Goal: Information Seeking & Learning: Find specific fact

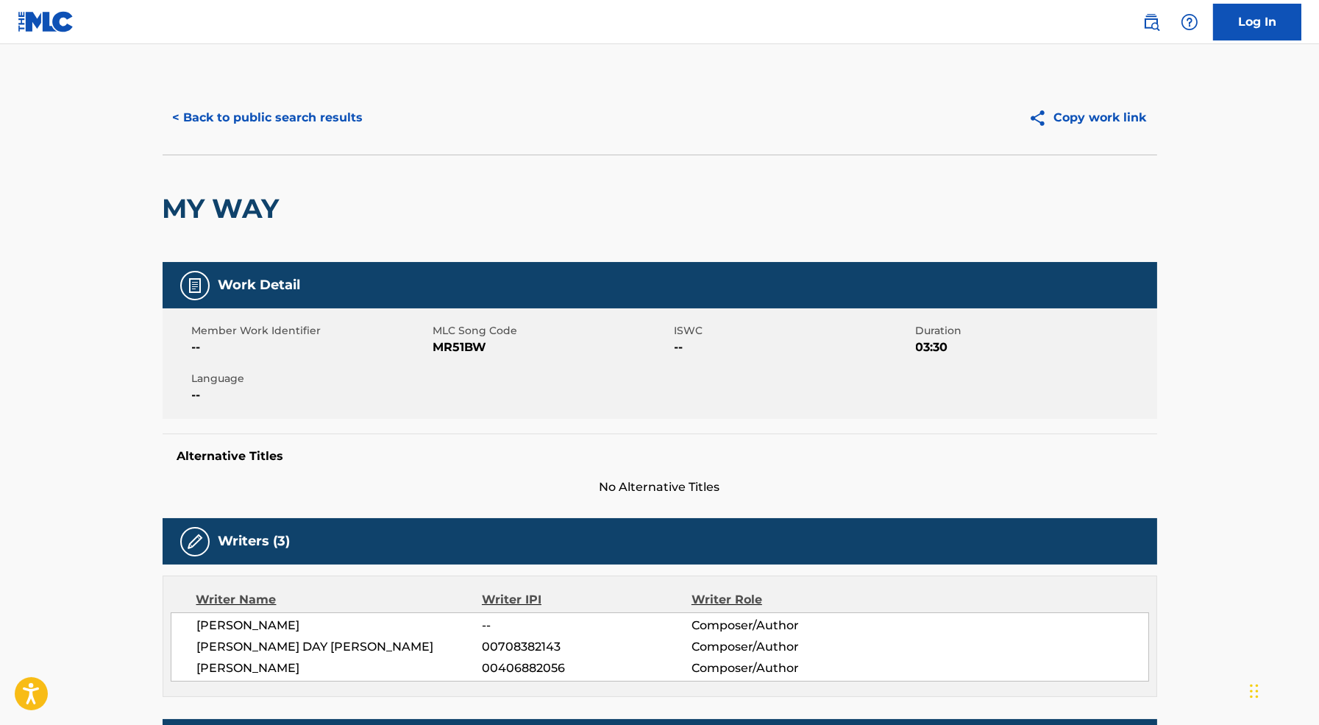
click at [251, 202] on h2 "MY WAY" at bounding box center [225, 208] width 124 height 33
click at [226, 124] on button "< Back to public search results" at bounding box center [268, 117] width 211 height 37
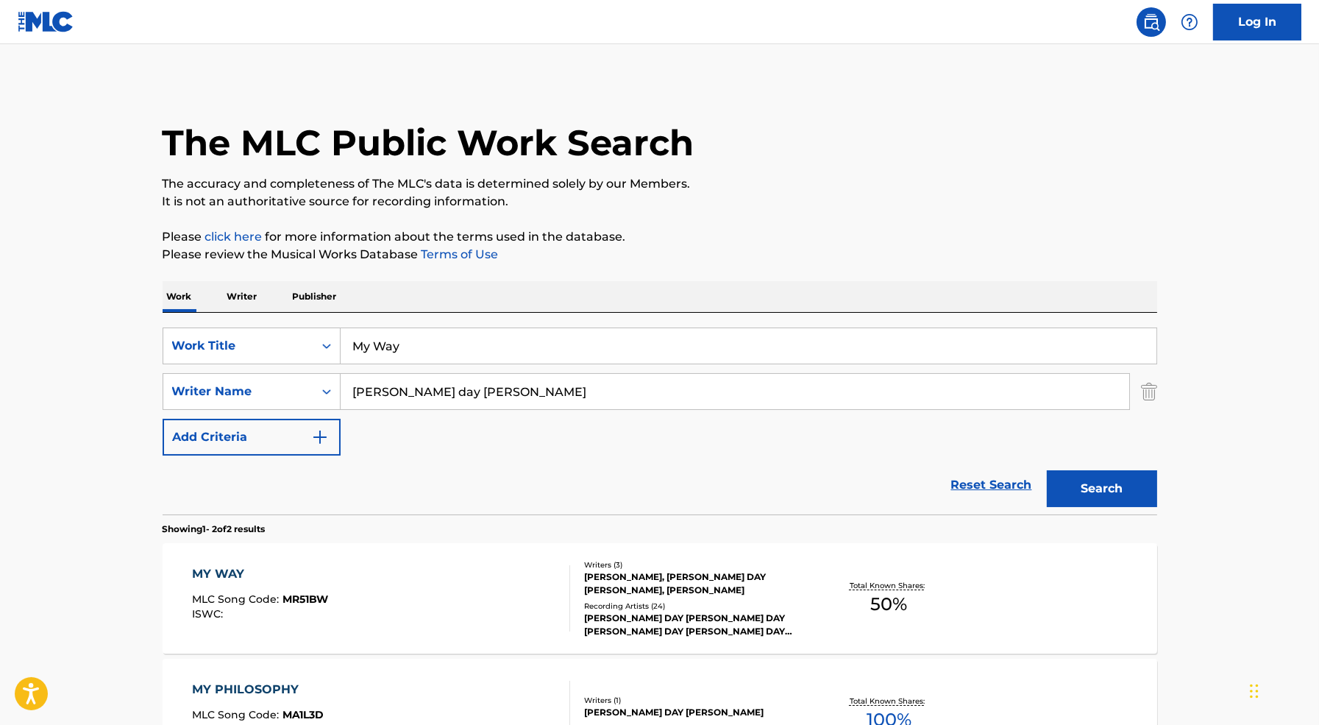
click at [442, 363] on input "My Way" at bounding box center [749, 345] width 816 height 35
click at [488, 398] on input "[PERSON_NAME] day [PERSON_NAME]" at bounding box center [735, 391] width 789 height 35
click at [530, 338] on input "My Way" at bounding box center [749, 345] width 816 height 35
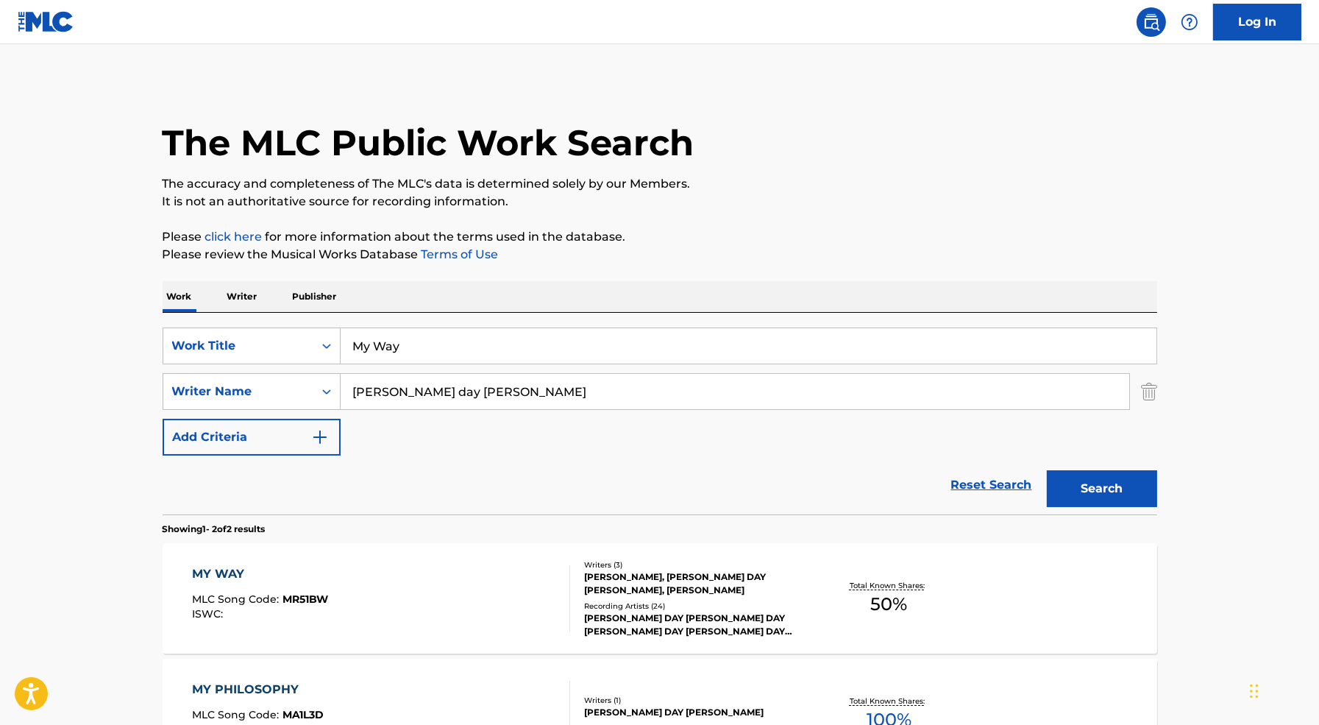
click at [530, 338] on input "My Way" at bounding box center [749, 345] width 816 height 35
type input "CANNABALISM"
click at [523, 406] on input "[PERSON_NAME] day [PERSON_NAME]" at bounding box center [735, 391] width 789 height 35
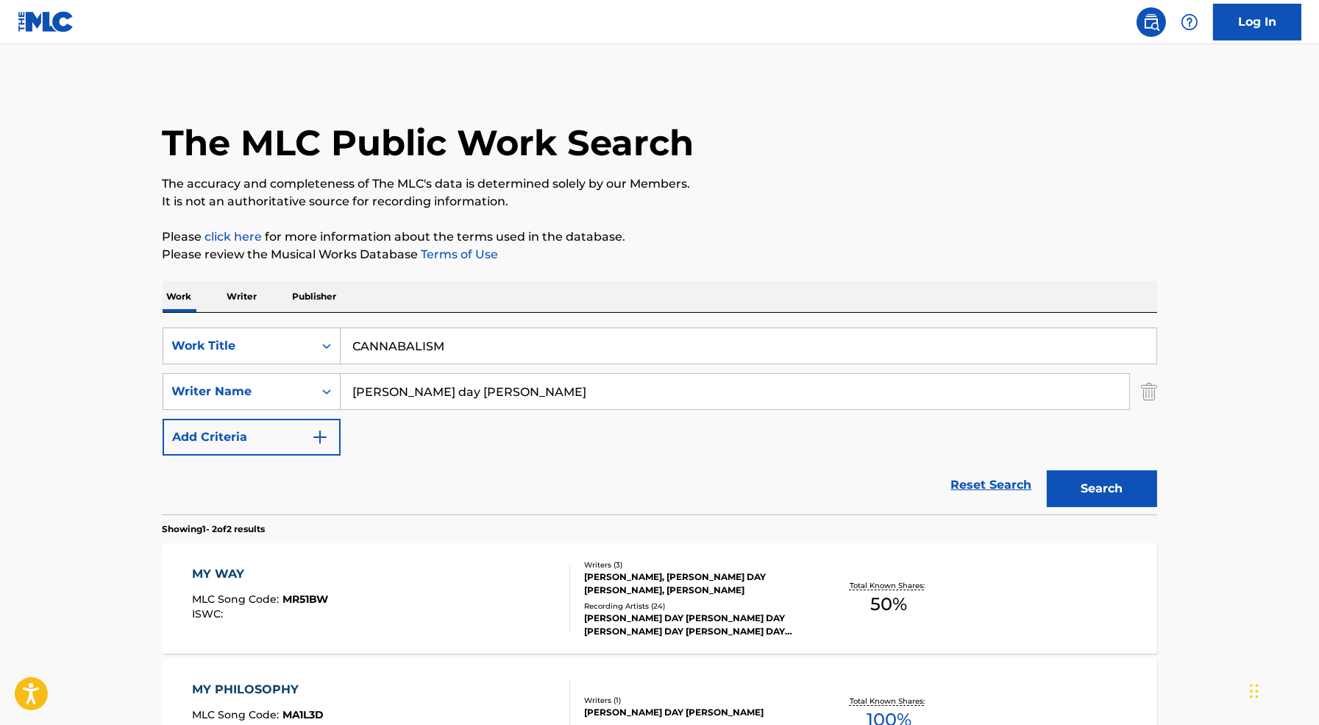
click at [523, 406] on input "[PERSON_NAME] day [PERSON_NAME]" at bounding box center [735, 391] width 789 height 35
type input "Slayyyter"
click at [568, 340] on input "CANNABALISM" at bounding box center [749, 345] width 816 height 35
click at [1125, 487] on button "Search" at bounding box center [1102, 488] width 110 height 37
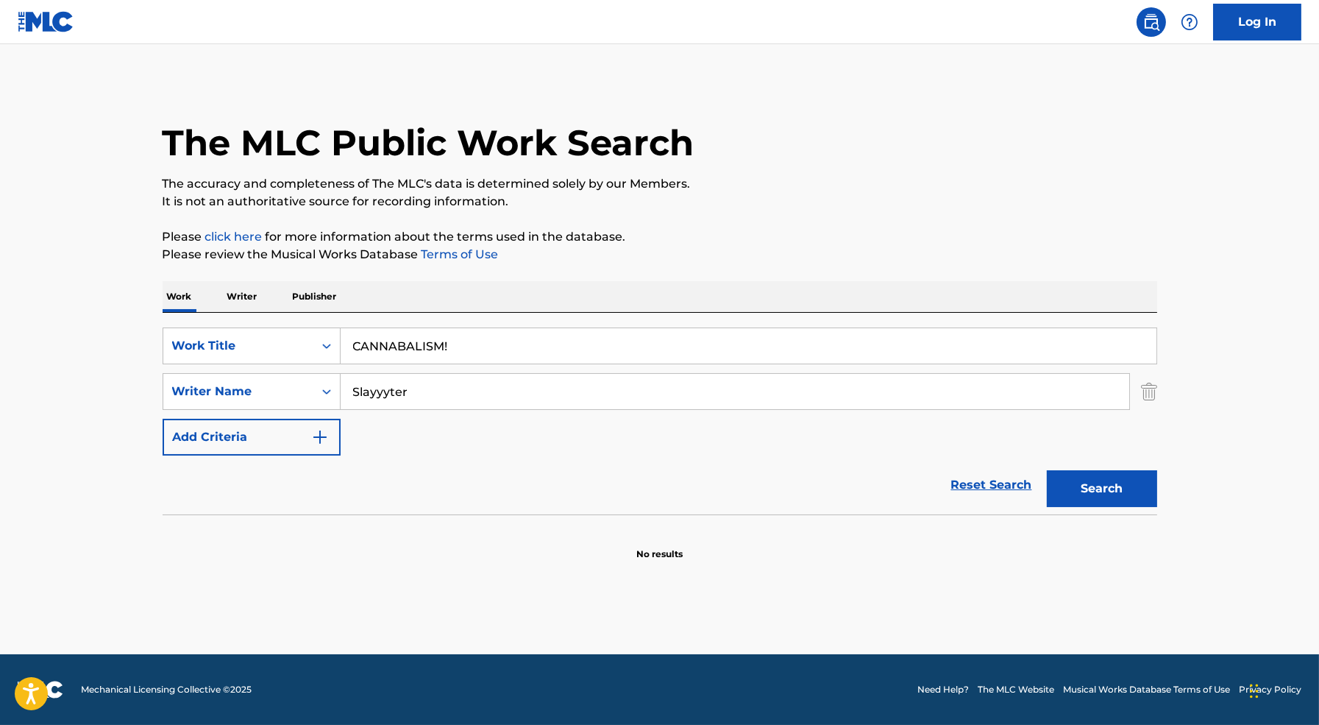
click at [386, 397] on input "Slayyyter" at bounding box center [735, 391] width 789 height 35
click at [241, 317] on div "SearchWithCriteriaf6b71434-3ebc-41a8-b1ac-ac77b701f234 Work Title CANNABALISM! …" at bounding box center [660, 414] width 995 height 202
click at [247, 350] on div "Work Title" at bounding box center [238, 346] width 132 height 18
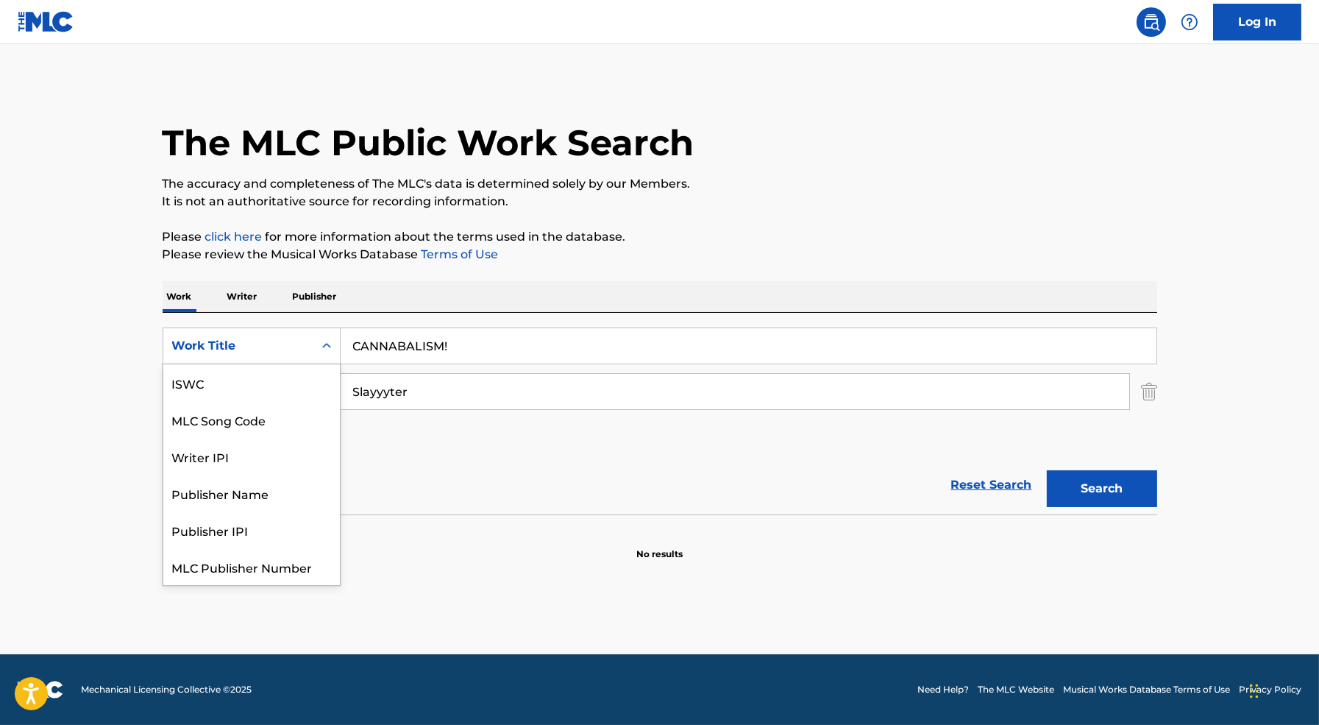
scroll to position [37, 0]
click at [423, 339] on input "CANNABALISM!" at bounding box center [749, 345] width 816 height 35
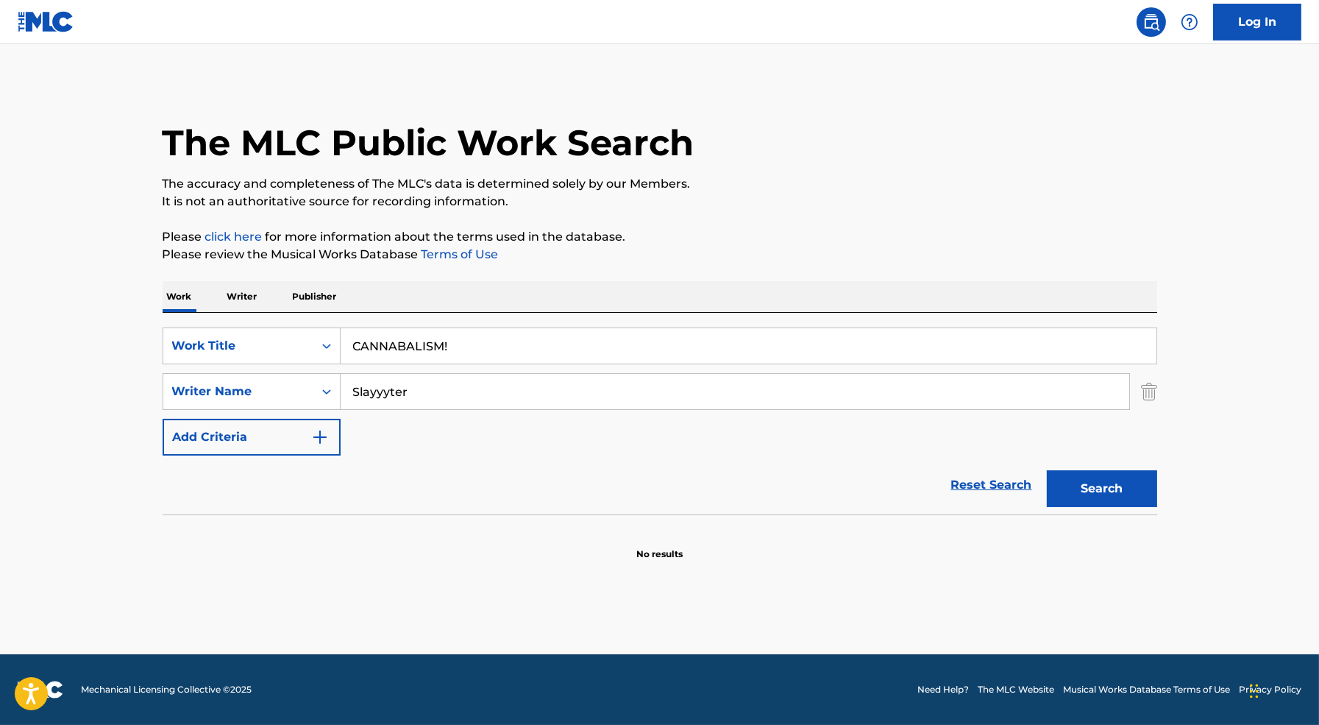
click at [424, 339] on input "CANNABALISM!" at bounding box center [749, 345] width 816 height 35
type input "BEAT UP CHANEL$"
click at [1107, 493] on button "Search" at bounding box center [1102, 488] width 110 height 37
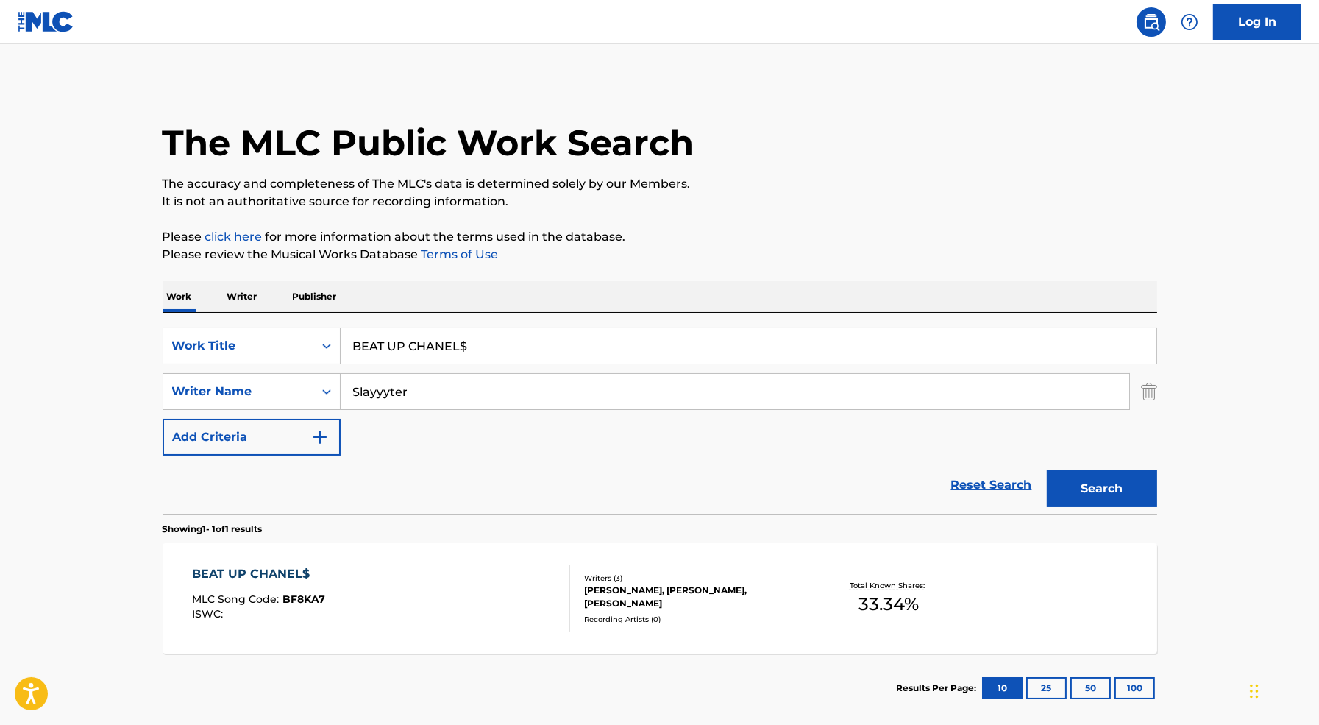
click at [466, 620] on div "BEAT UP CHANEL$ MLC Song Code : BF8KA7 ISWC :" at bounding box center [381, 598] width 378 height 66
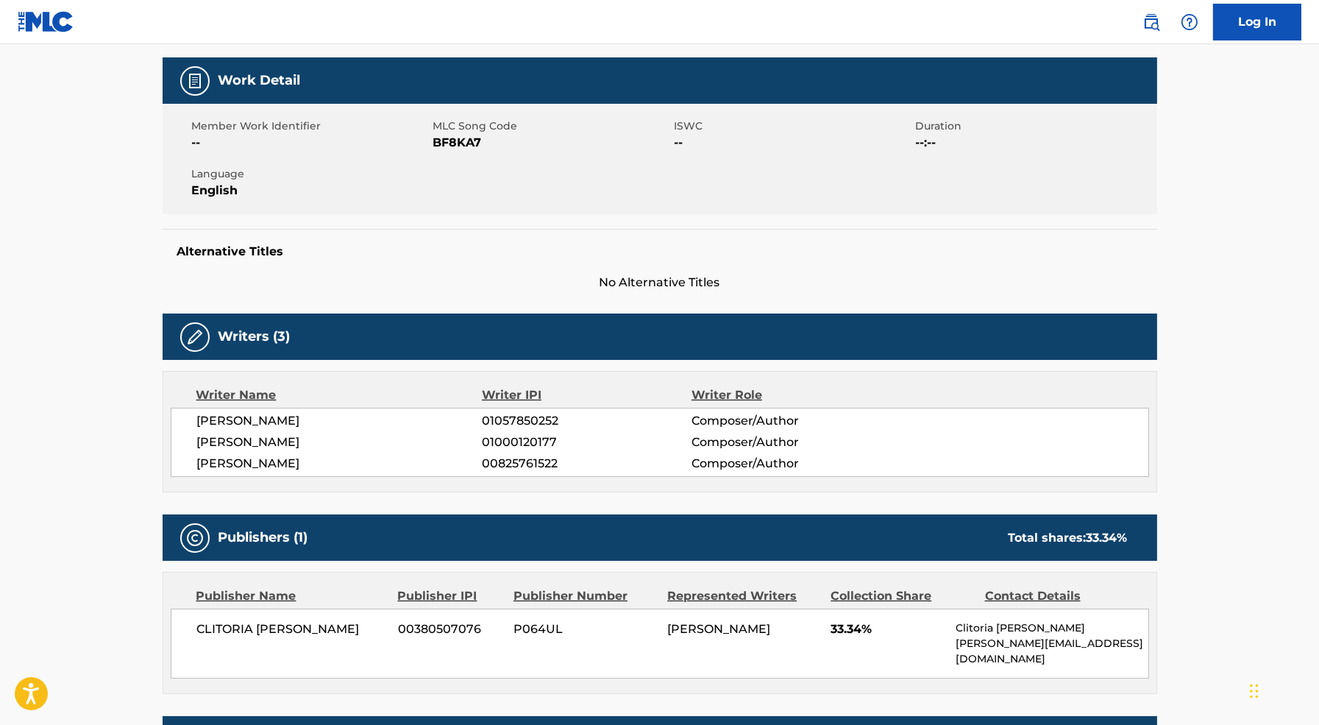
scroll to position [364, 0]
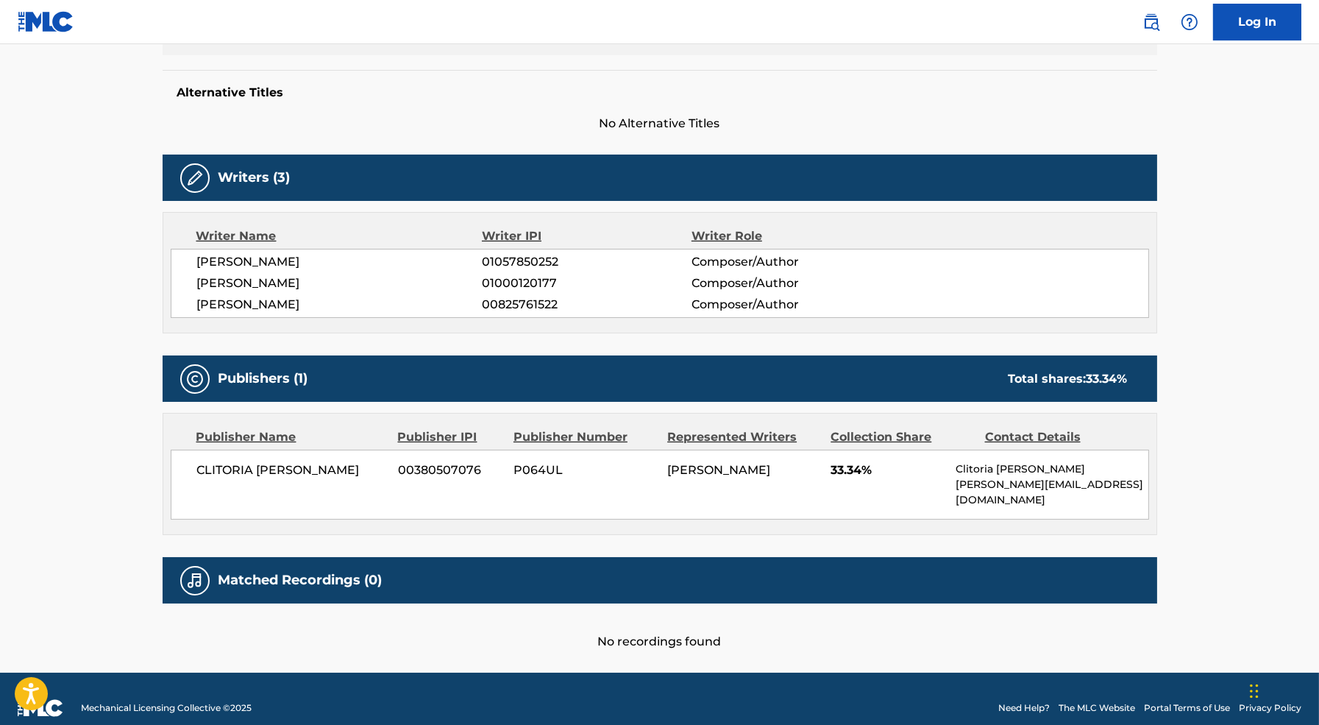
drag, startPoint x: 667, startPoint y: 469, endPoint x: 772, endPoint y: 481, distance: 105.2
click at [772, 481] on div "CLITORIA [PERSON_NAME] 00380507076 P064UL [PERSON_NAME] 33.34% Clitoria Mcdonal…" at bounding box center [660, 485] width 979 height 70
copy span "[PERSON_NAME]"
click at [322, 467] on span "CLITORIA [PERSON_NAME]" at bounding box center [292, 470] width 191 height 18
click at [321, 467] on span "CLITORIA [PERSON_NAME]" at bounding box center [292, 470] width 191 height 18
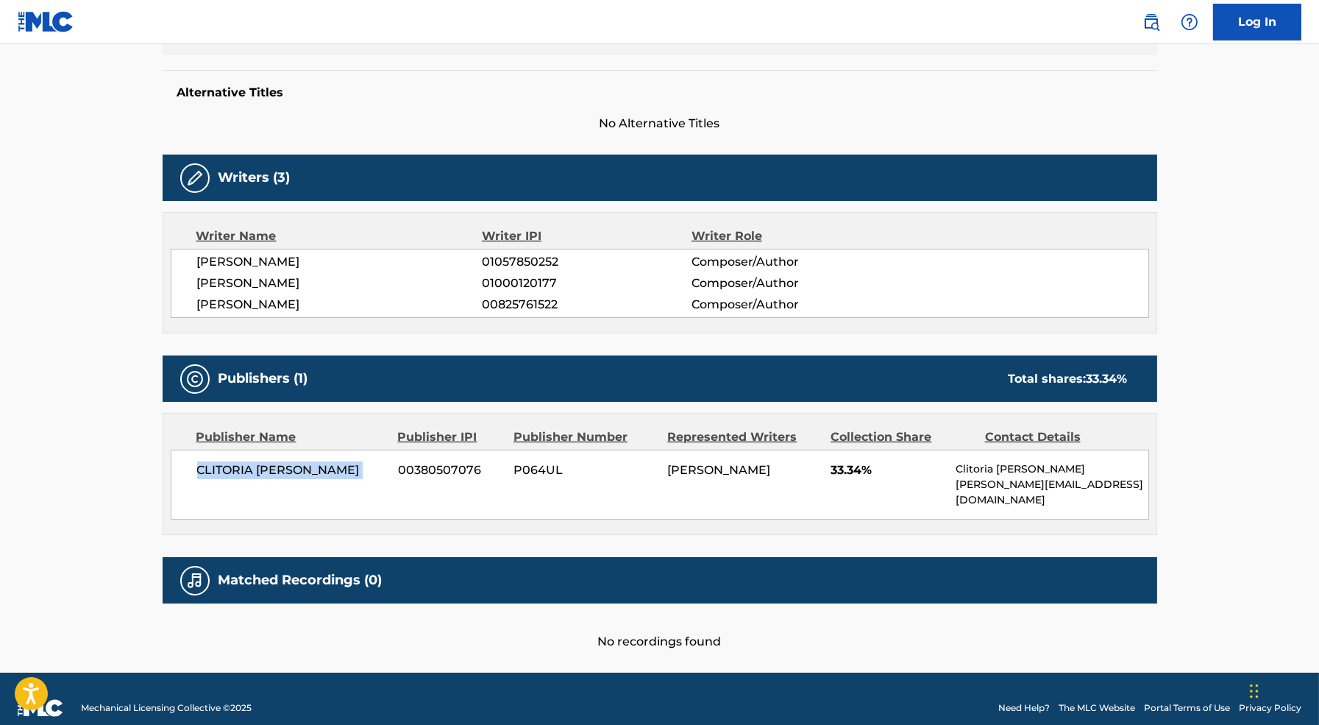
click at [321, 467] on span "CLITORIA [PERSON_NAME]" at bounding box center [292, 470] width 191 height 18
copy div "CLITORIA [PERSON_NAME]"
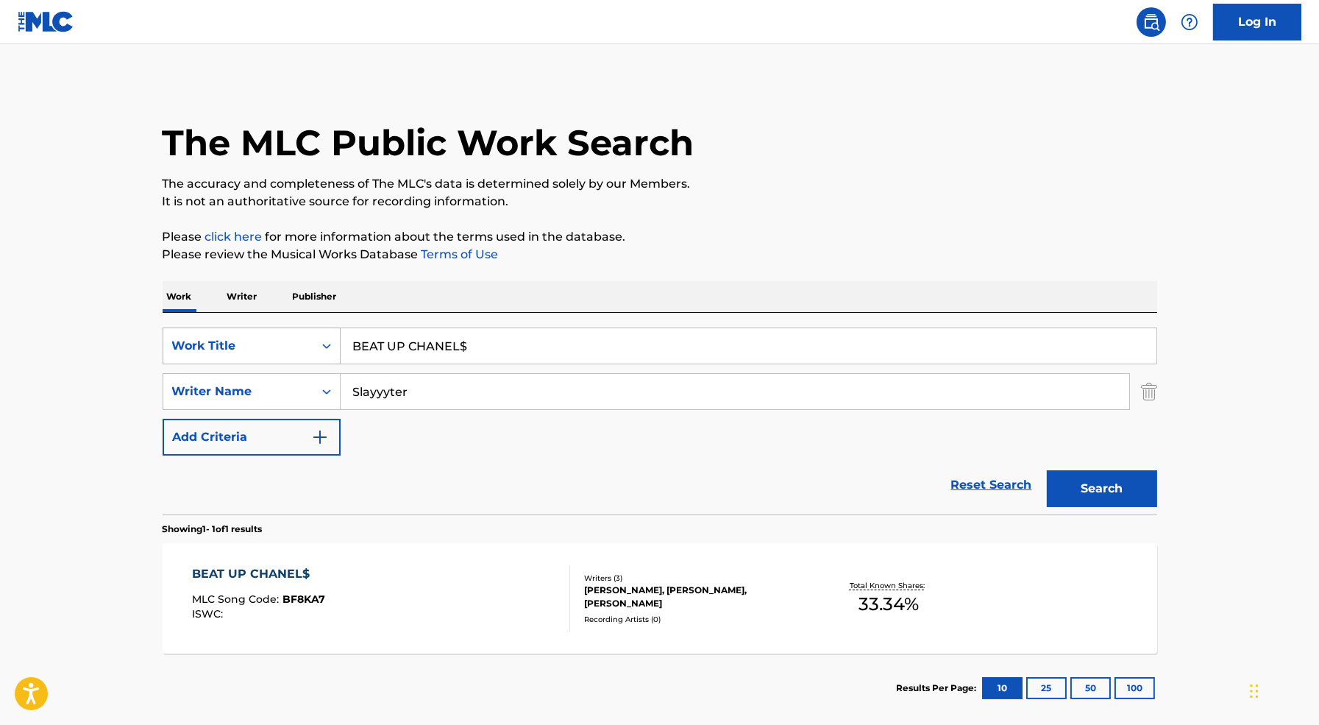
click at [298, 352] on div "Work Title" at bounding box center [238, 346] width 132 height 18
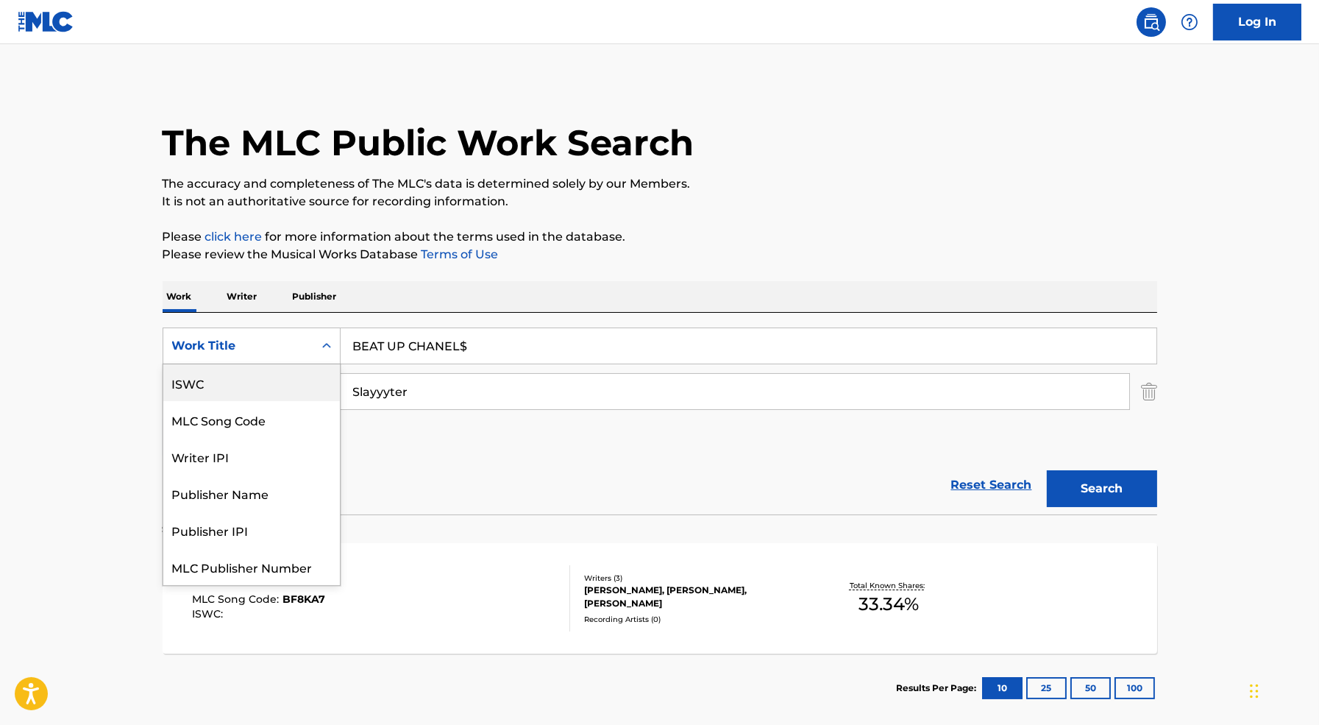
click at [481, 456] on div "Reset Search Search" at bounding box center [660, 485] width 995 height 59
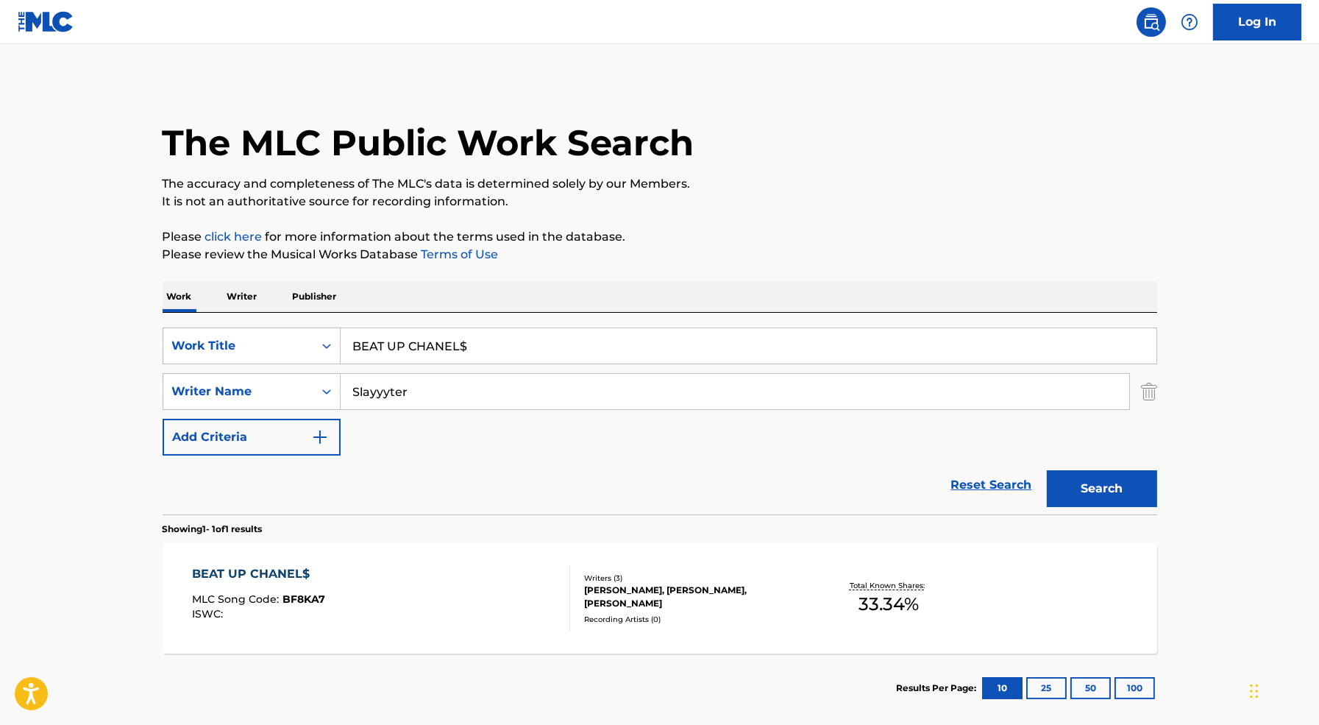
click at [383, 391] on input "Slayyyter" at bounding box center [735, 391] width 789 height 35
click at [1150, 386] on img "Search Form" at bounding box center [1149, 391] width 16 height 37
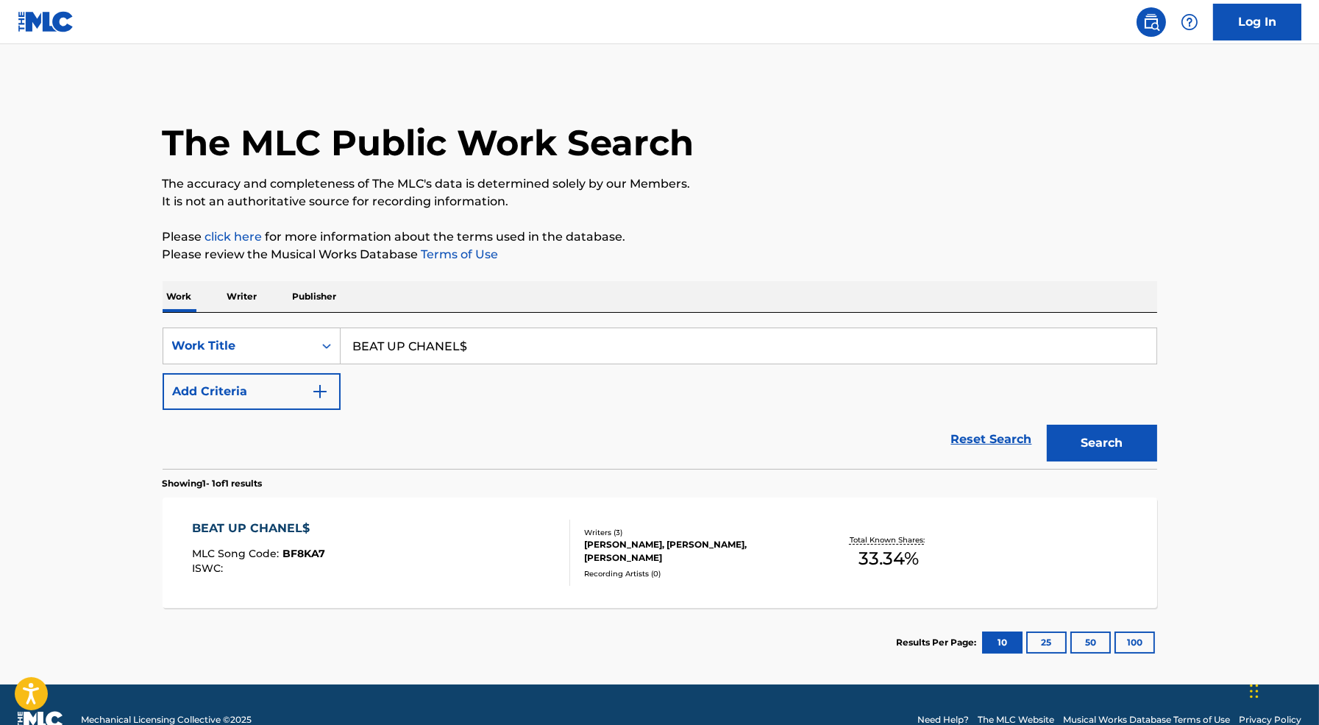
click at [611, 341] on input "BEAT UP CHANEL$" at bounding box center [749, 345] width 816 height 35
paste input "Slayyyter"
type input "Slayyyter"
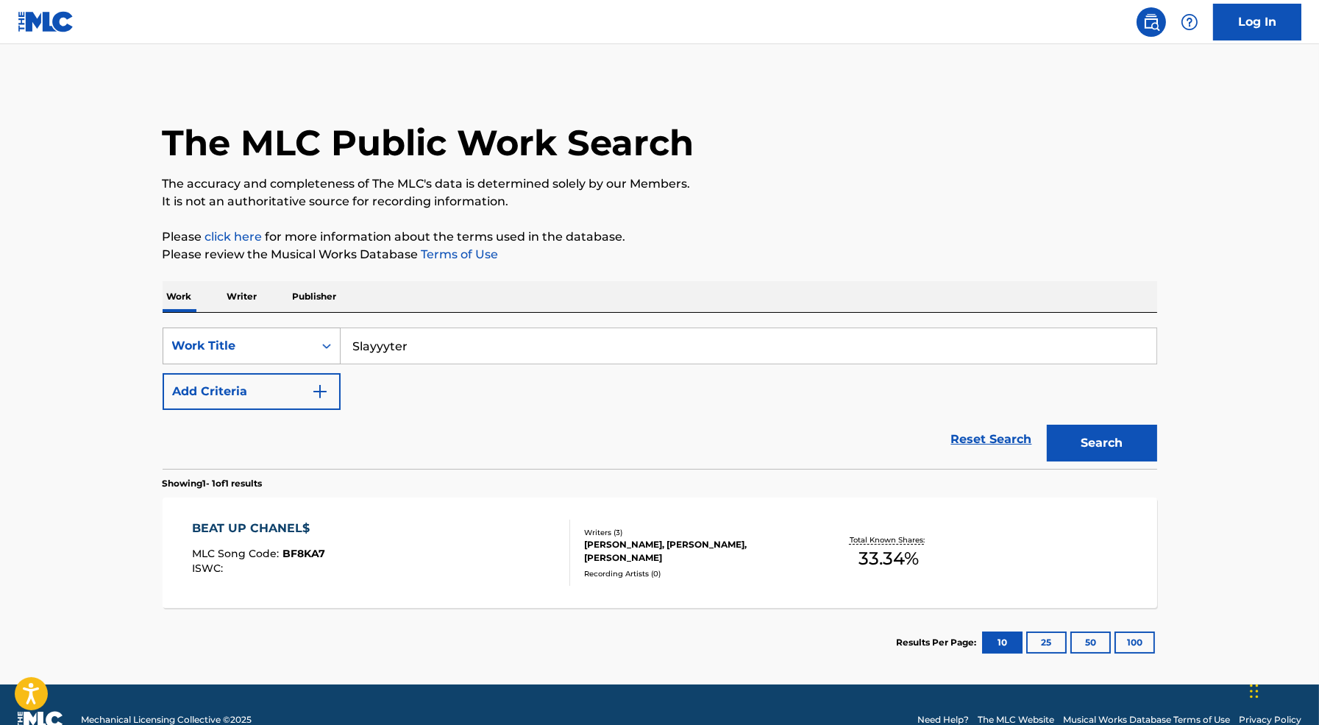
click at [297, 343] on div "Work Title" at bounding box center [238, 346] width 132 height 18
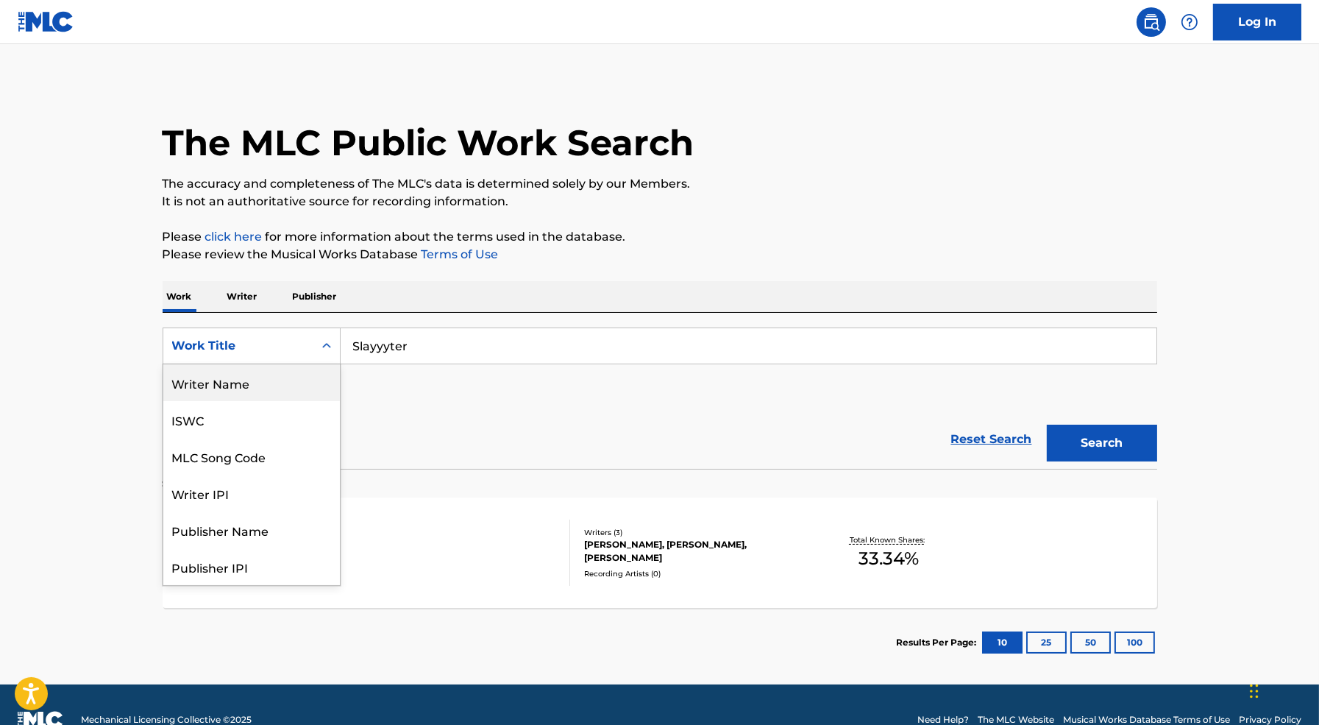
click at [261, 375] on div "Writer Name" at bounding box center [251, 382] width 177 height 37
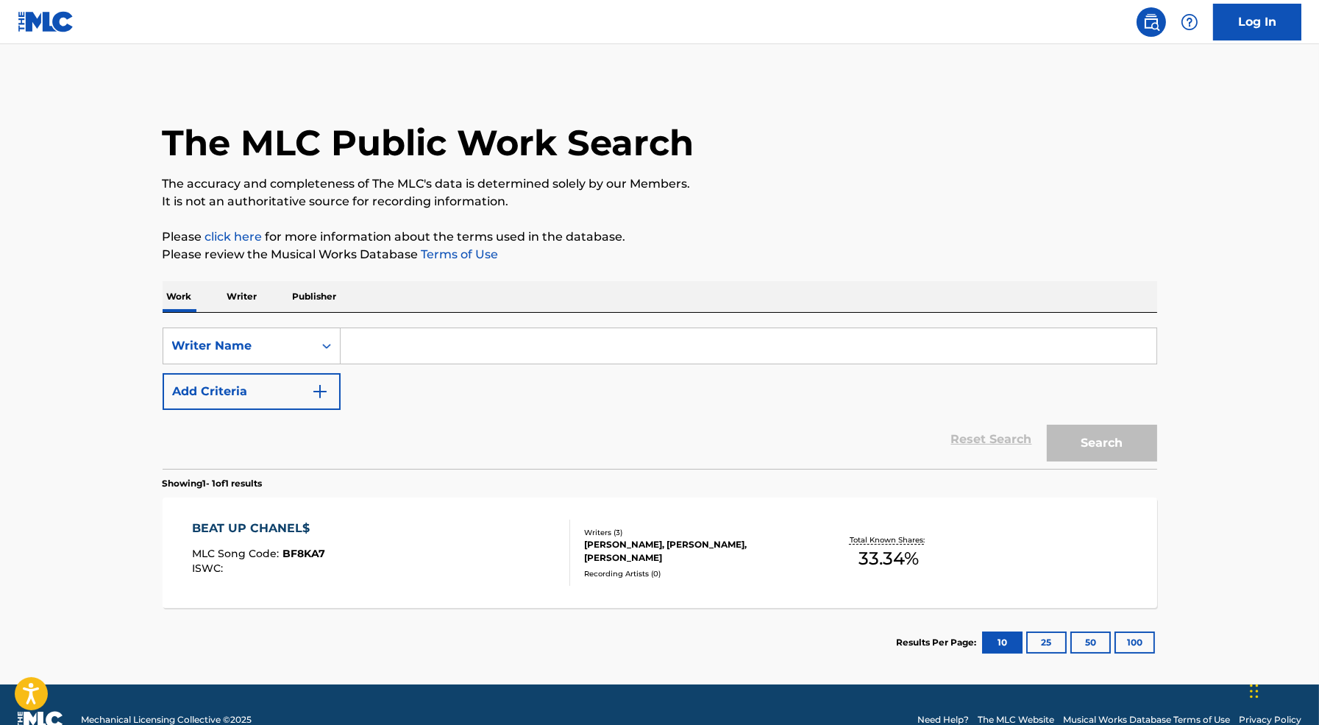
click at [419, 363] on input "Search Form" at bounding box center [749, 345] width 816 height 35
paste input "Slayyyter"
type input "Slayyyter"
click at [1123, 439] on button "Search" at bounding box center [1102, 443] width 110 height 37
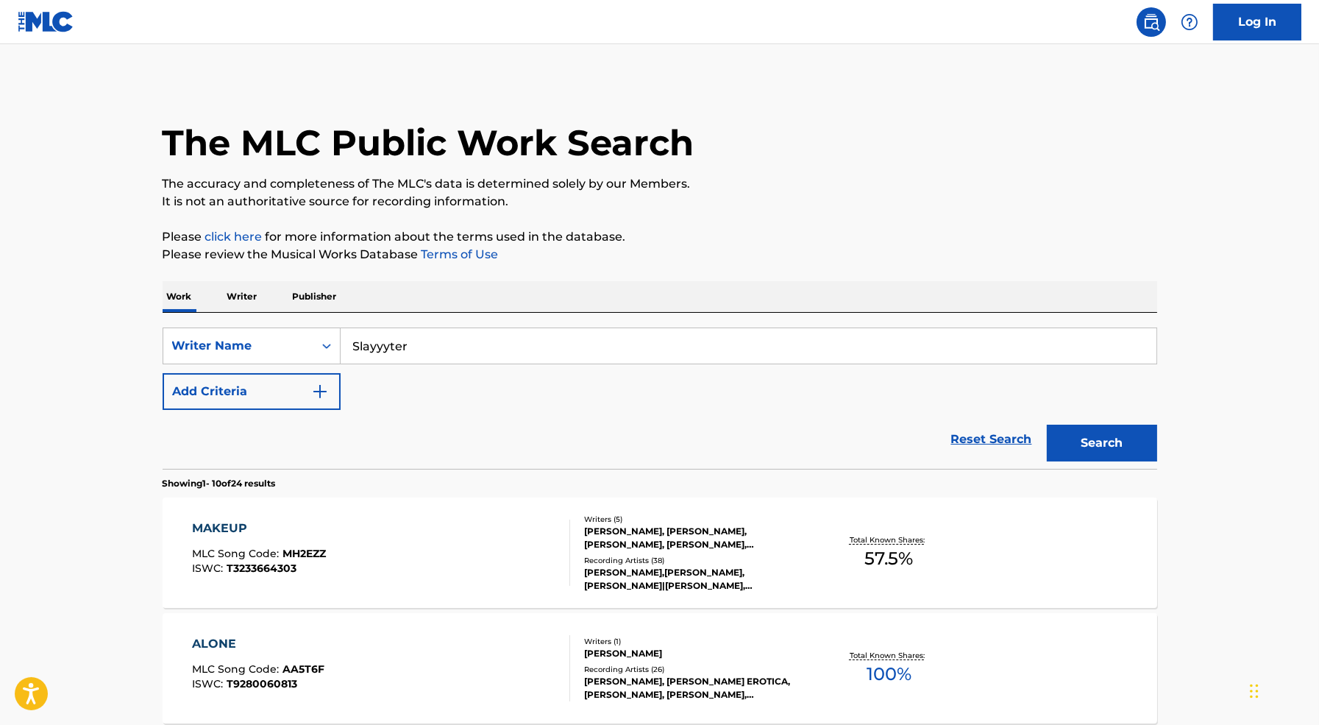
click at [457, 705] on div "ALONE MLC Song Code : AA5T6F ISWC : T9280060813 Writers ( 1 ) SLAYYYTER Recordi…" at bounding box center [660, 668] width 995 height 110
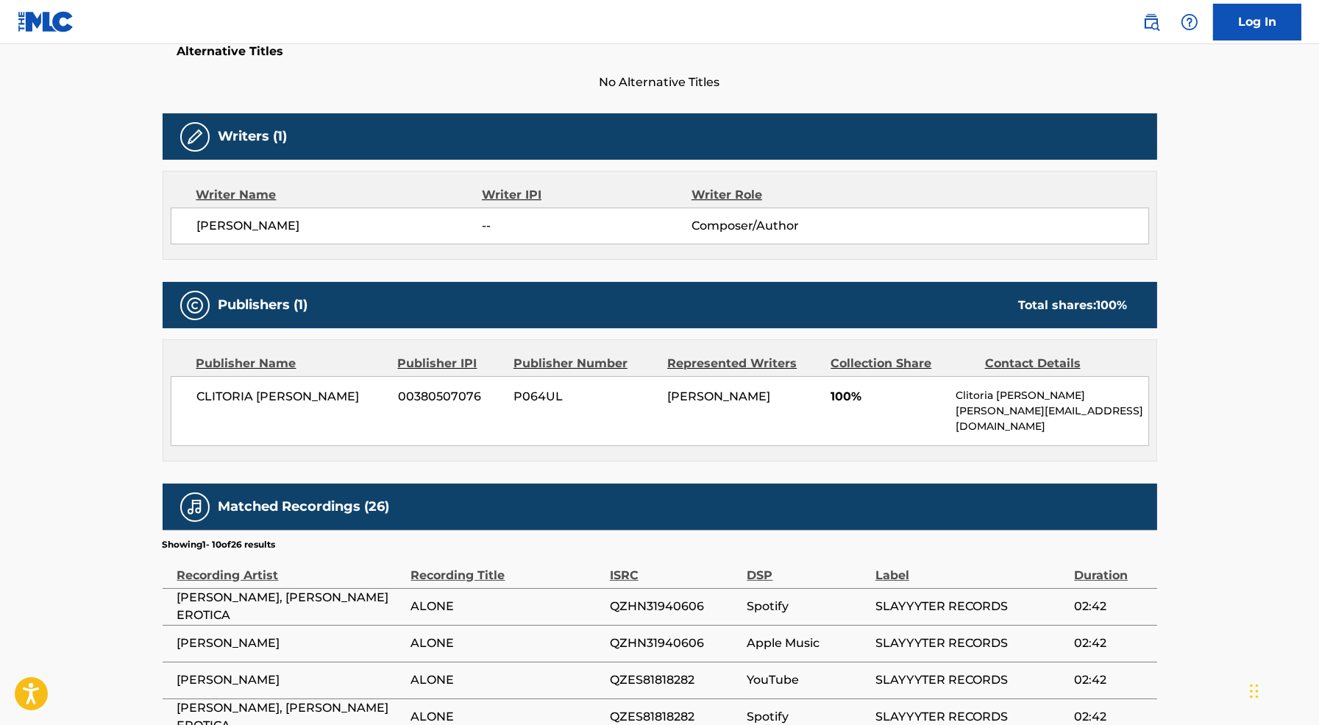
scroll to position [405, 0]
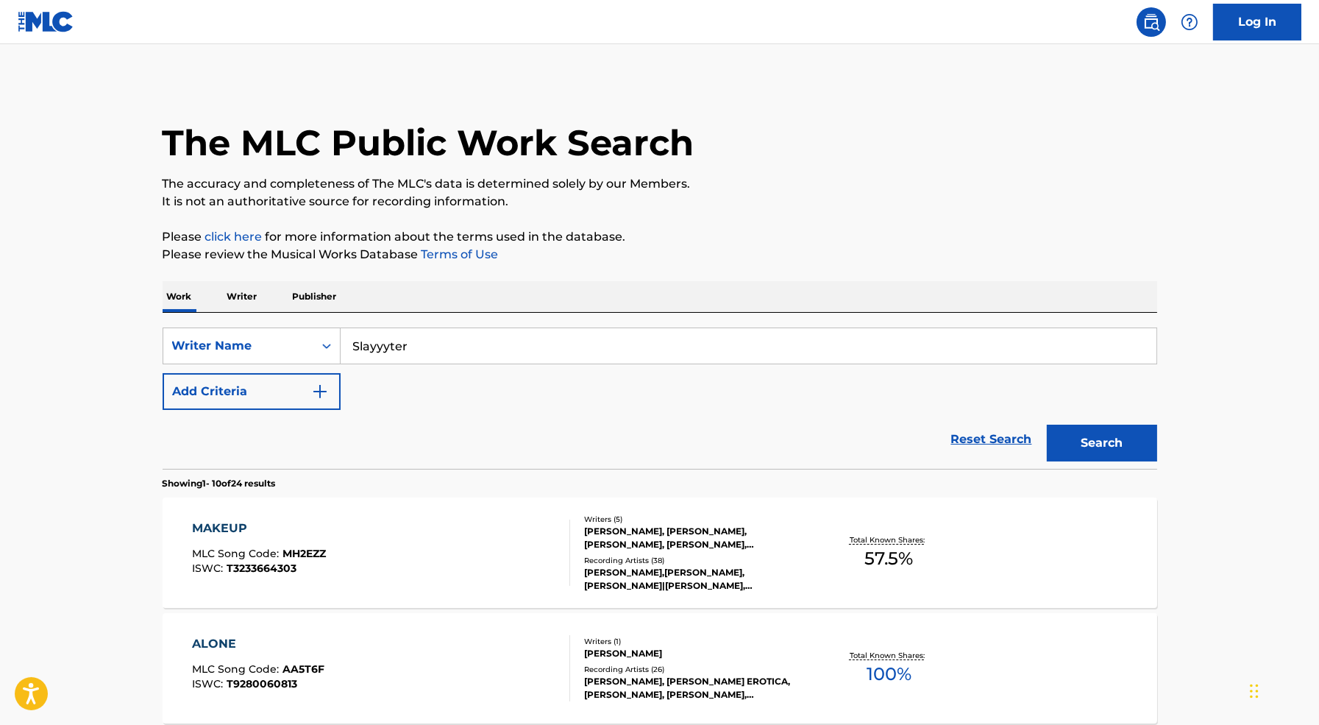
click at [486, 525] on div "MAKEUP MLC Song Code : MH2EZZ ISWC : T3233664303" at bounding box center [381, 553] width 378 height 66
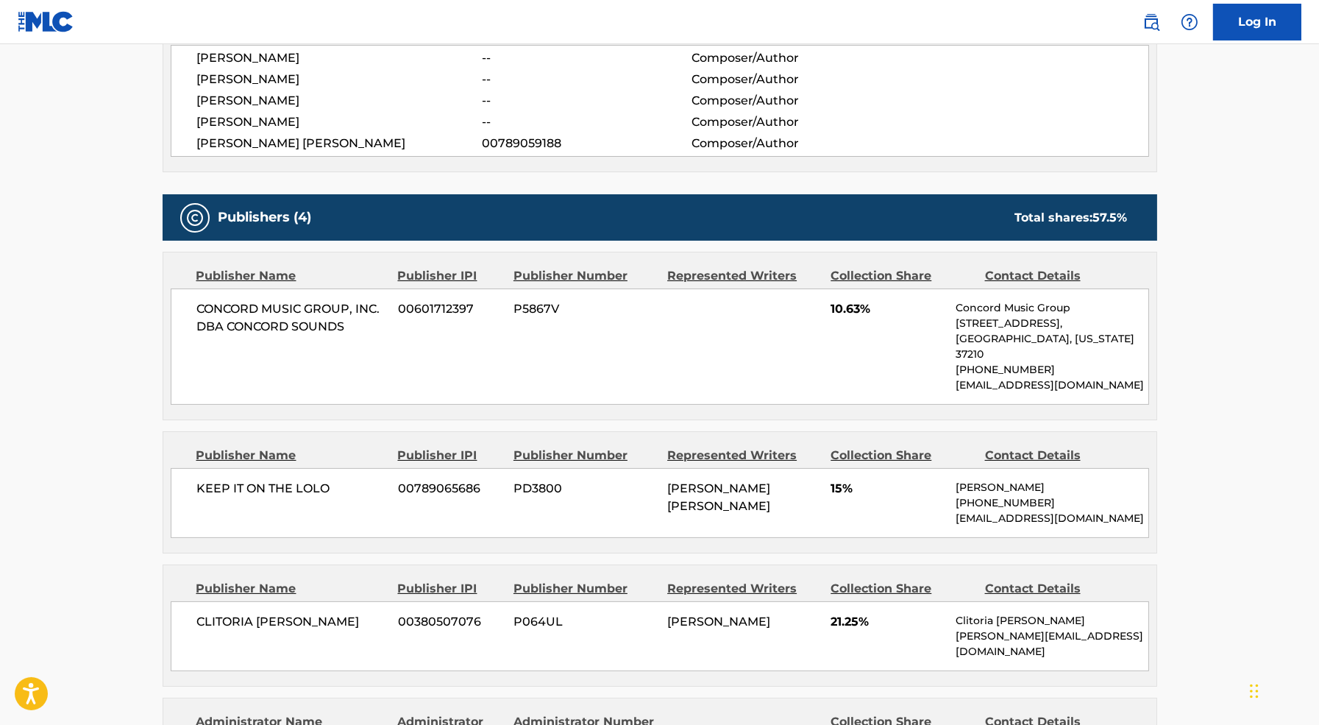
scroll to position [858, 0]
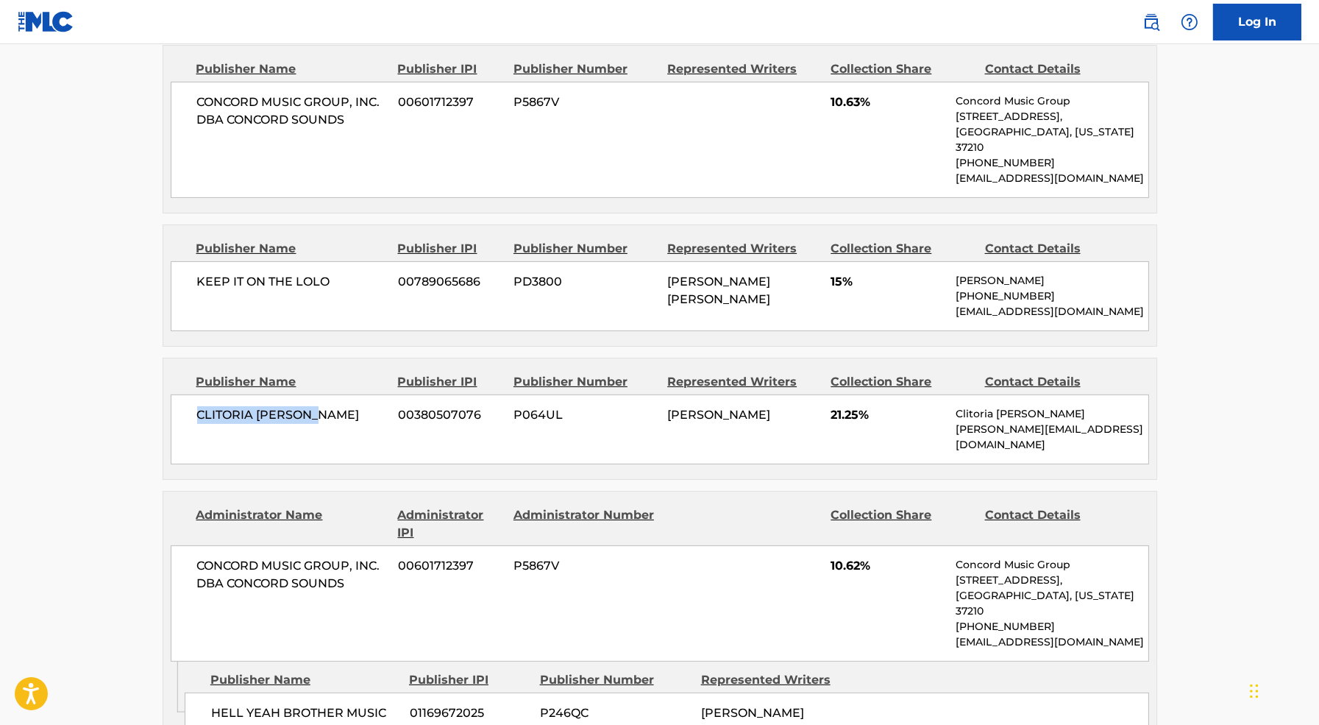
drag, startPoint x: 348, startPoint y: 391, endPoint x: 182, endPoint y: 386, distance: 166.4
click at [182, 394] on div "CLITORIA [PERSON_NAME] 00380507076 P064UL SLAYYYTER 21.25% Clitoria Mcdonald [E…" at bounding box center [660, 429] width 979 height 70
copy span "CLITORIA [PERSON_NAME]"
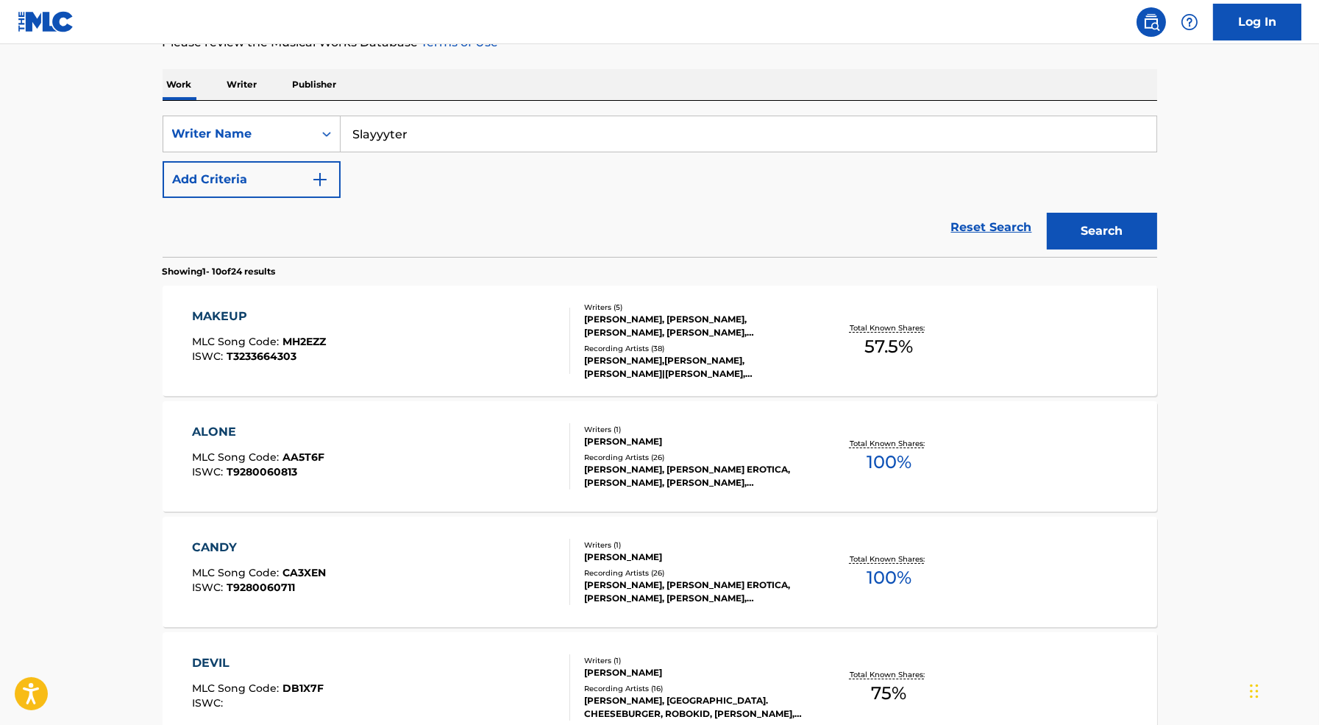
scroll to position [255, 0]
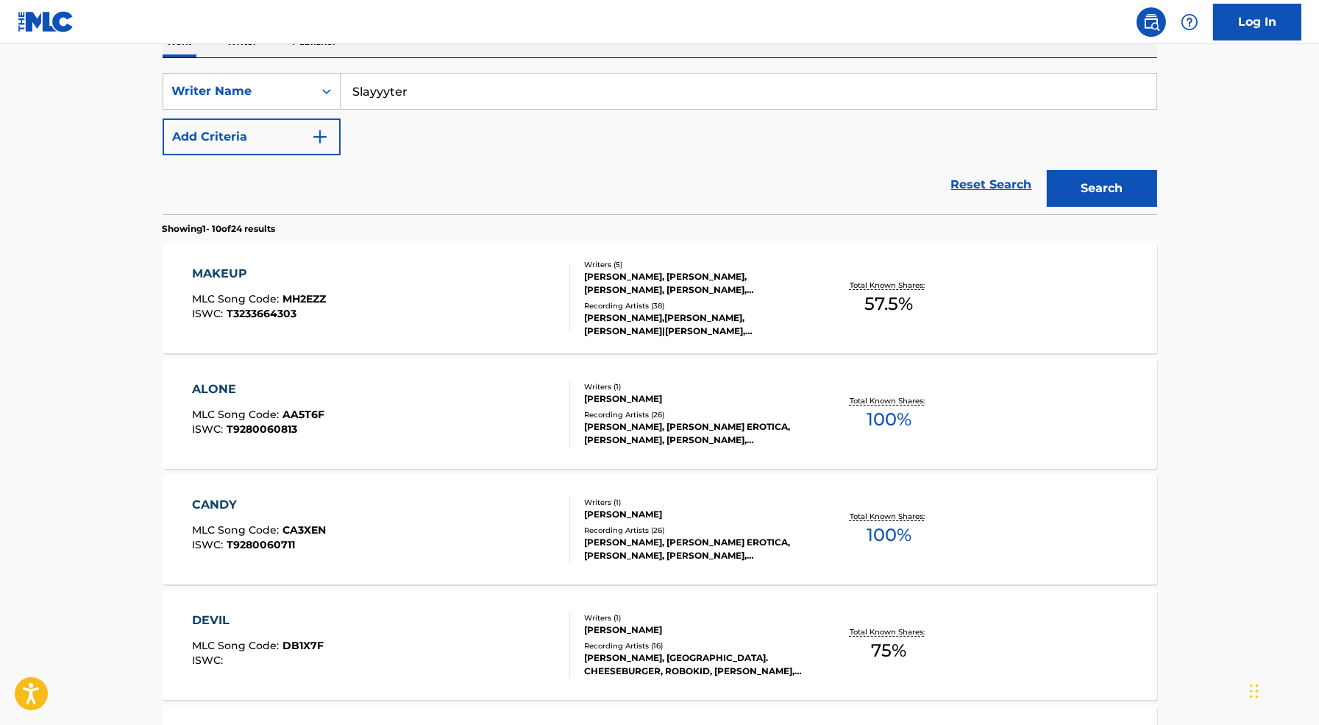
click at [462, 536] on div "CANDY MLC Song Code : CA3XEN ISWC : T9280060711" at bounding box center [381, 529] width 378 height 66
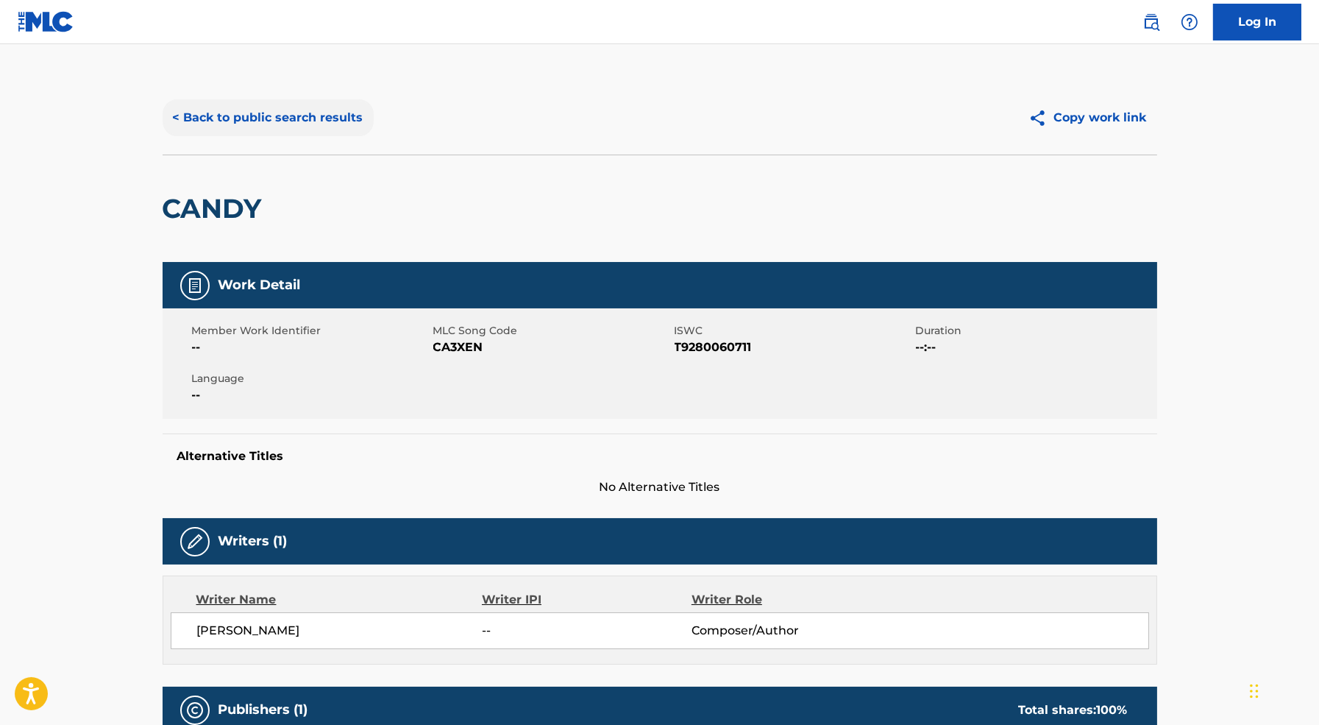
click at [331, 115] on button "< Back to public search results" at bounding box center [268, 117] width 211 height 37
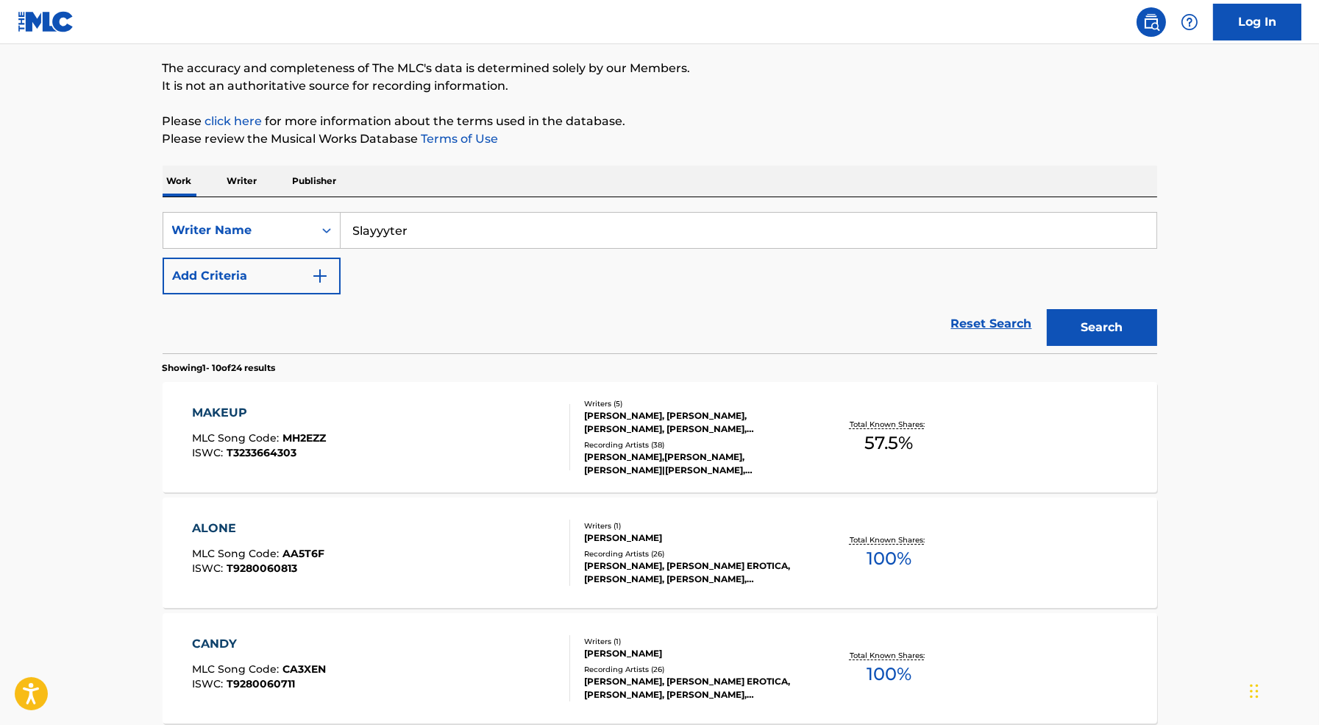
scroll to position [48, 0]
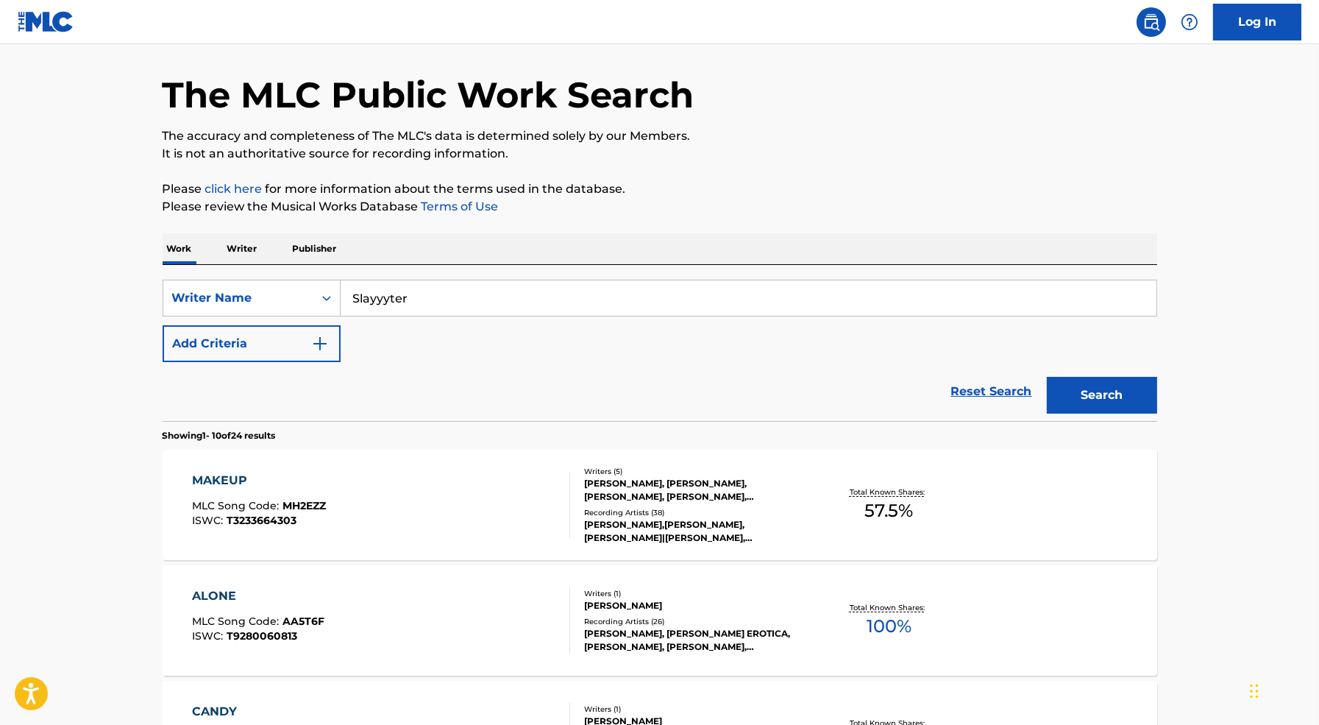
click at [411, 302] on input "Slayyyter" at bounding box center [749, 297] width 816 height 35
click at [269, 339] on button "Add Criteria" at bounding box center [252, 343] width 178 height 37
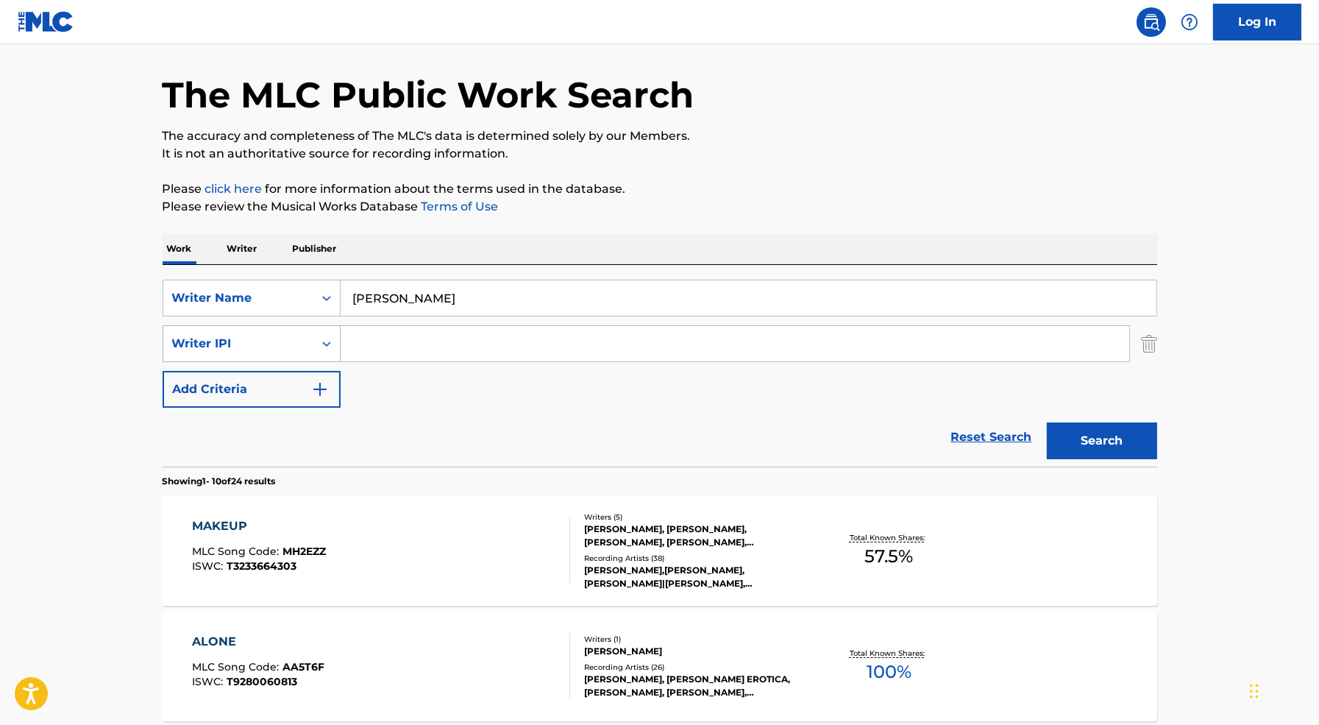
click at [285, 349] on div "Writer IPI" at bounding box center [238, 344] width 132 height 18
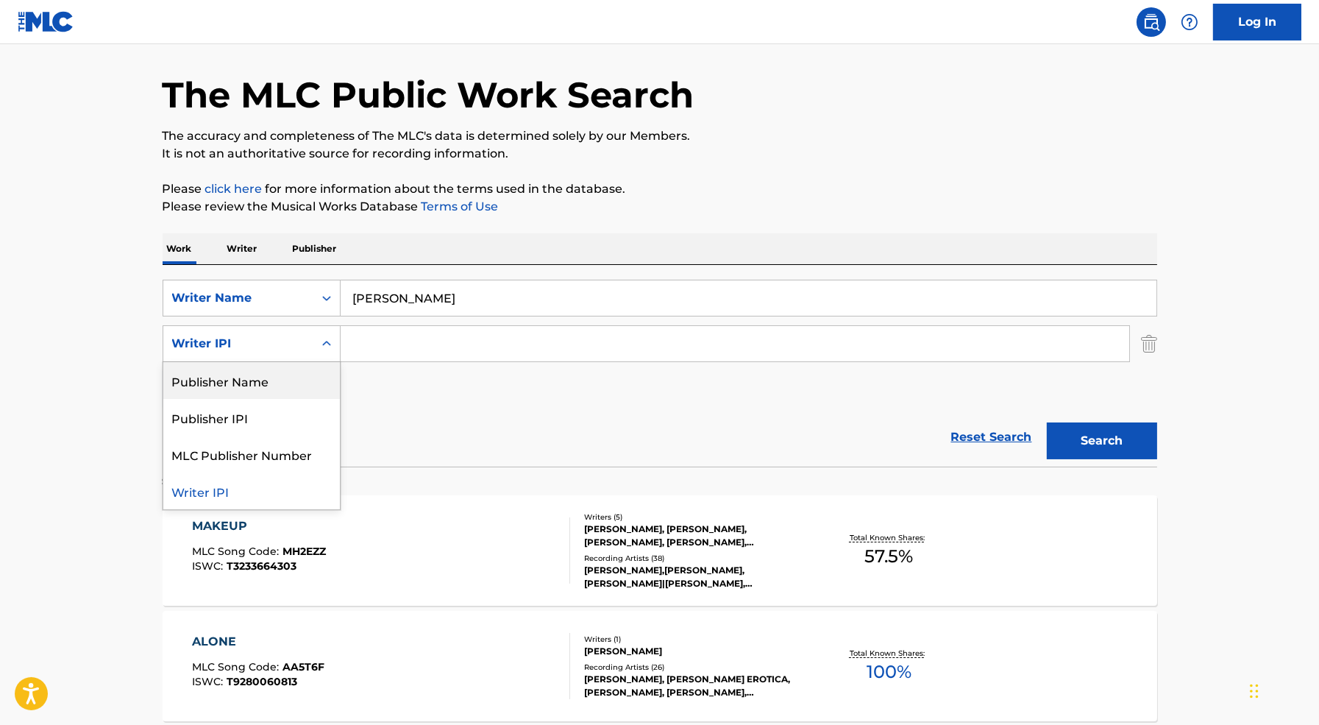
click at [410, 383] on div "SearchWithCriteriaacbc2a91-ce9e-4cfd-84c1-975bc73e9854 Writer Name [PERSON_NAME…" at bounding box center [660, 344] width 995 height 128
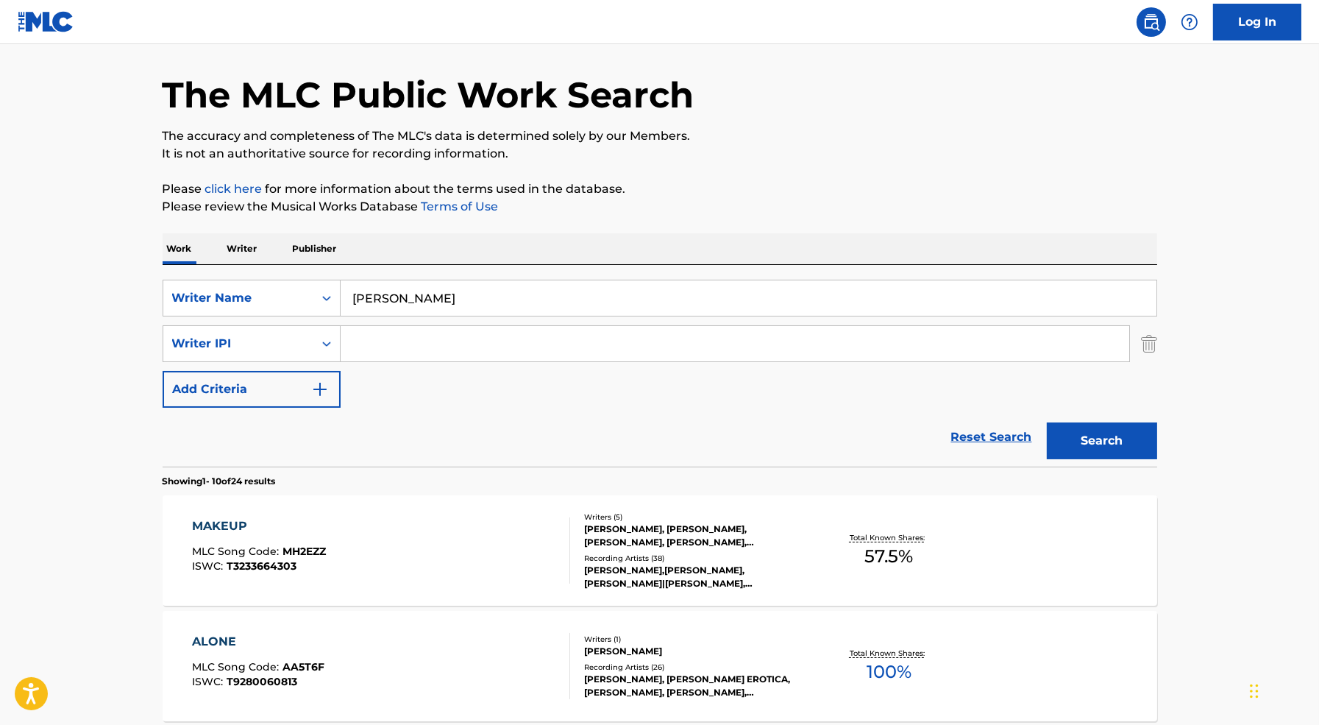
click at [413, 300] on input "[PERSON_NAME]" at bounding box center [749, 297] width 816 height 35
click at [1144, 342] on img "Search Form" at bounding box center [1149, 343] width 16 height 37
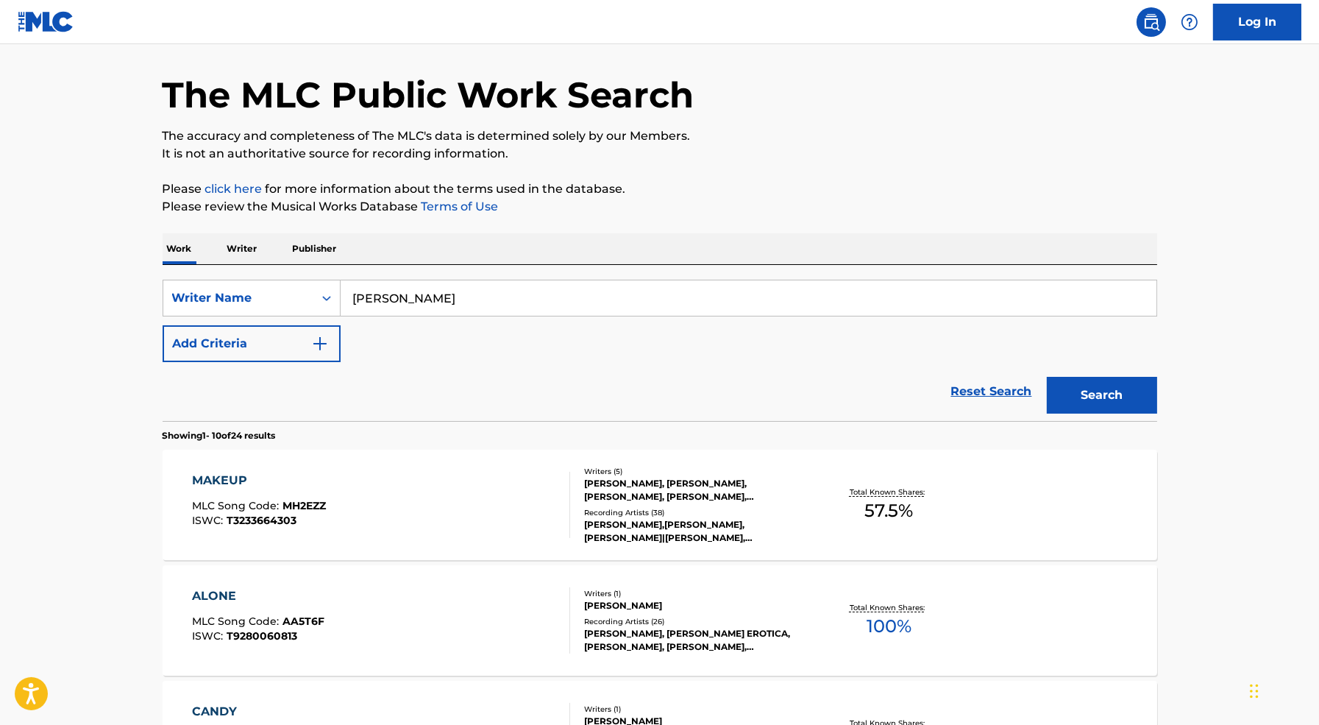
click at [434, 295] on input "[PERSON_NAME]" at bounding box center [749, 297] width 816 height 35
type input "W"
click at [275, 302] on div "Writer Name" at bounding box center [238, 298] width 132 height 18
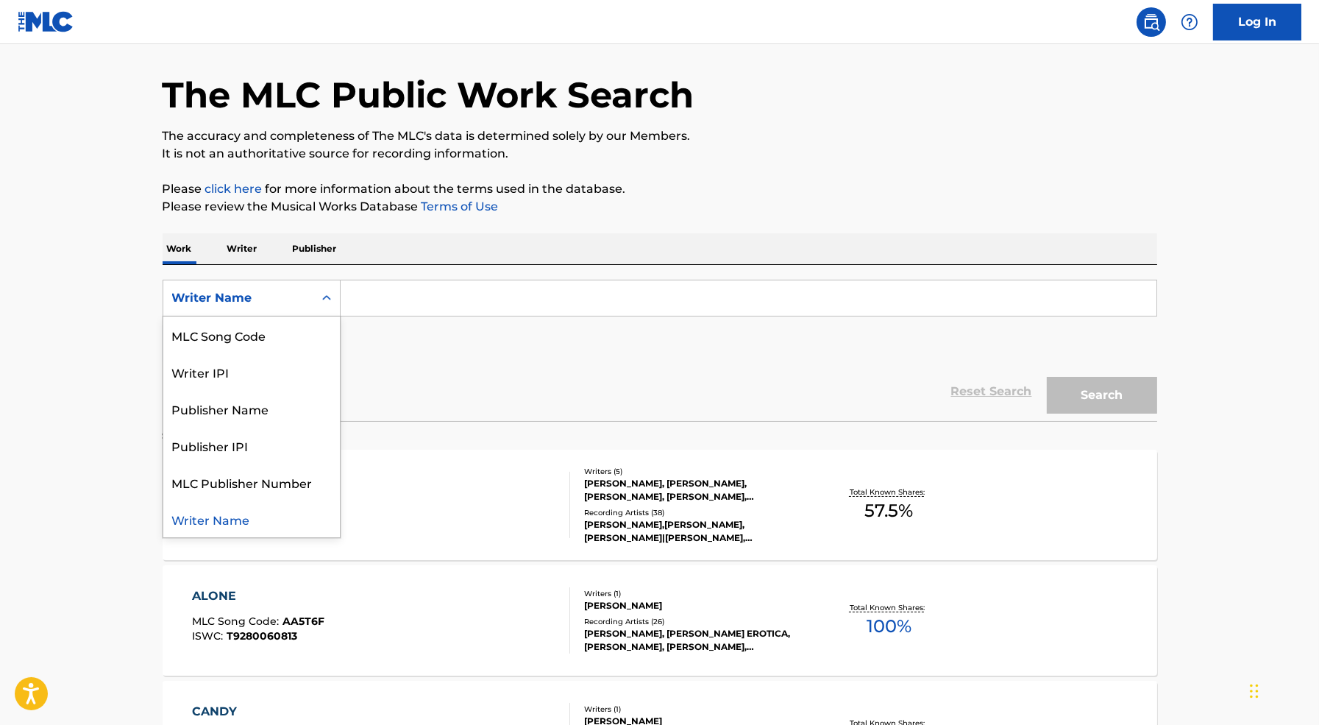
scroll to position [0, 0]
click at [294, 339] on div "Work Title" at bounding box center [251, 334] width 177 height 37
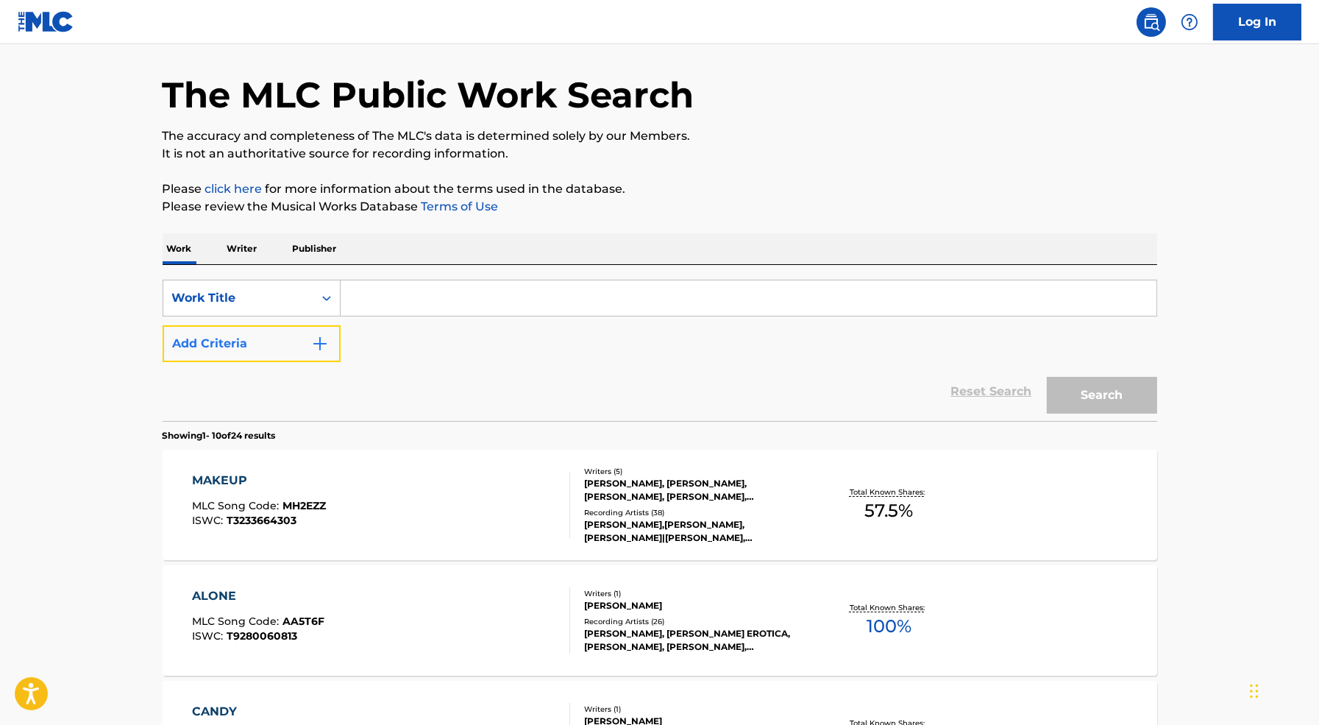
click at [318, 353] on button "Add Criteria" at bounding box center [252, 343] width 178 height 37
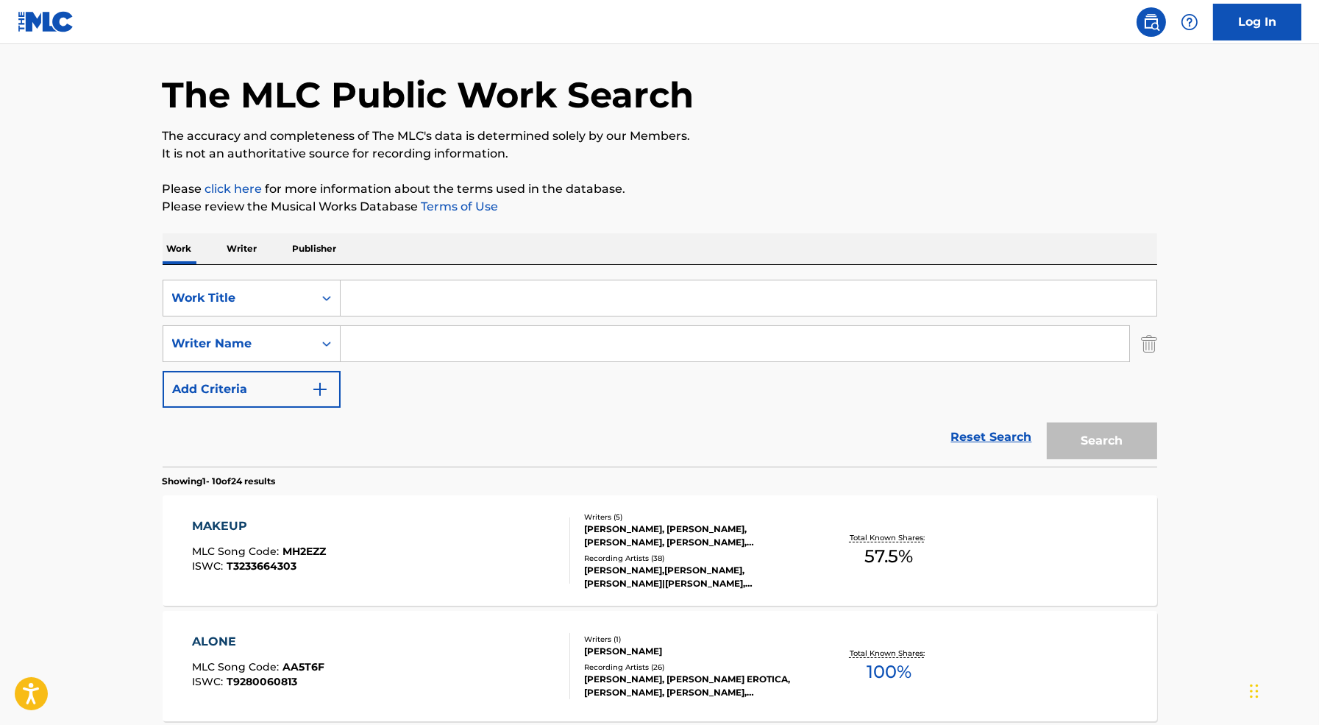
click at [396, 330] on input "Search Form" at bounding box center [735, 343] width 789 height 35
click at [376, 291] on input "Search Form" at bounding box center [749, 297] width 816 height 35
paste input "[PERSON_NAME]"
type input "[PERSON_NAME]"
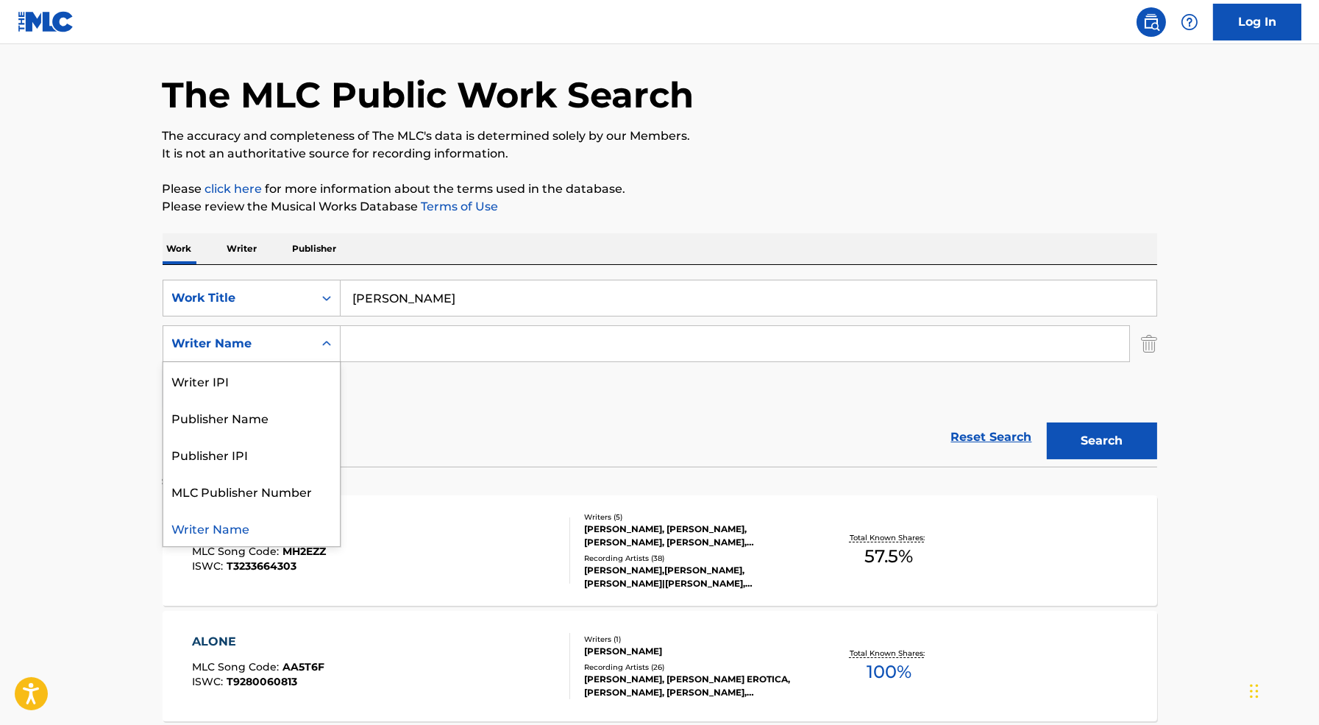
click at [327, 335] on div "Search Form" at bounding box center [326, 343] width 26 height 26
click at [407, 302] on input "[PERSON_NAME]" at bounding box center [749, 297] width 816 height 35
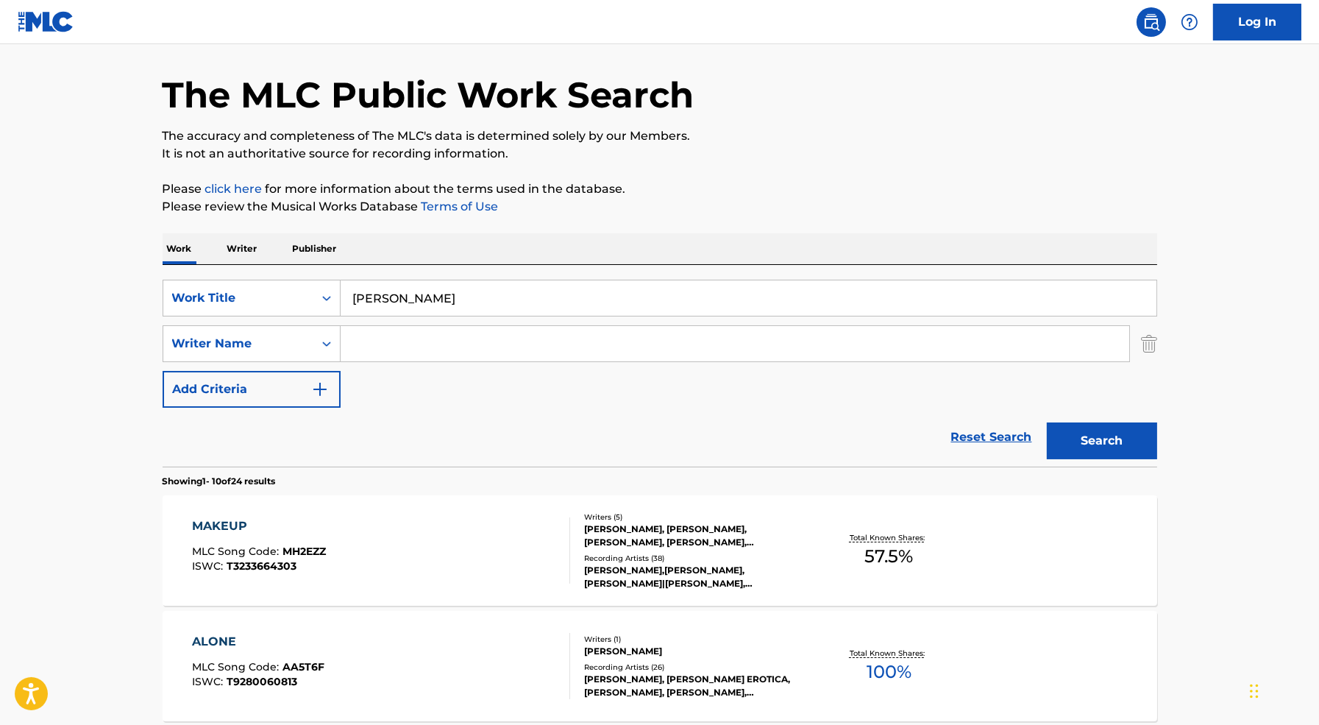
click at [407, 302] on input "[PERSON_NAME]" at bounding box center [749, 297] width 816 height 35
click at [305, 295] on div "Work Title" at bounding box center [238, 298] width 150 height 28
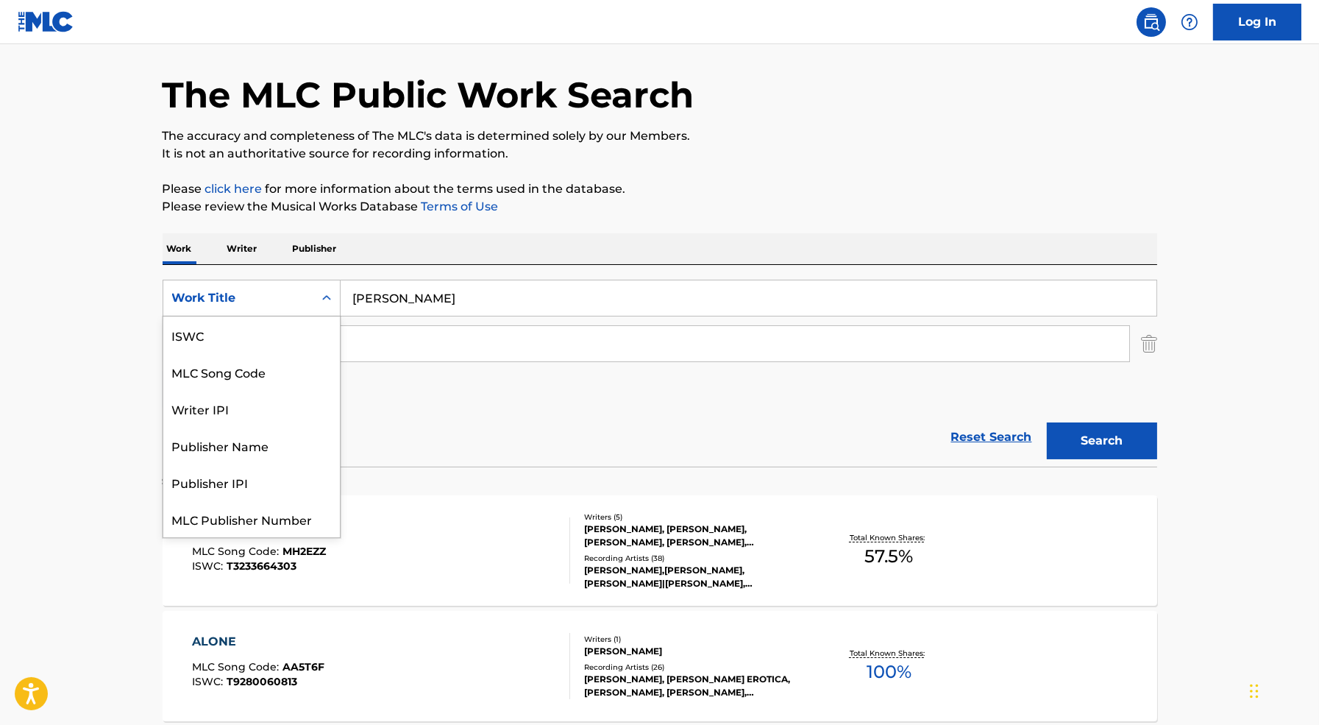
scroll to position [37, 0]
click at [394, 302] on input "[PERSON_NAME]" at bounding box center [749, 297] width 816 height 35
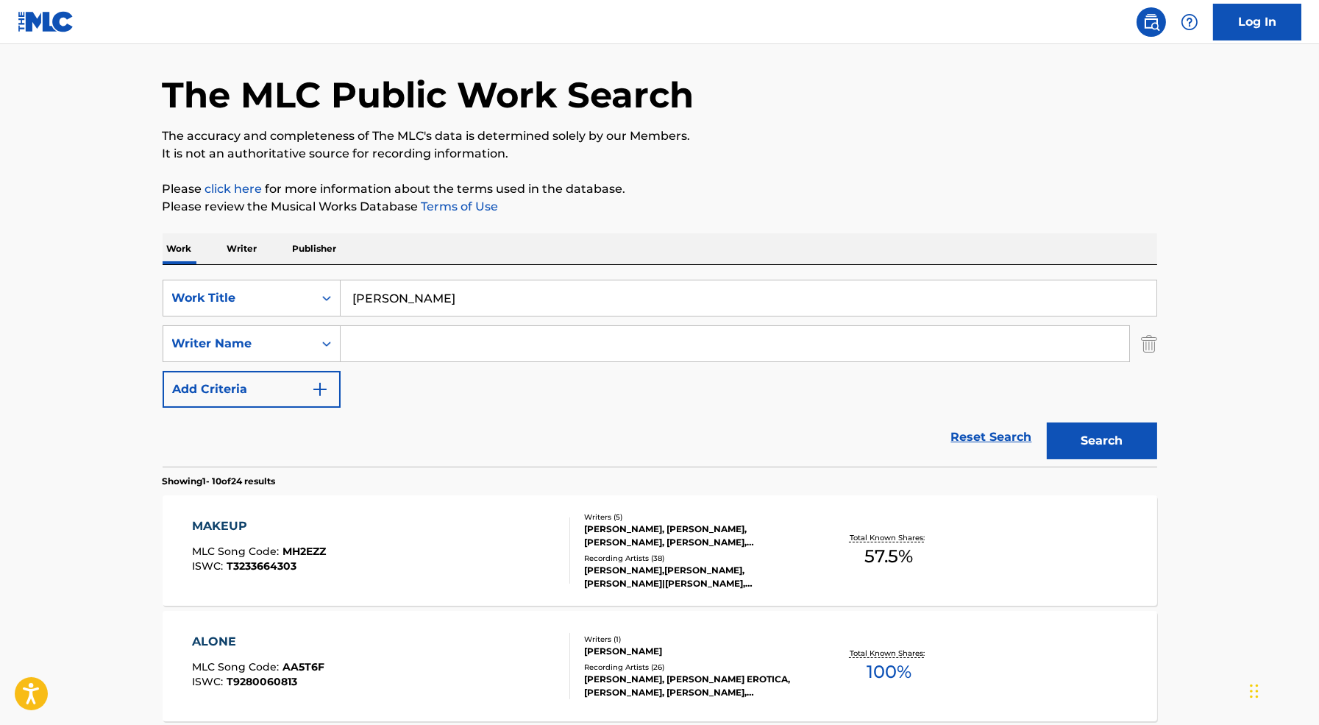
click at [394, 302] on input "[PERSON_NAME]" at bounding box center [749, 297] width 816 height 35
type input "JoyRide"
click at [513, 335] on input "Search Form" at bounding box center [735, 343] width 789 height 35
paste input "[PERSON_NAME]"
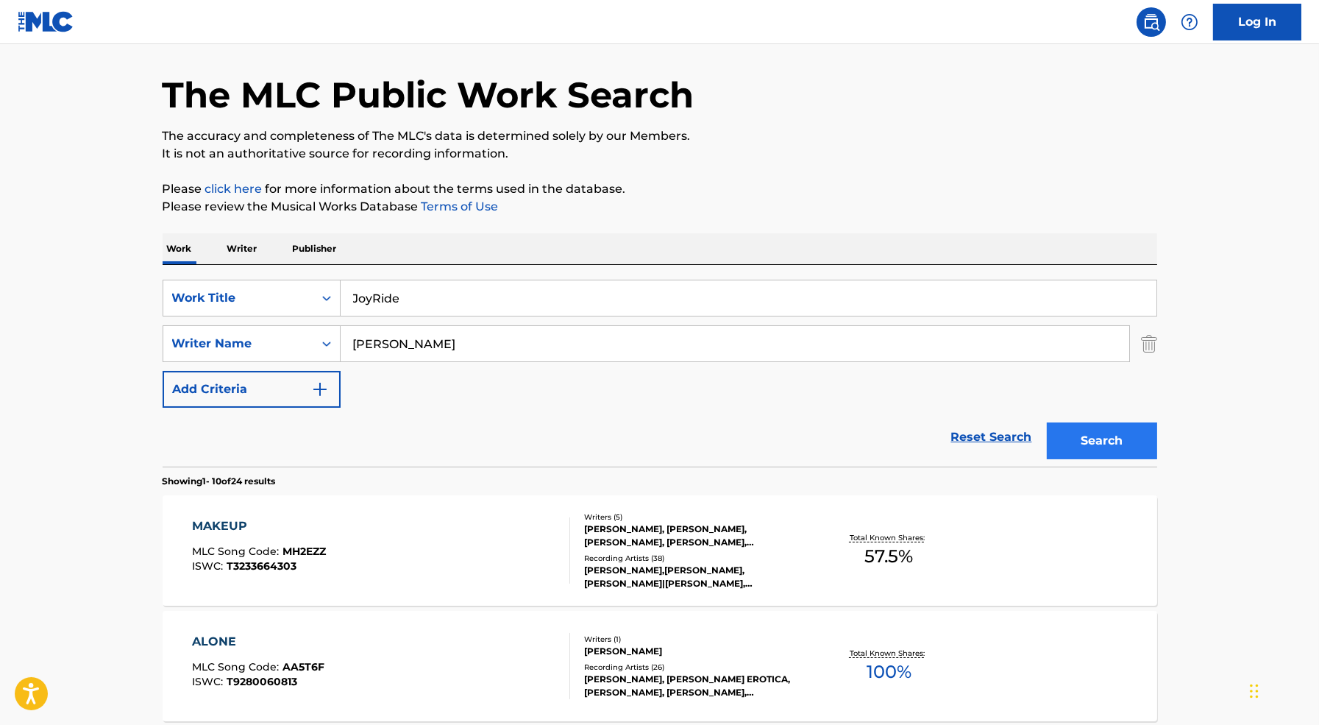
type input "[PERSON_NAME]"
click at [1129, 442] on button "Search" at bounding box center [1102, 440] width 110 height 37
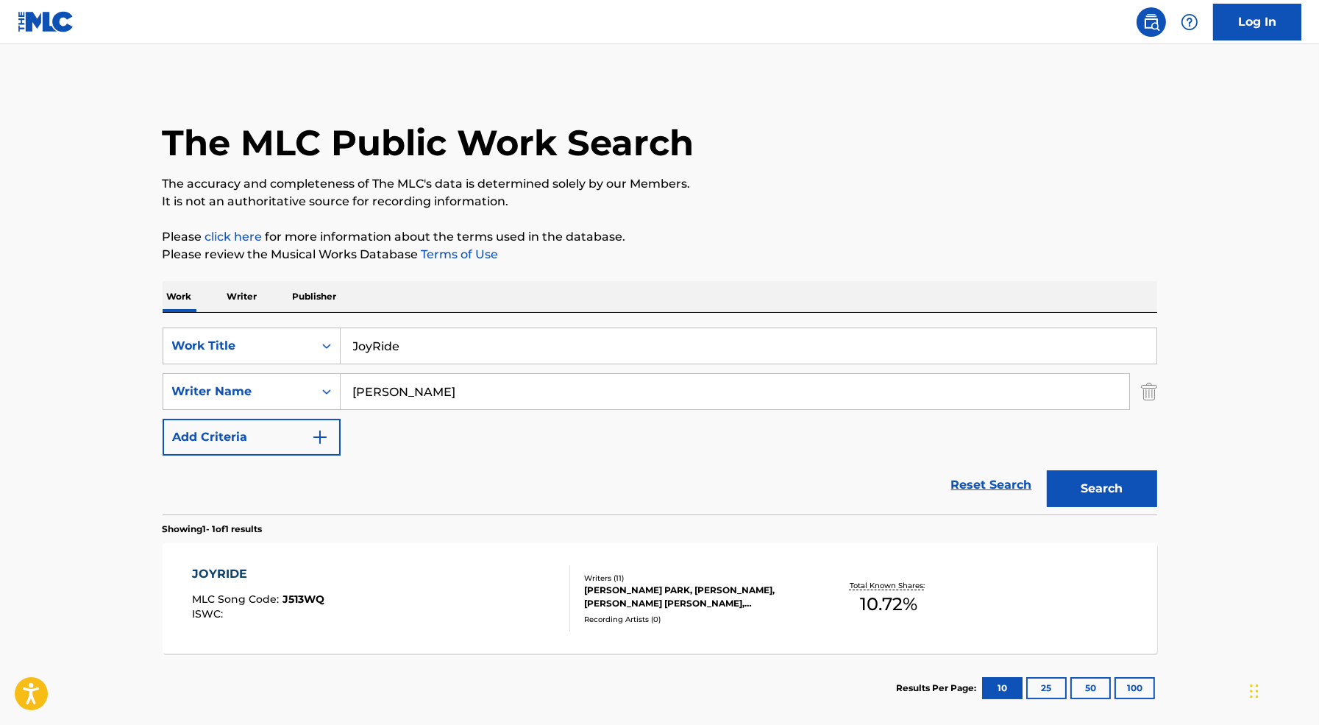
scroll to position [74, 0]
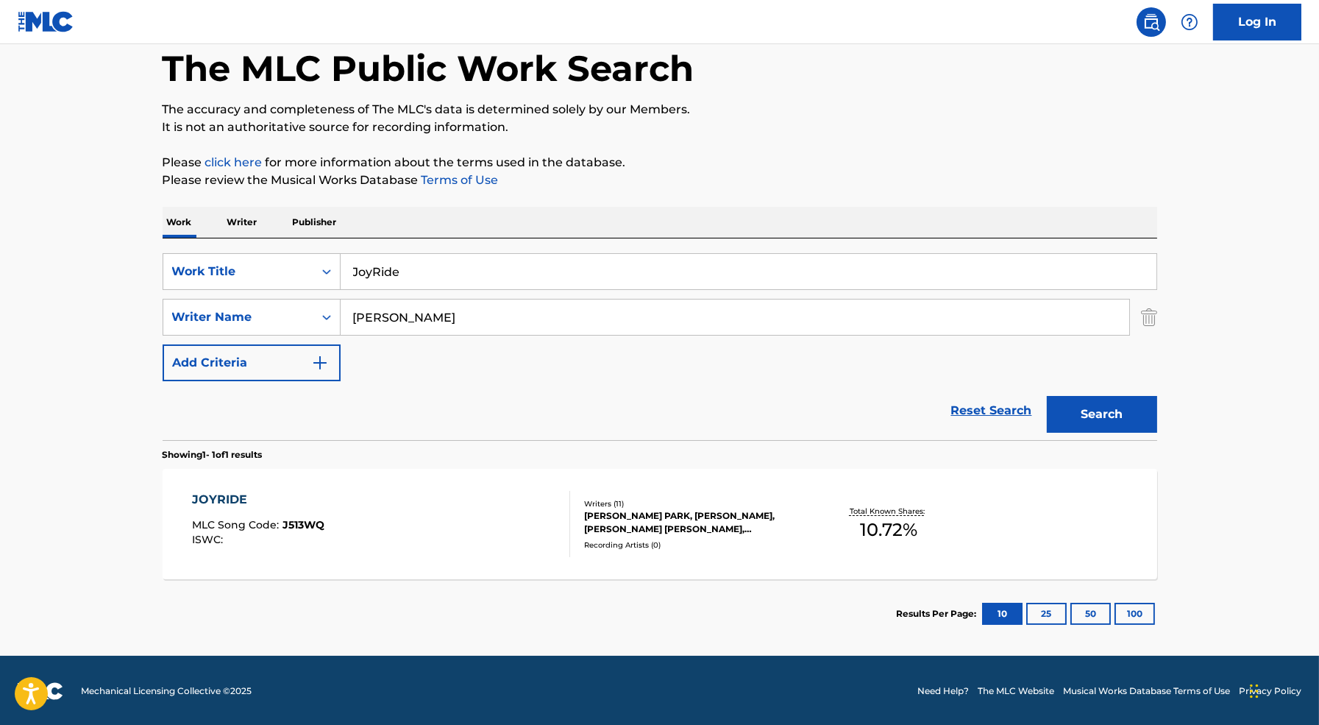
click at [422, 511] on div "JOYRIDE MLC Song Code : J513WQ ISWC :" at bounding box center [381, 524] width 378 height 66
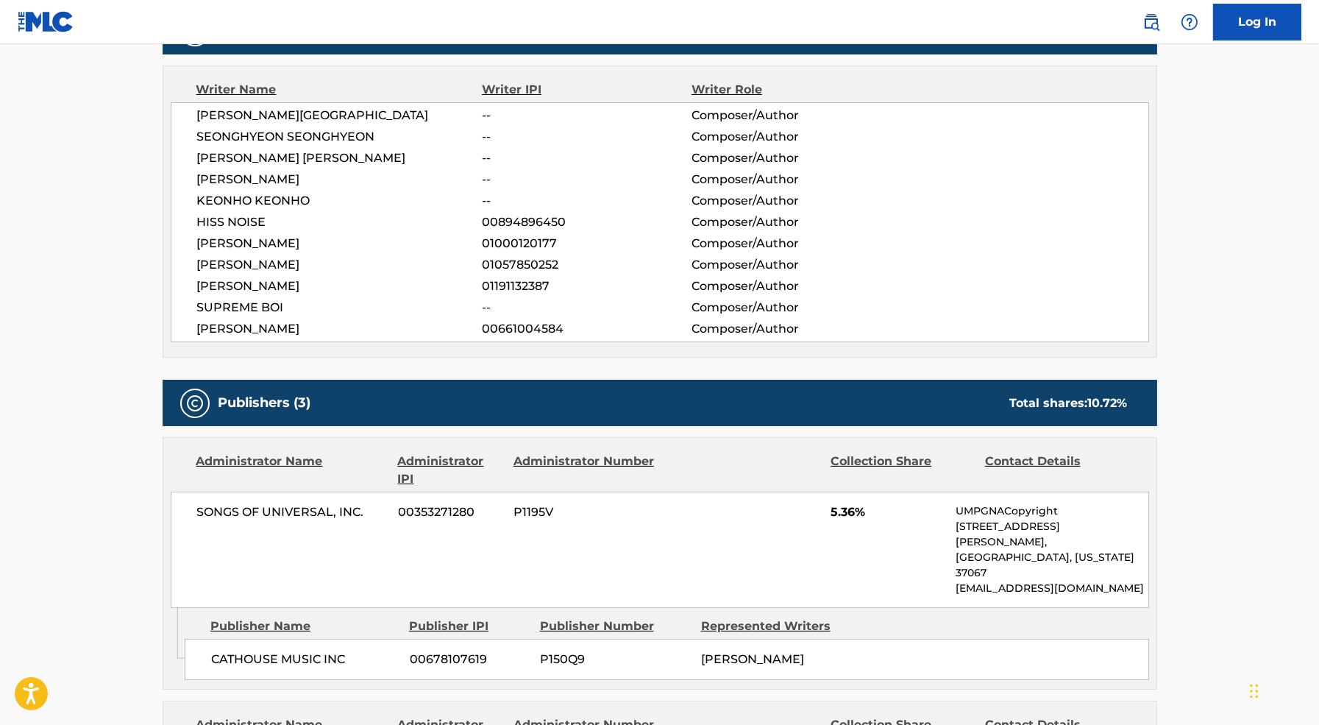
scroll to position [461, 0]
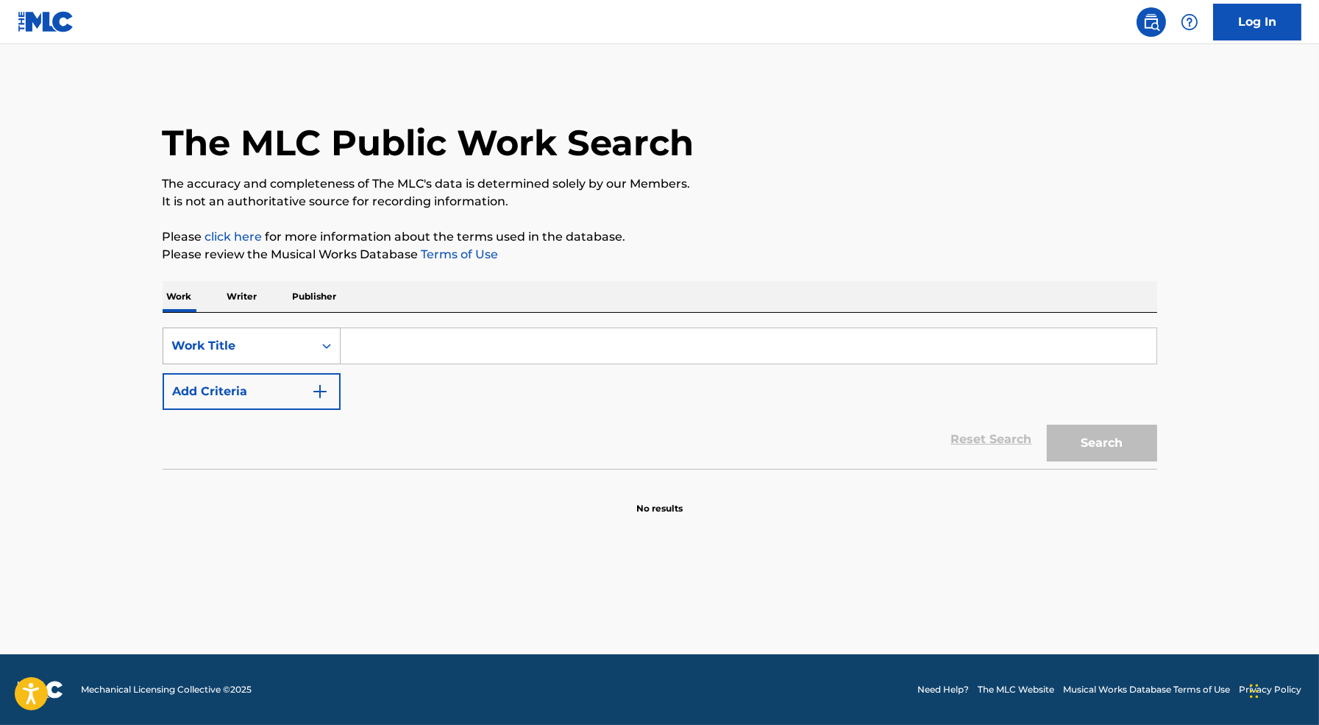
click at [308, 347] on div "Work Title" at bounding box center [238, 346] width 150 height 28
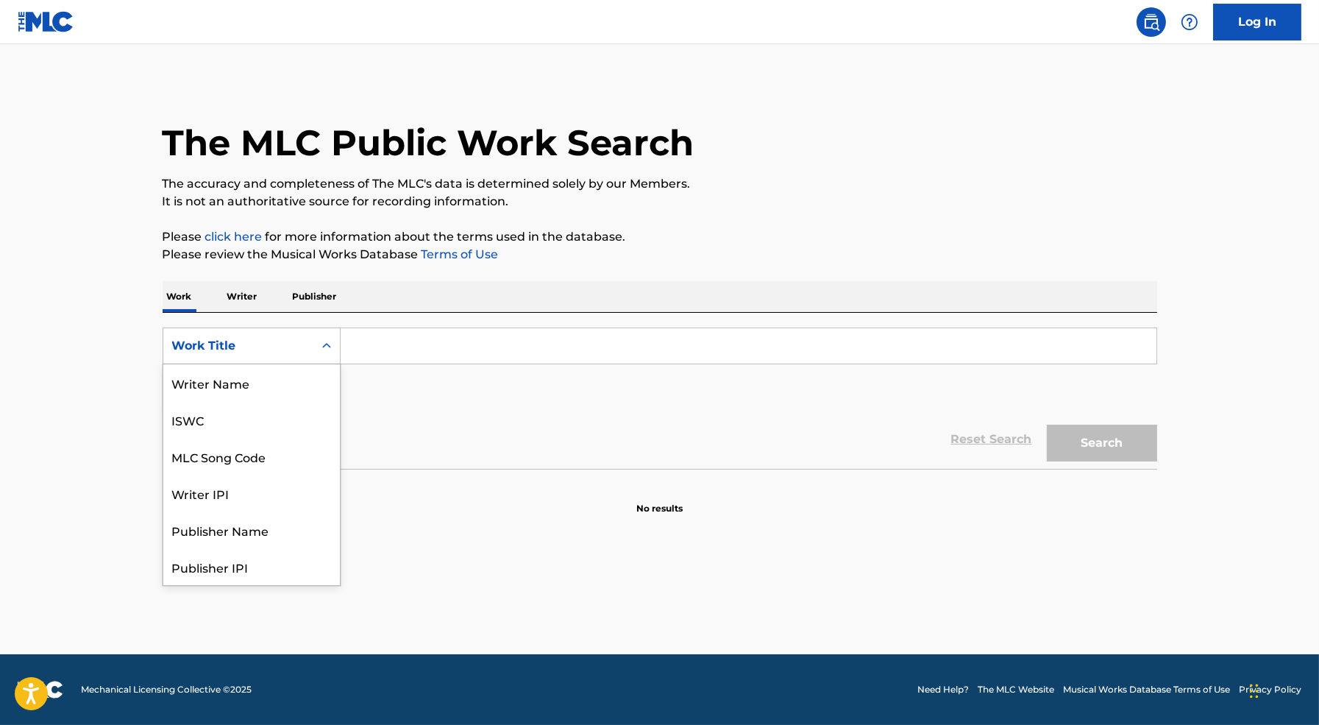
scroll to position [74, 0]
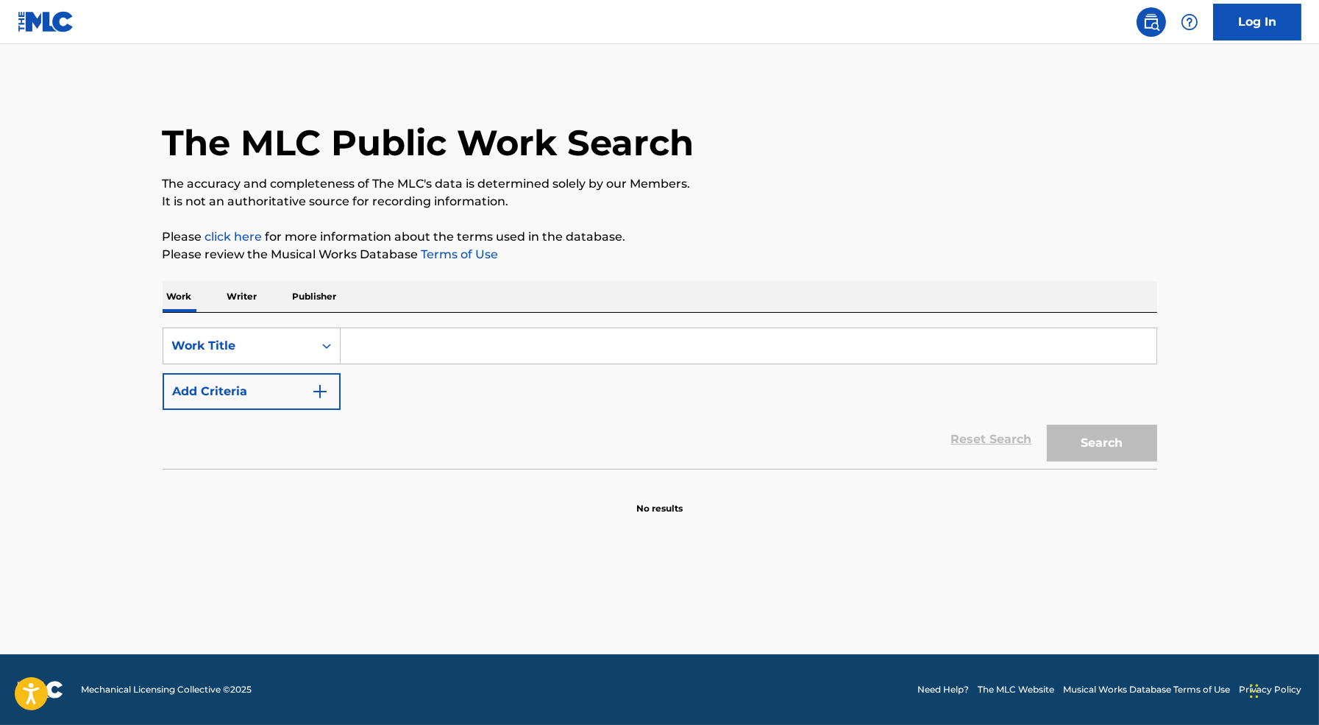
click at [389, 353] on input "Search Form" at bounding box center [749, 345] width 816 height 35
paste input "[PERSON_NAME]"
click at [389, 352] on input "[PERSON_NAME]" at bounding box center [749, 345] width 816 height 35
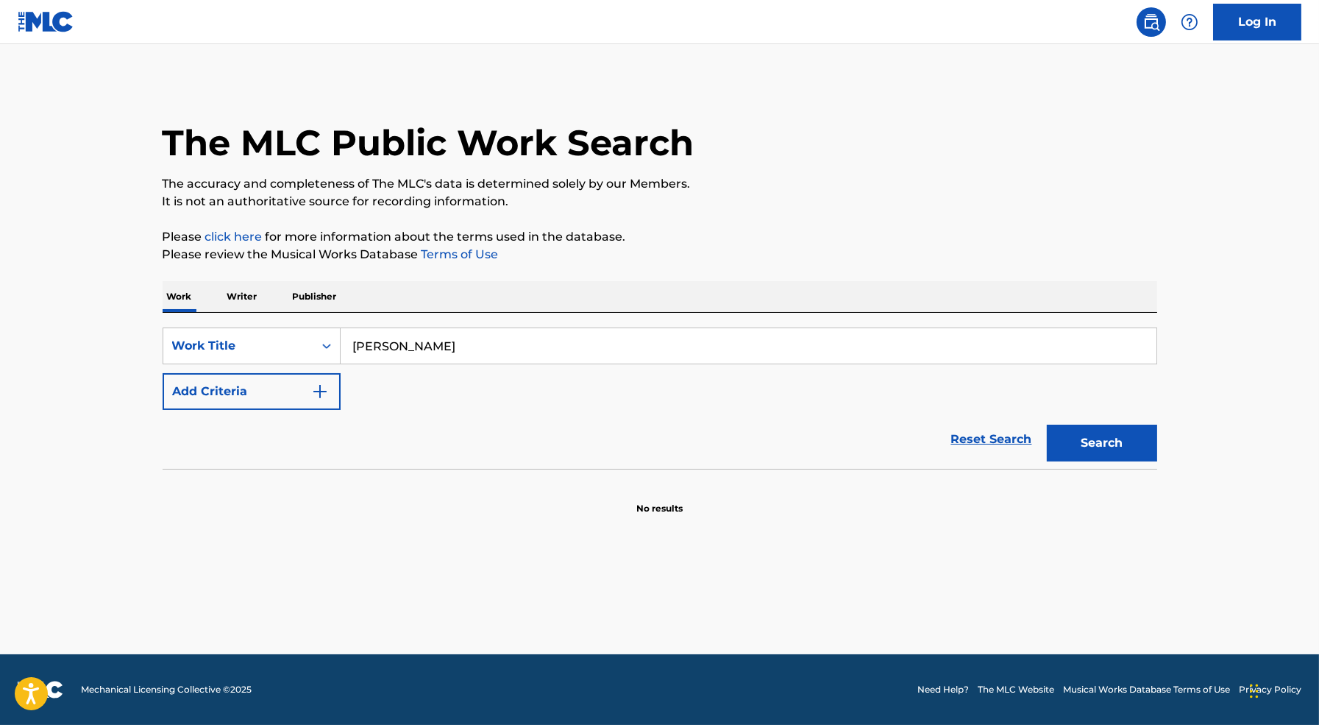
type input "[PERSON_NAME]"
click at [470, 341] on input "[PERSON_NAME]" at bounding box center [749, 345] width 816 height 35
click at [278, 353] on div "Work Title" at bounding box center [238, 346] width 132 height 18
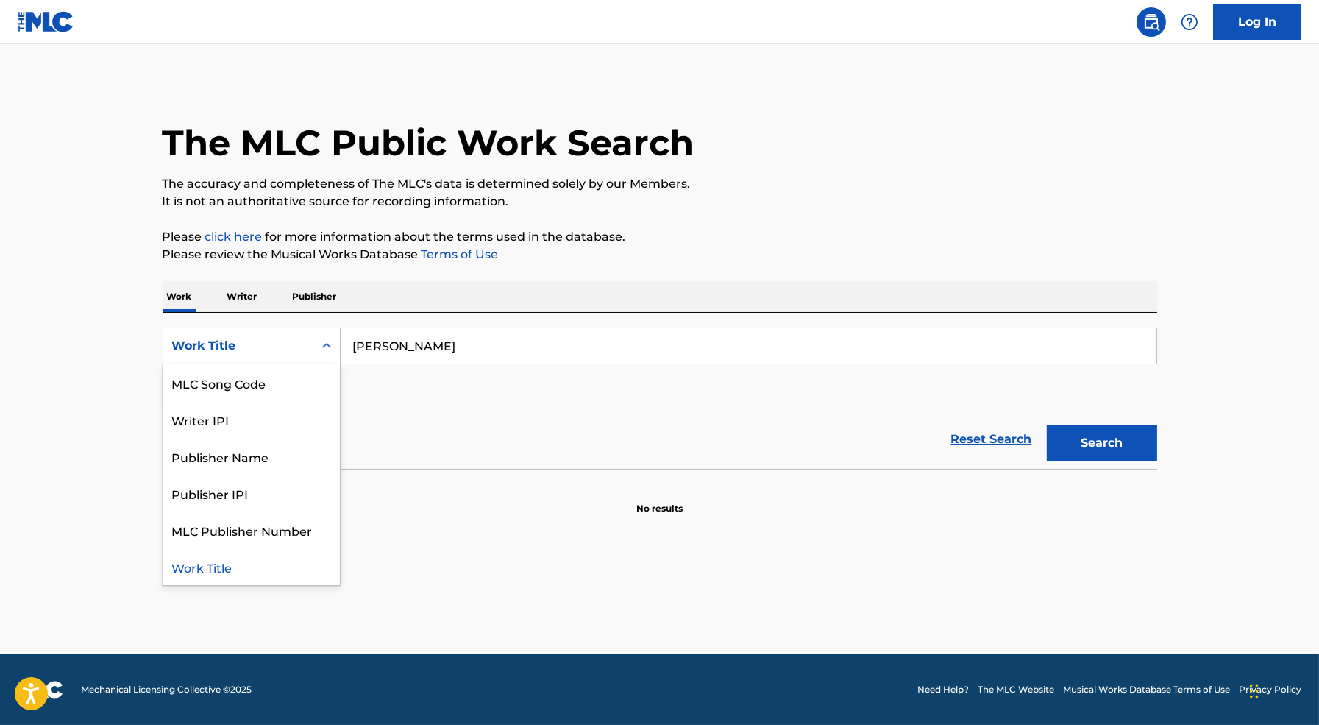
click at [278, 353] on div "Work Title" at bounding box center [238, 346] width 132 height 18
click at [274, 364] on div "Writer Name" at bounding box center [251, 382] width 177 height 37
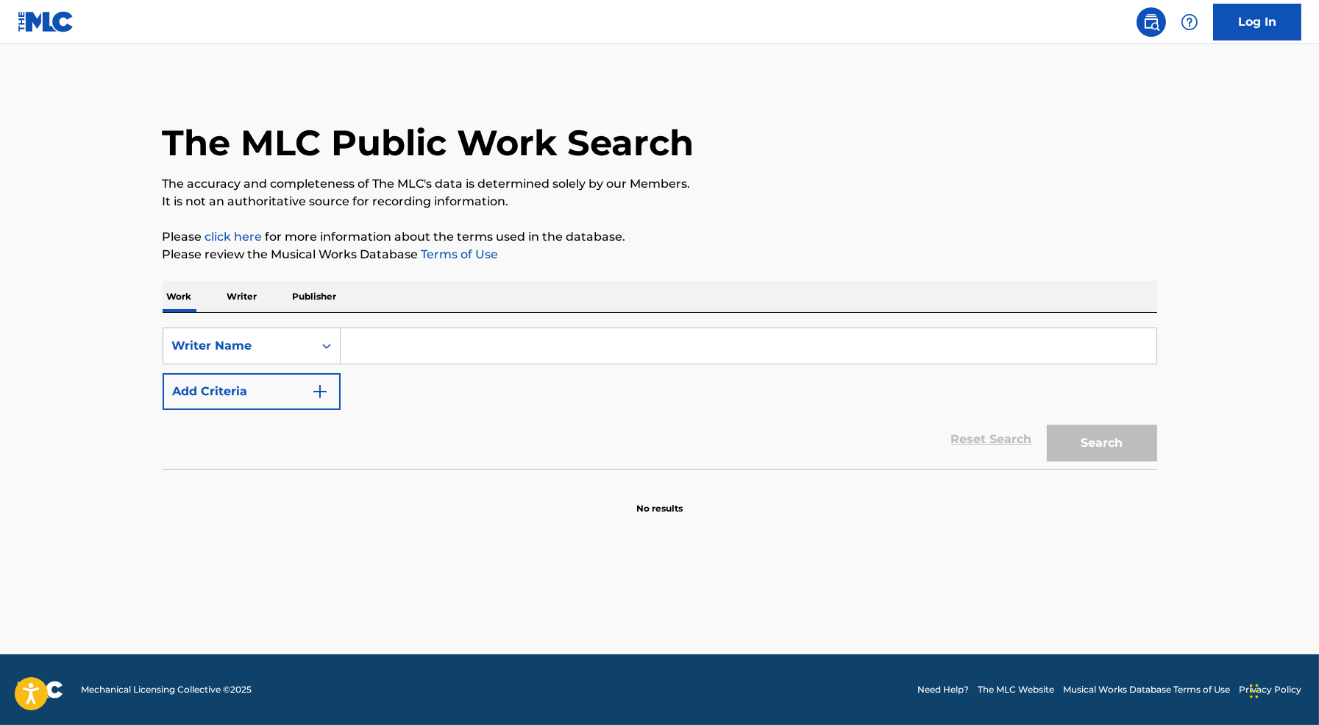
click at [638, 333] on input "Search Form" at bounding box center [749, 345] width 816 height 35
paste input "[PERSON_NAME]"
type input "[PERSON_NAME]"
click at [1104, 437] on button "Search" at bounding box center [1102, 443] width 110 height 37
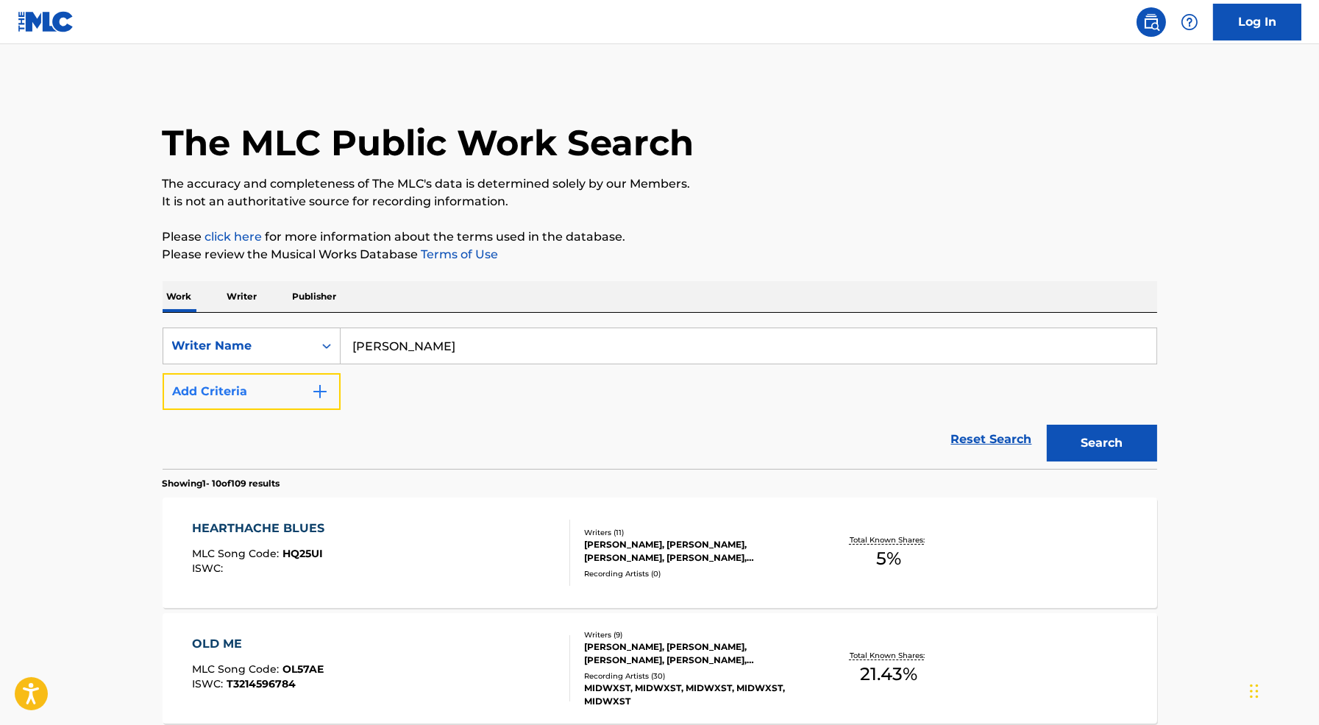
click at [291, 400] on button "Add Criteria" at bounding box center [252, 391] width 178 height 37
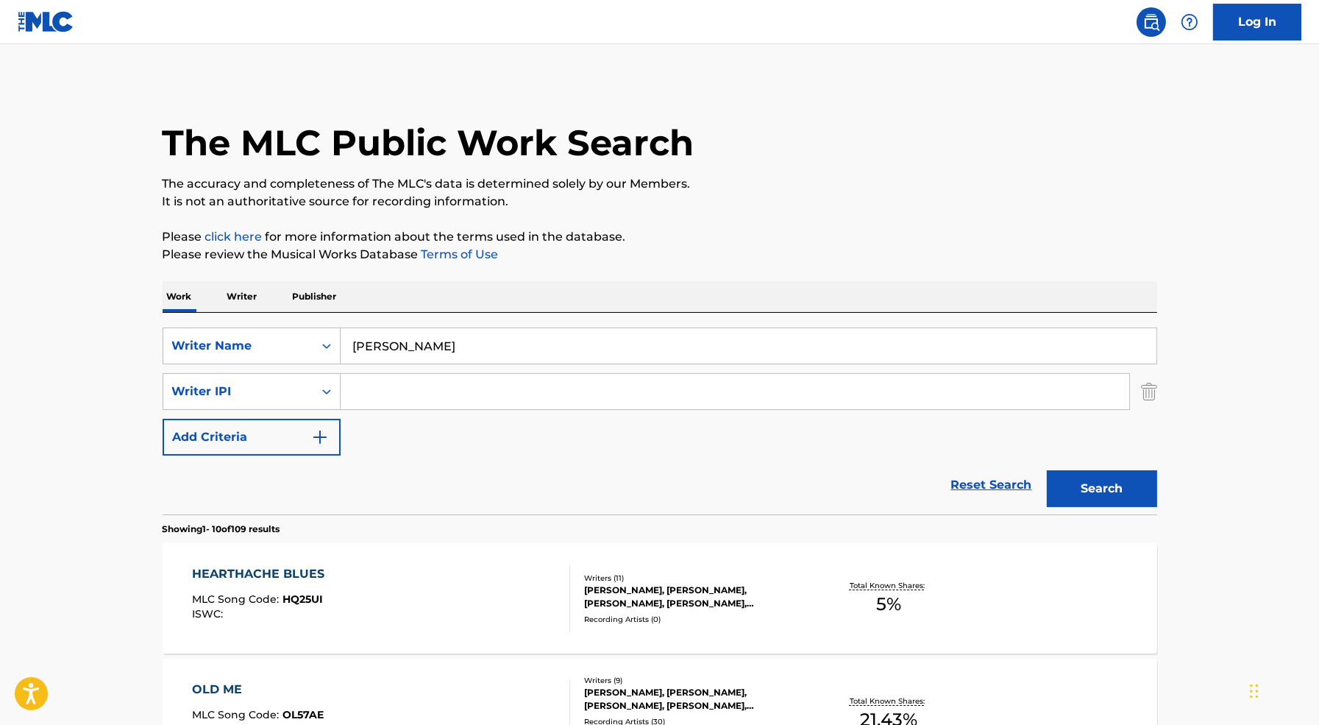
click at [397, 388] on input "Search Form" at bounding box center [735, 391] width 789 height 35
click at [255, 416] on div "SearchWithCriteriaf040e9b7-ce9a-417f-988e-e7772c743b1d Writer Name [PERSON_NAME…" at bounding box center [660, 391] width 995 height 128
click at [254, 391] on div "Writer IPI" at bounding box center [238, 392] width 132 height 18
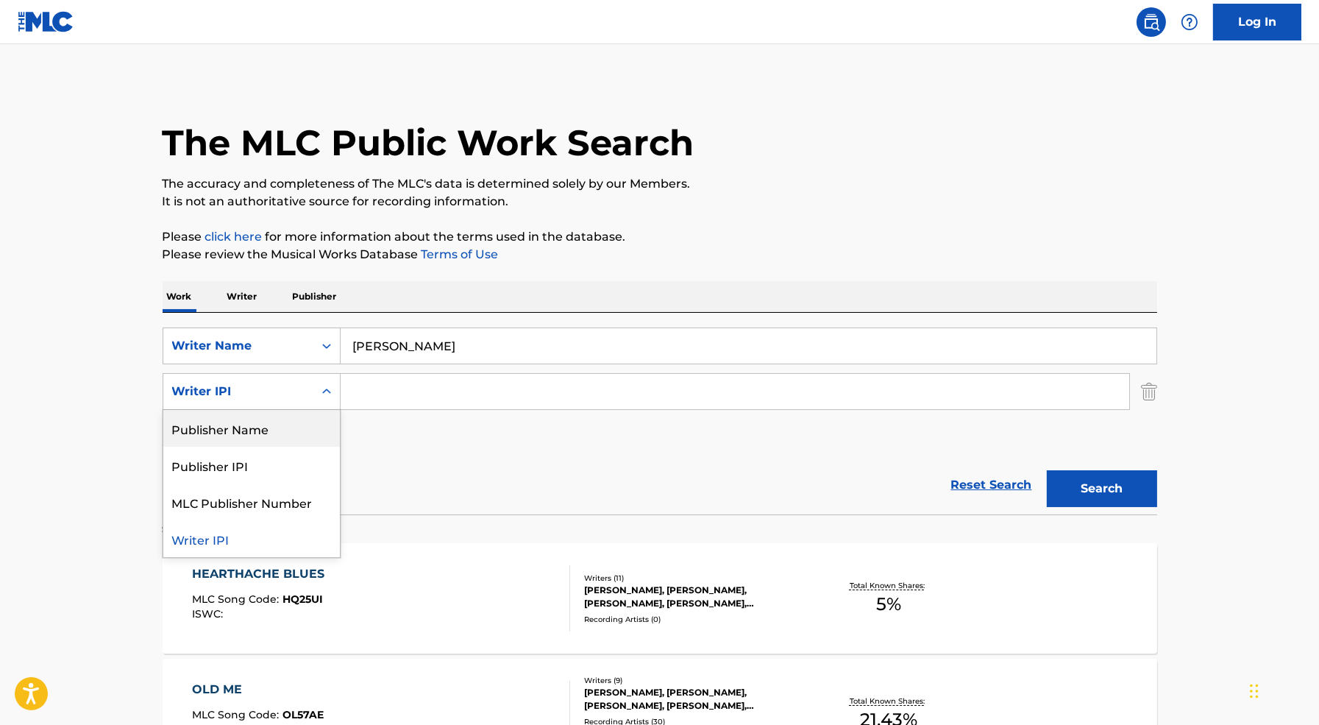
click at [414, 353] on input "[PERSON_NAME]" at bounding box center [749, 345] width 816 height 35
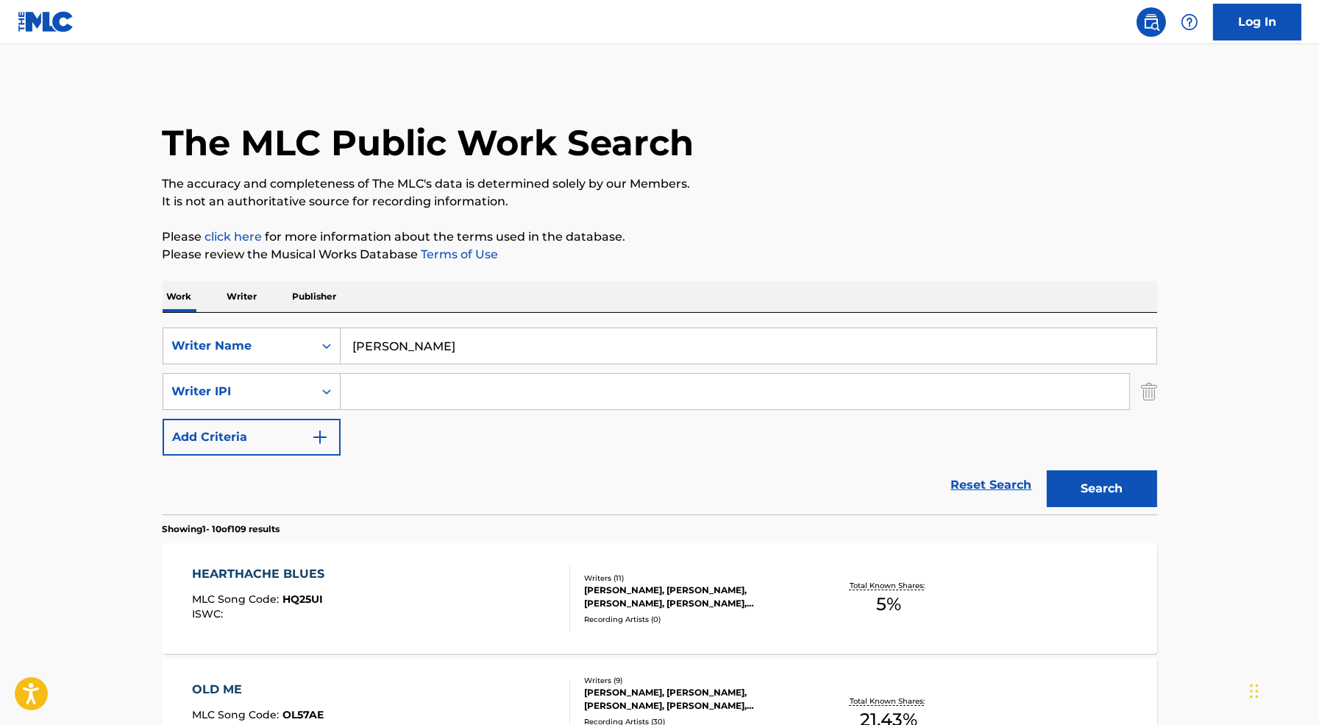
click at [414, 353] on input "[PERSON_NAME]" at bounding box center [749, 345] width 816 height 35
click at [277, 348] on div "Writer Name" at bounding box center [238, 346] width 132 height 18
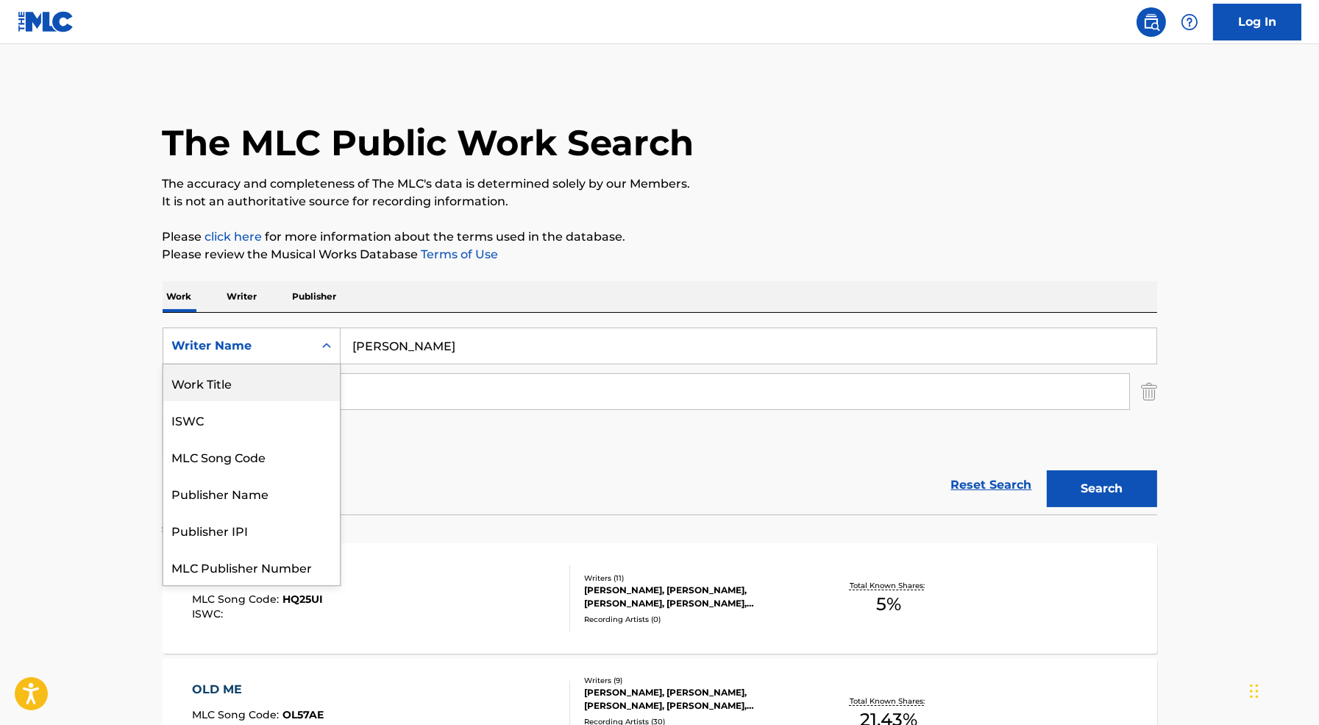
click at [279, 383] on div "Work Title" at bounding box center [251, 382] width 177 height 37
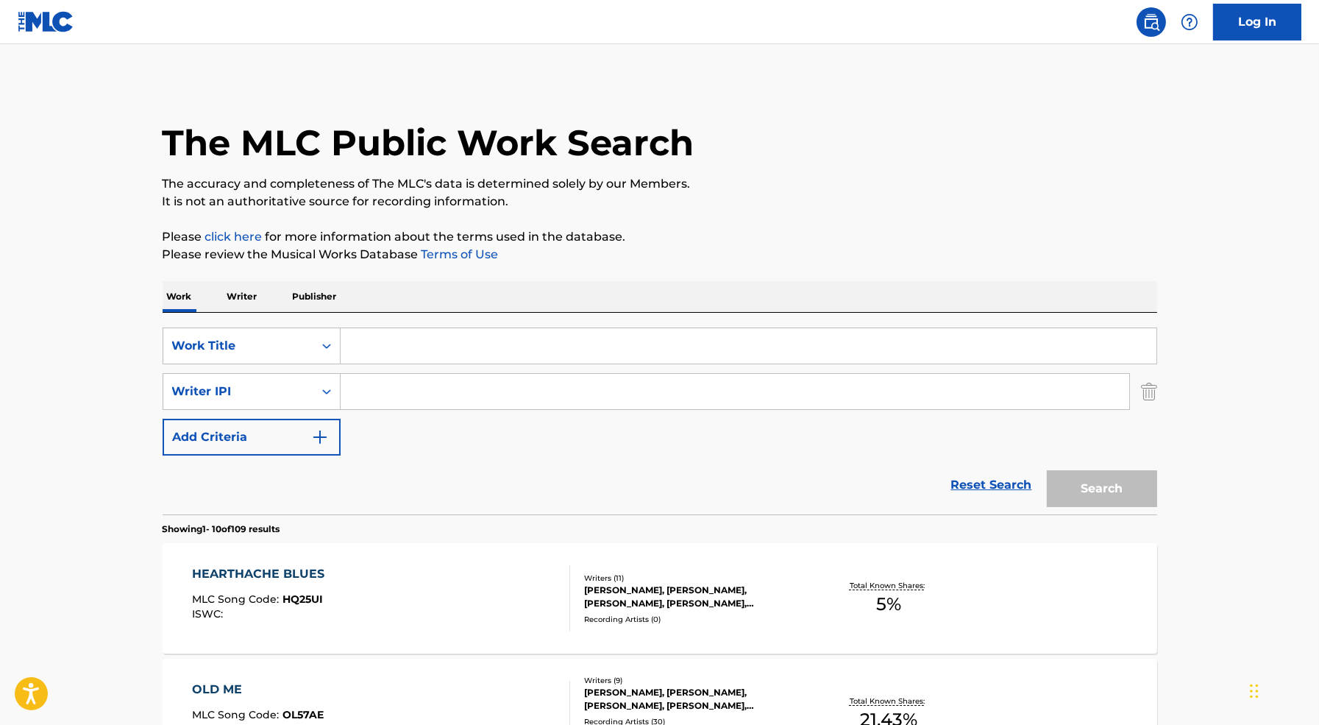
click at [458, 345] on input "Search Form" at bounding box center [749, 345] width 816 height 35
type input "hold me"
click at [262, 383] on div "Writer IPI" at bounding box center [238, 392] width 132 height 18
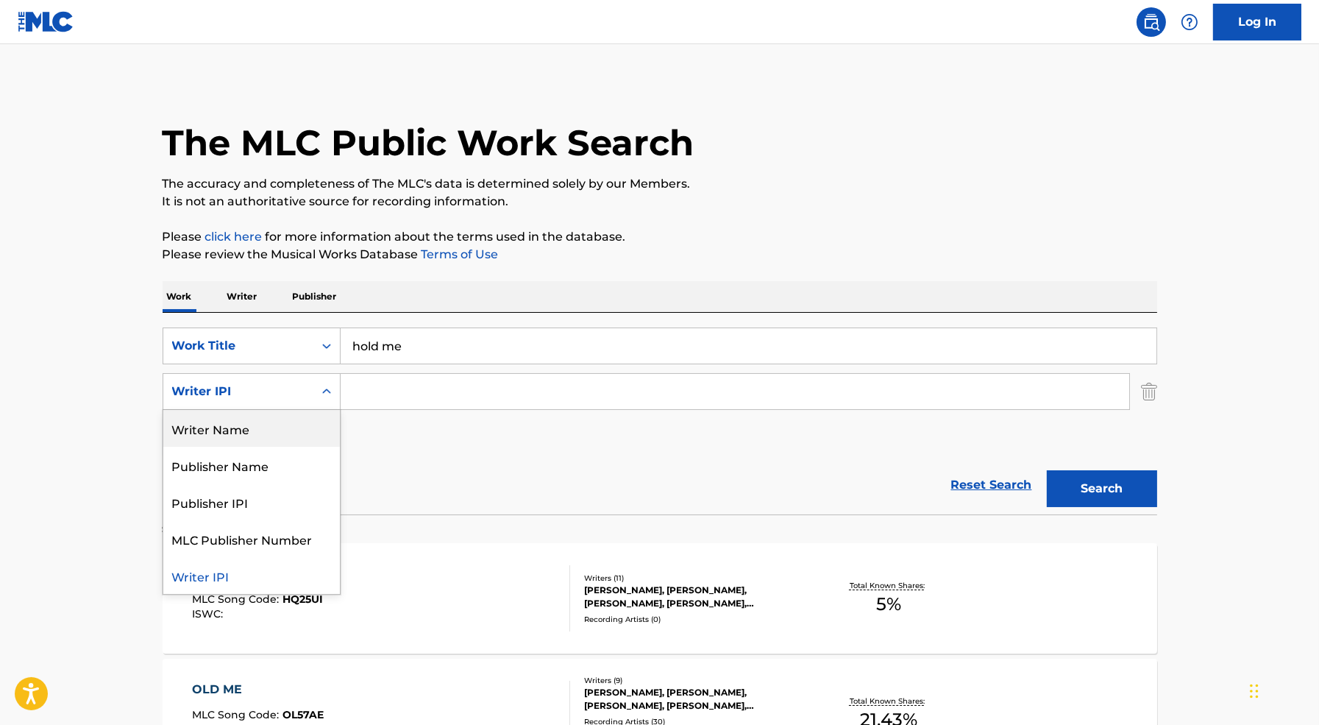
click at [262, 423] on div "Writer Name" at bounding box center [251, 428] width 177 height 37
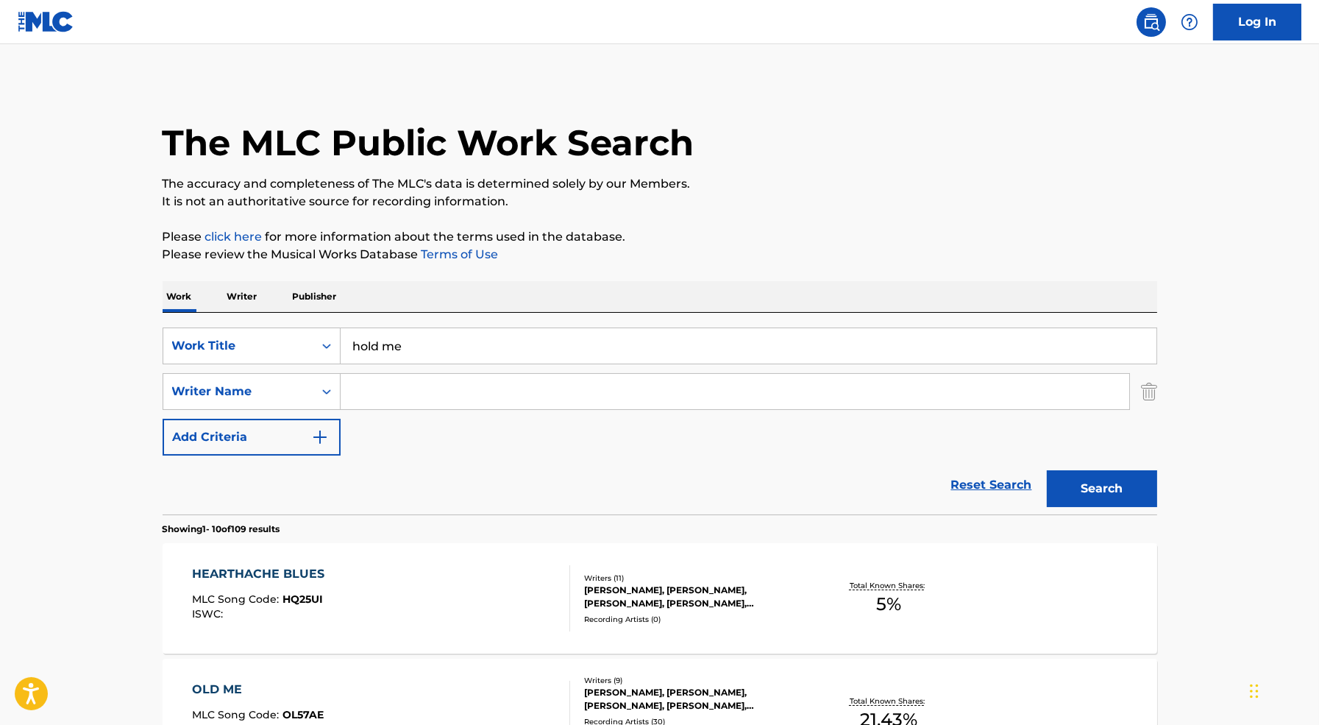
click at [420, 391] on input "Search Form" at bounding box center [735, 391] width 789 height 35
paste input "[PERSON_NAME]"
type input "[PERSON_NAME]"
click at [1119, 497] on button "Search" at bounding box center [1102, 488] width 110 height 37
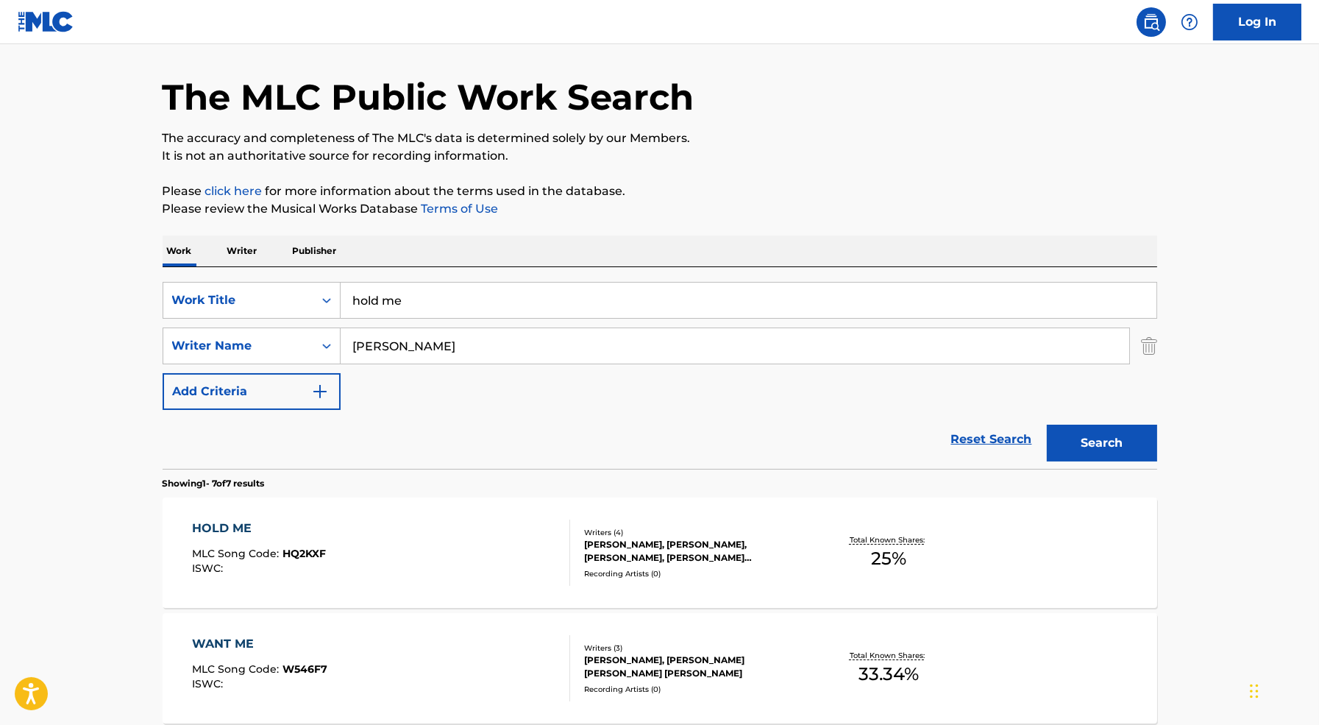
scroll to position [104, 0]
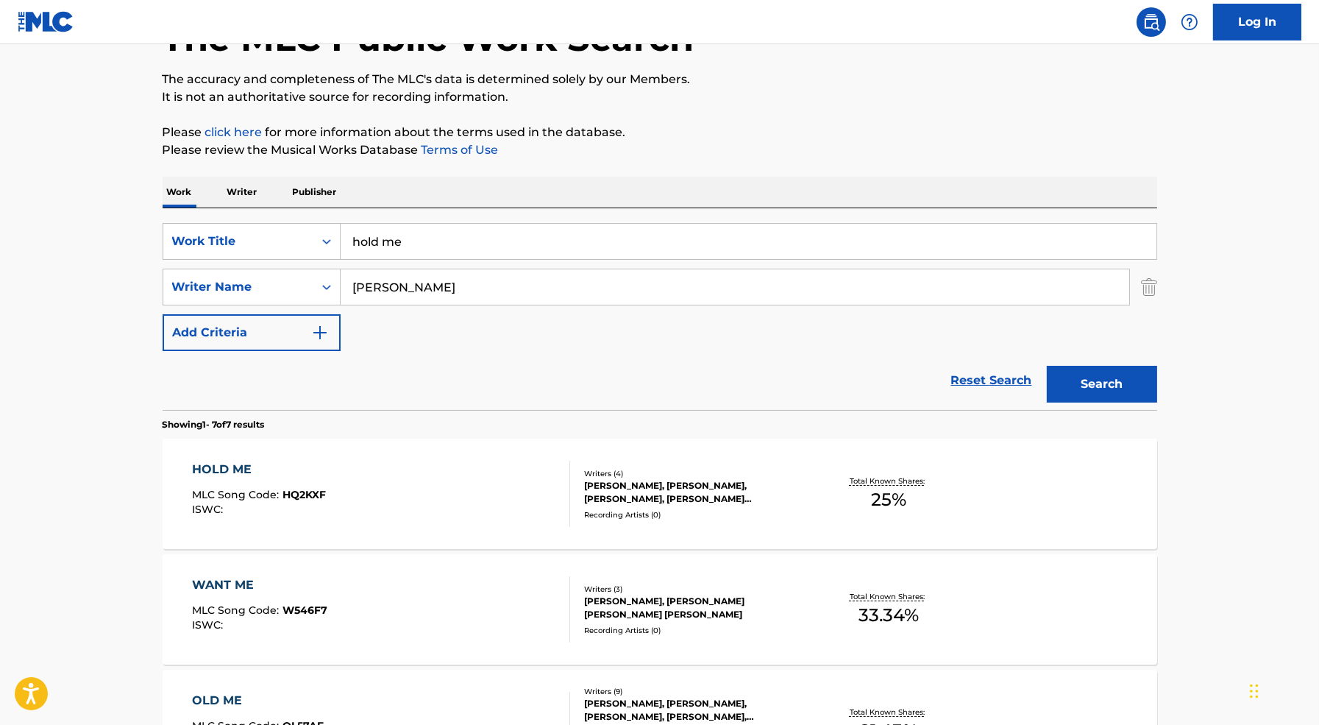
click at [492, 492] on div "HOLD ME MLC Song Code : HQ2KXF ISWC :" at bounding box center [381, 494] width 378 height 66
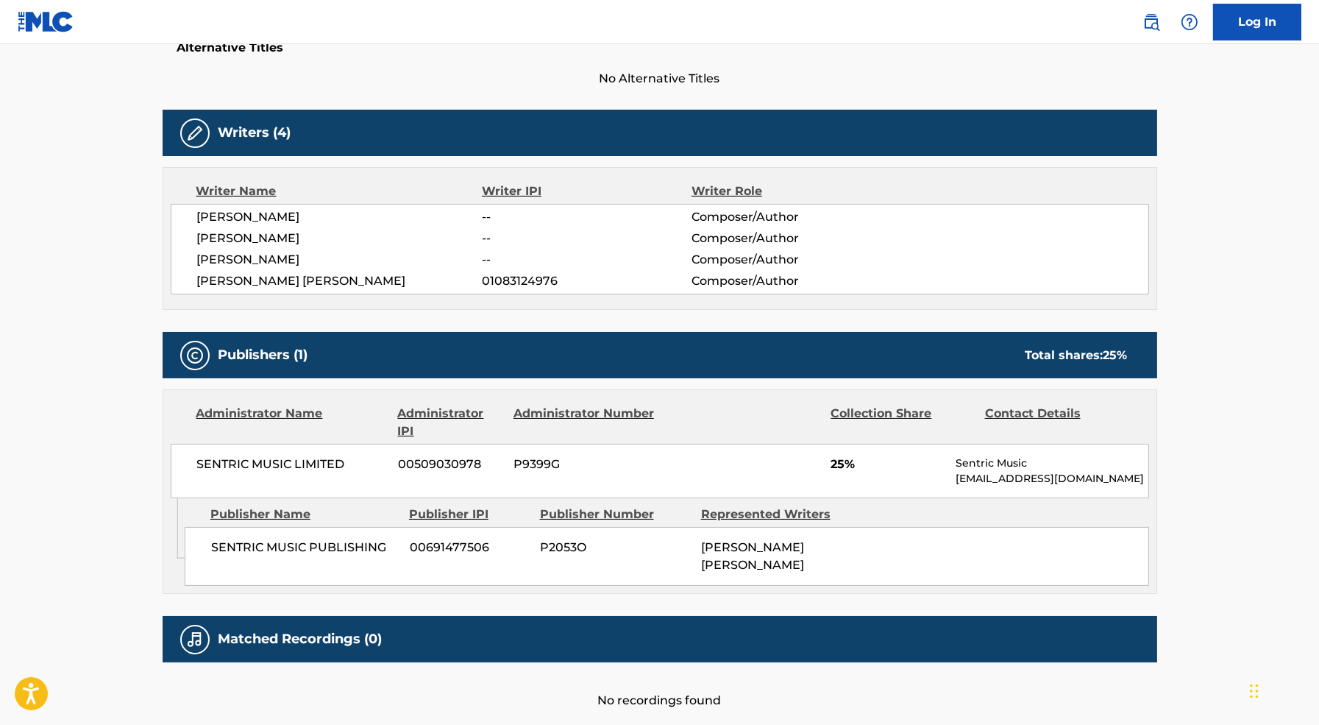
scroll to position [439, 0]
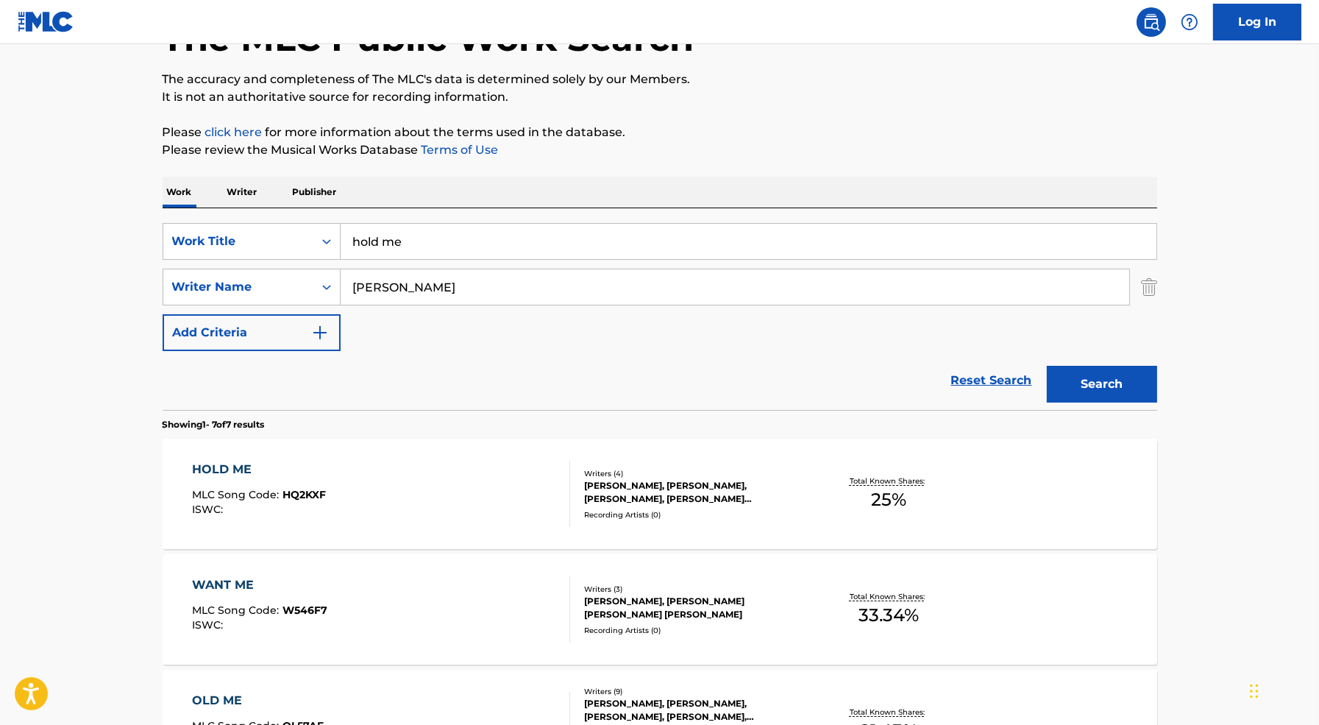
scroll to position [235, 0]
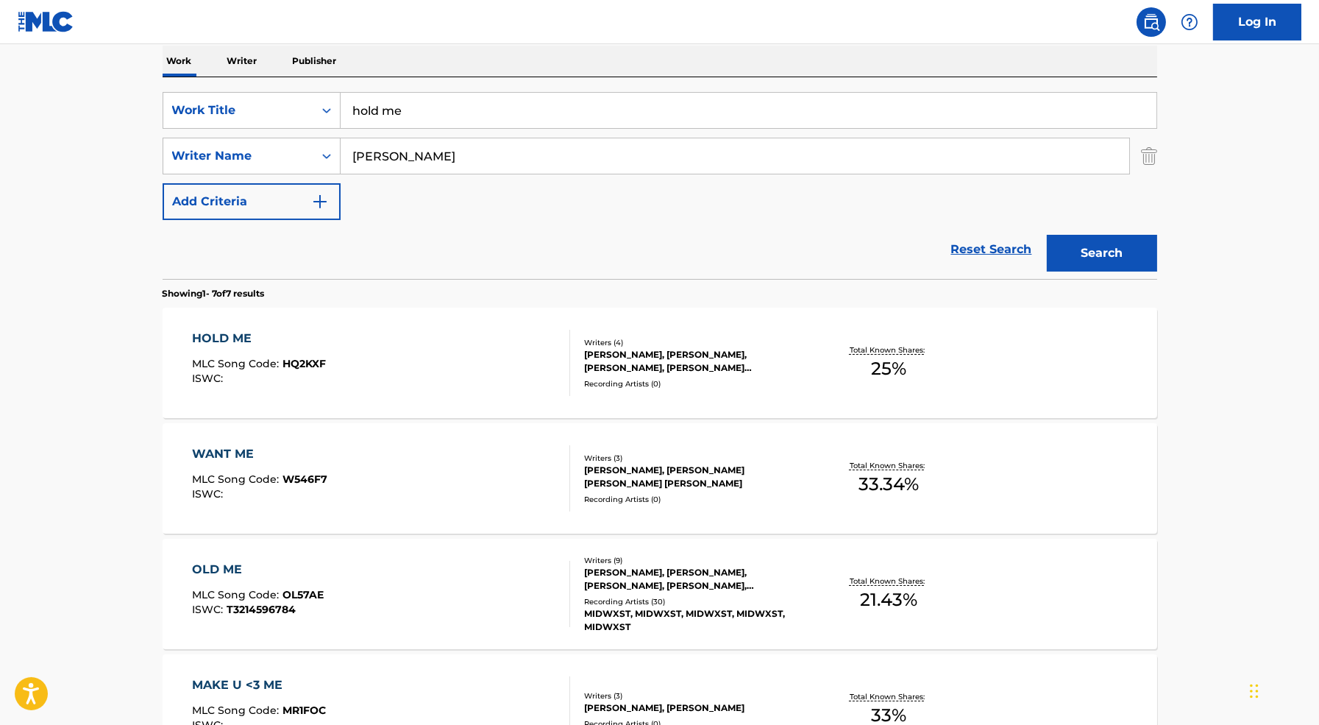
click at [450, 127] on input "hold me" at bounding box center [749, 110] width 816 height 35
type input "want me"
click at [1047, 235] on button "Search" at bounding box center [1102, 253] width 110 height 37
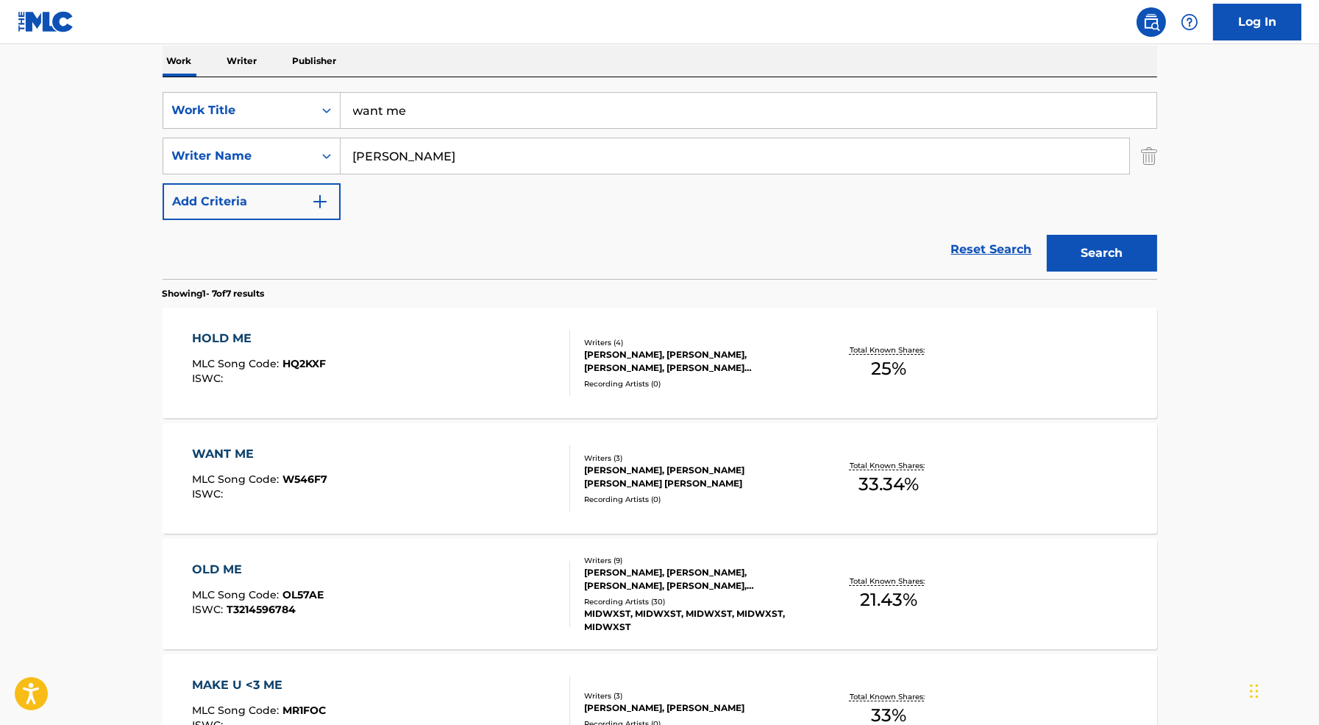
scroll to position [0, 0]
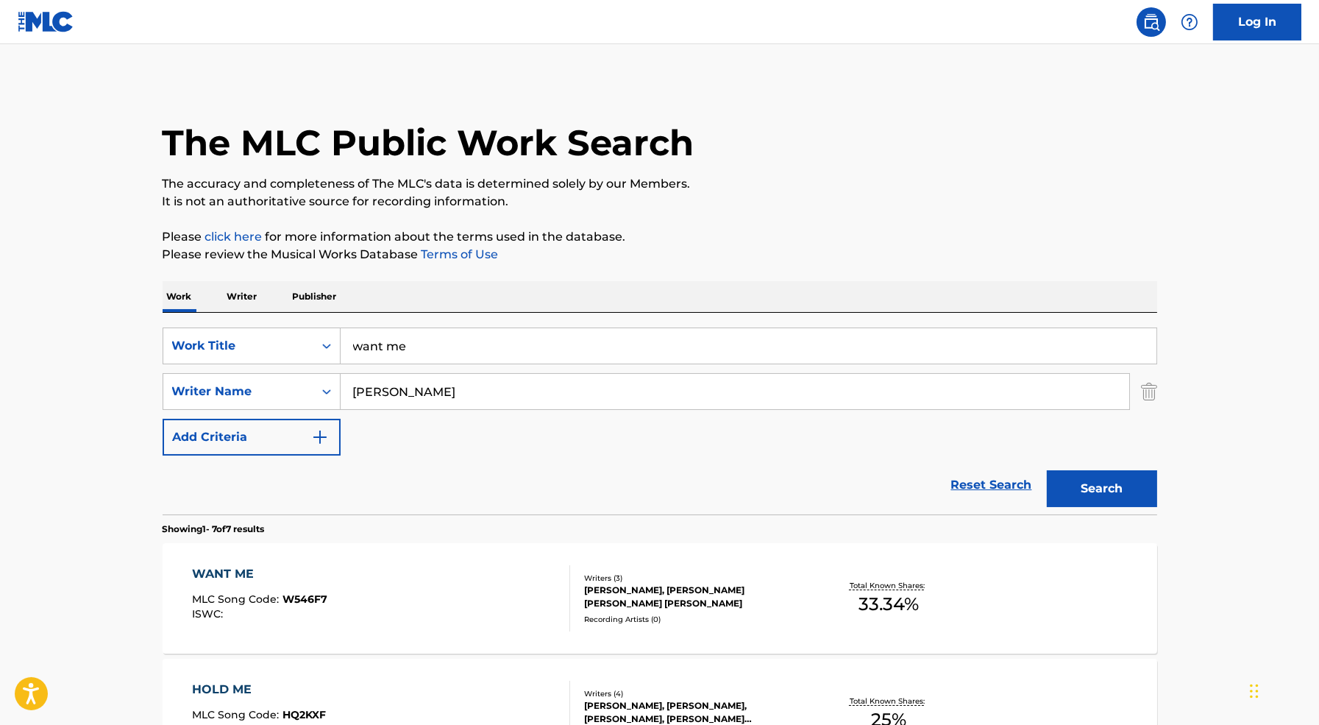
click at [386, 625] on div "WANT ME MLC Song Code : W546F7 ISWC :" at bounding box center [381, 598] width 378 height 66
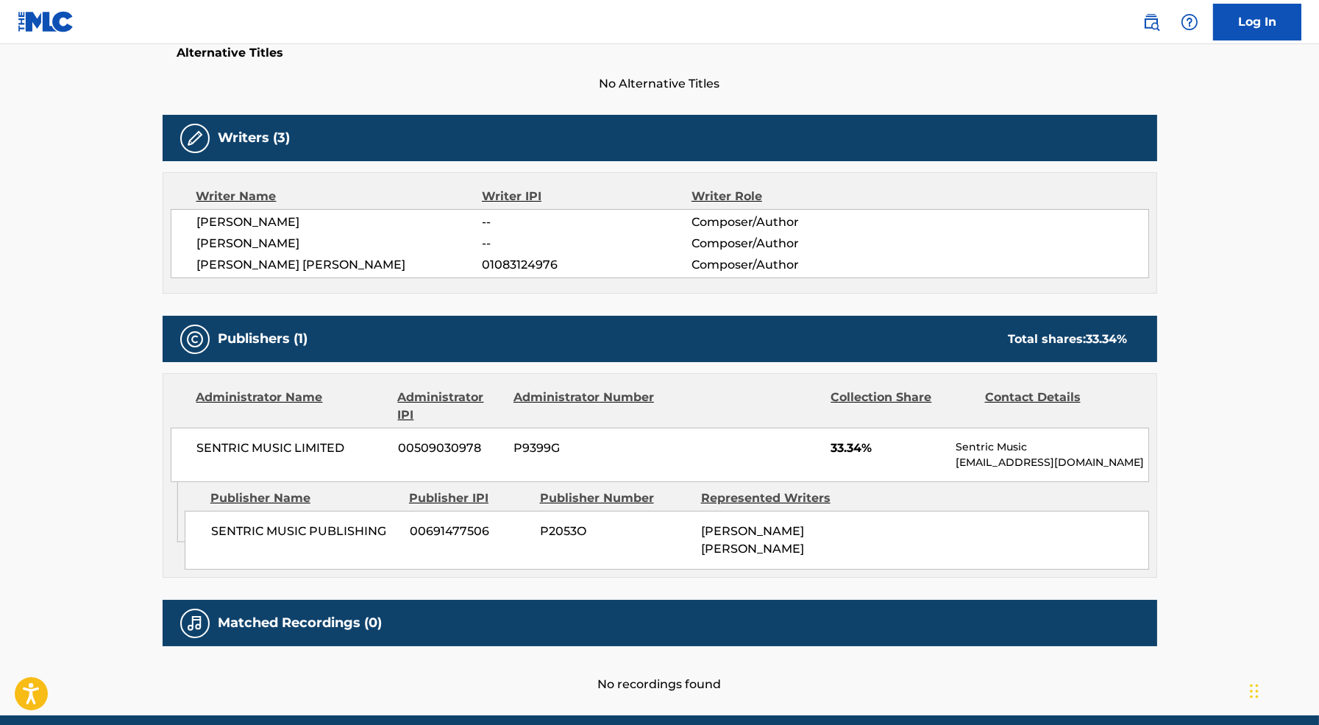
scroll to position [405, 0]
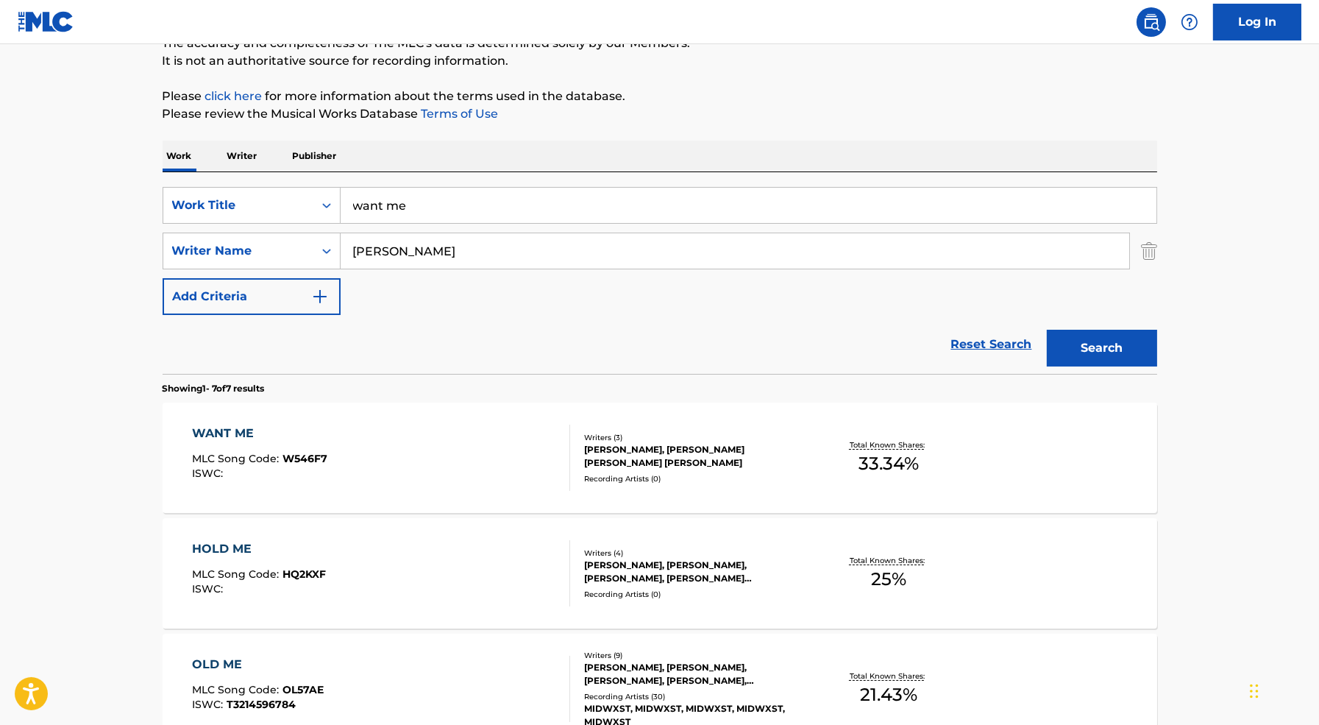
scroll to position [141, 0]
click at [501, 202] on input "want me" at bounding box center [749, 204] width 816 height 35
type input "safeword"
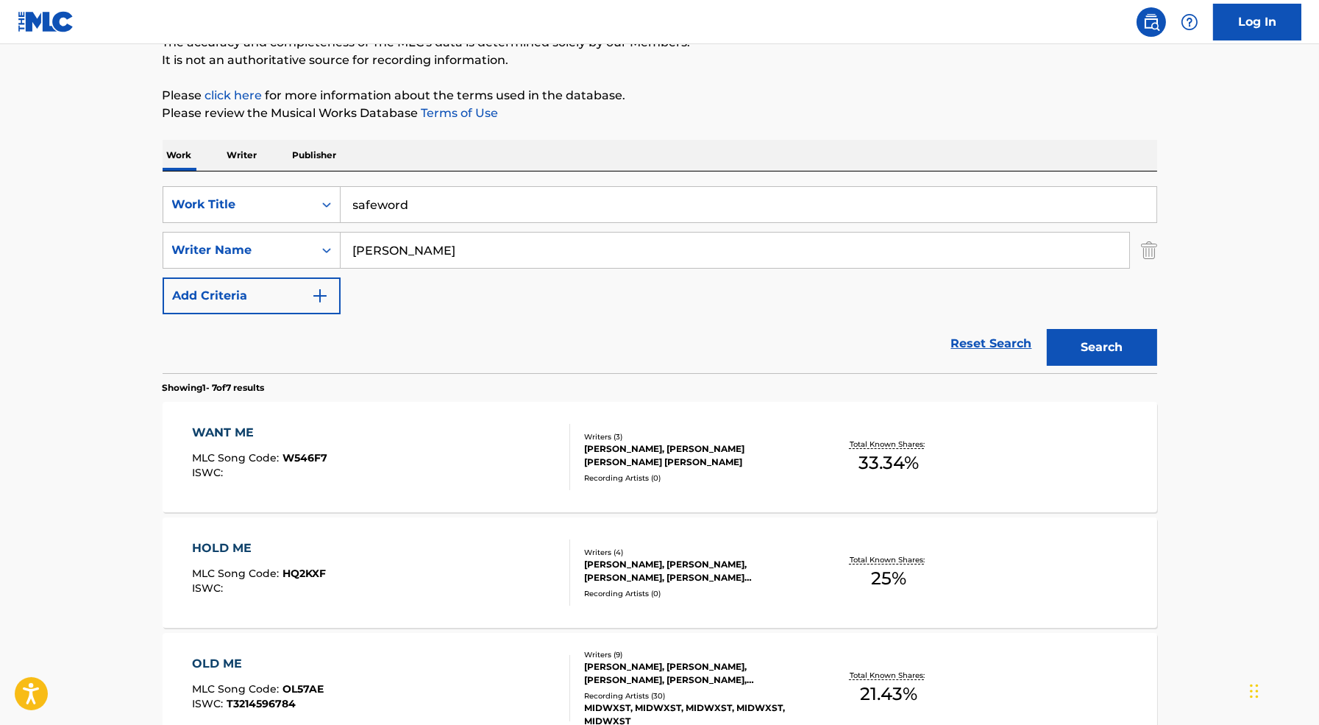
click at [1047, 329] on button "Search" at bounding box center [1102, 347] width 110 height 37
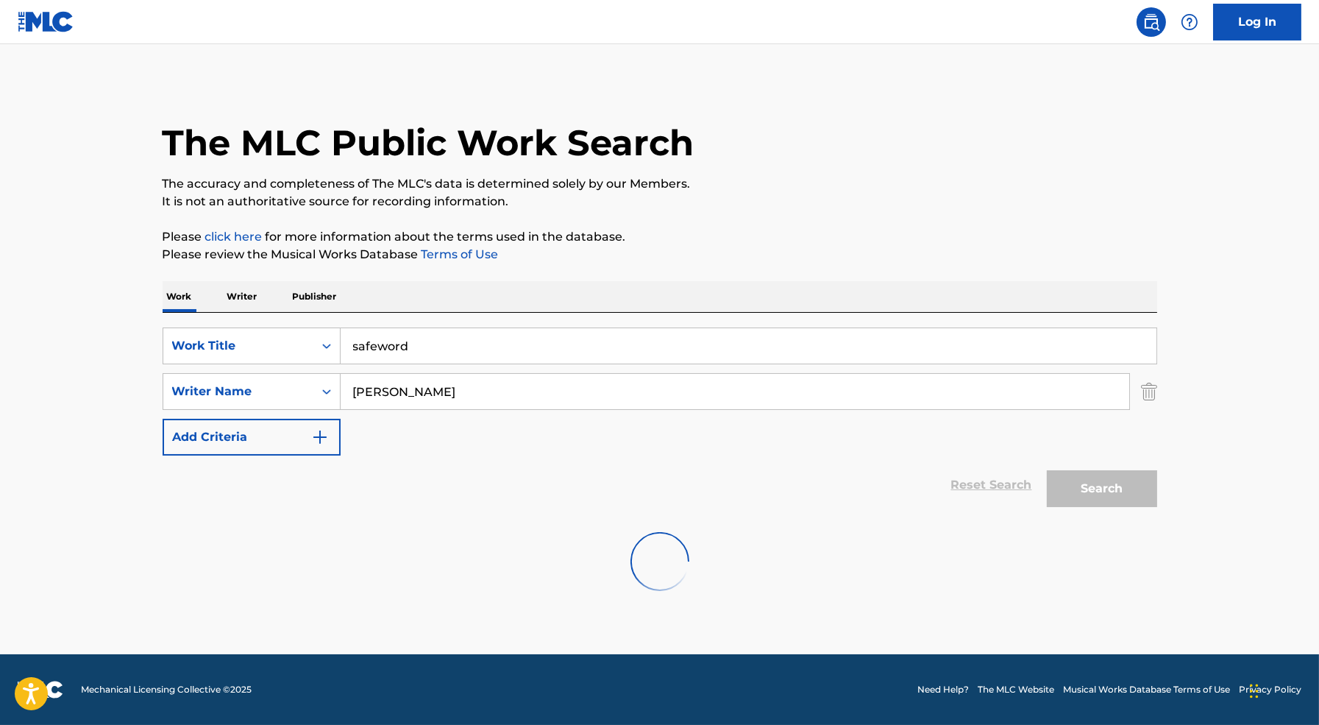
scroll to position [0, 0]
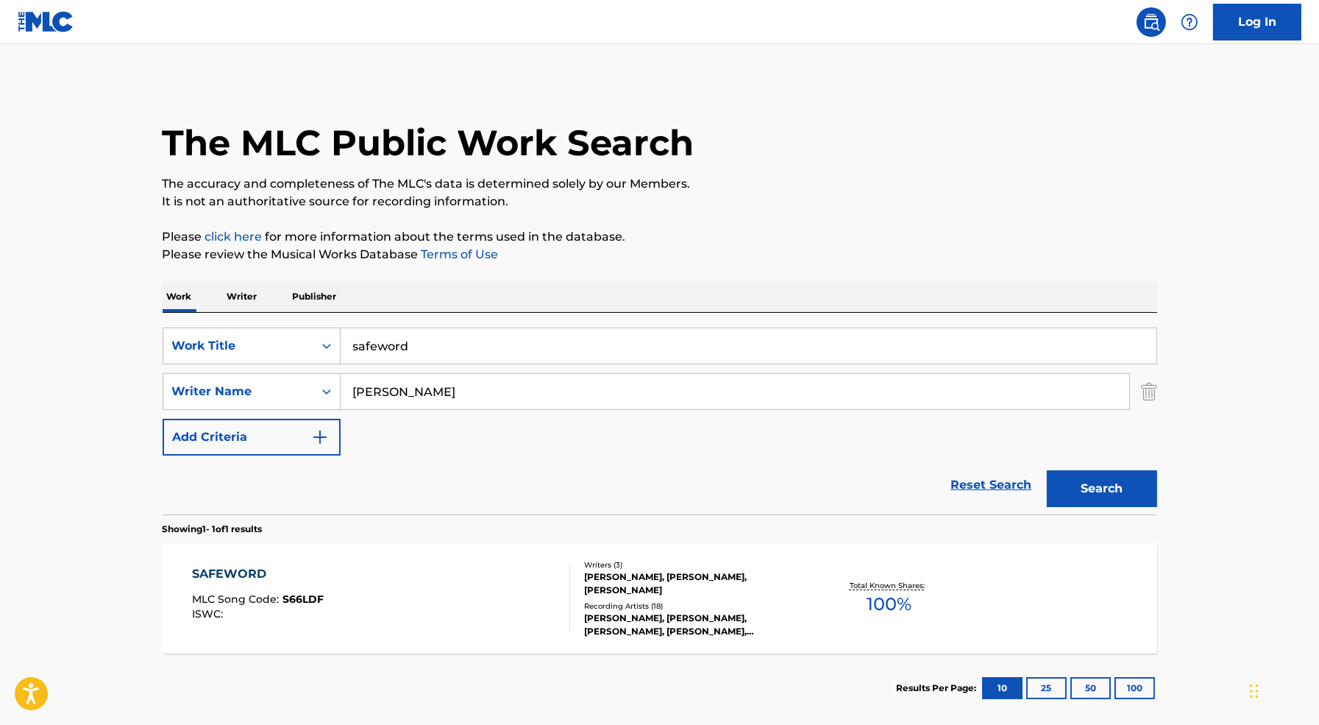
click at [415, 609] on div "SAFEWORD MLC Song Code : S66LDF ISWC :" at bounding box center [381, 598] width 378 height 66
click at [428, 344] on input "safeword" at bounding box center [749, 345] width 816 height 35
paste input "[PERSON_NAME]"
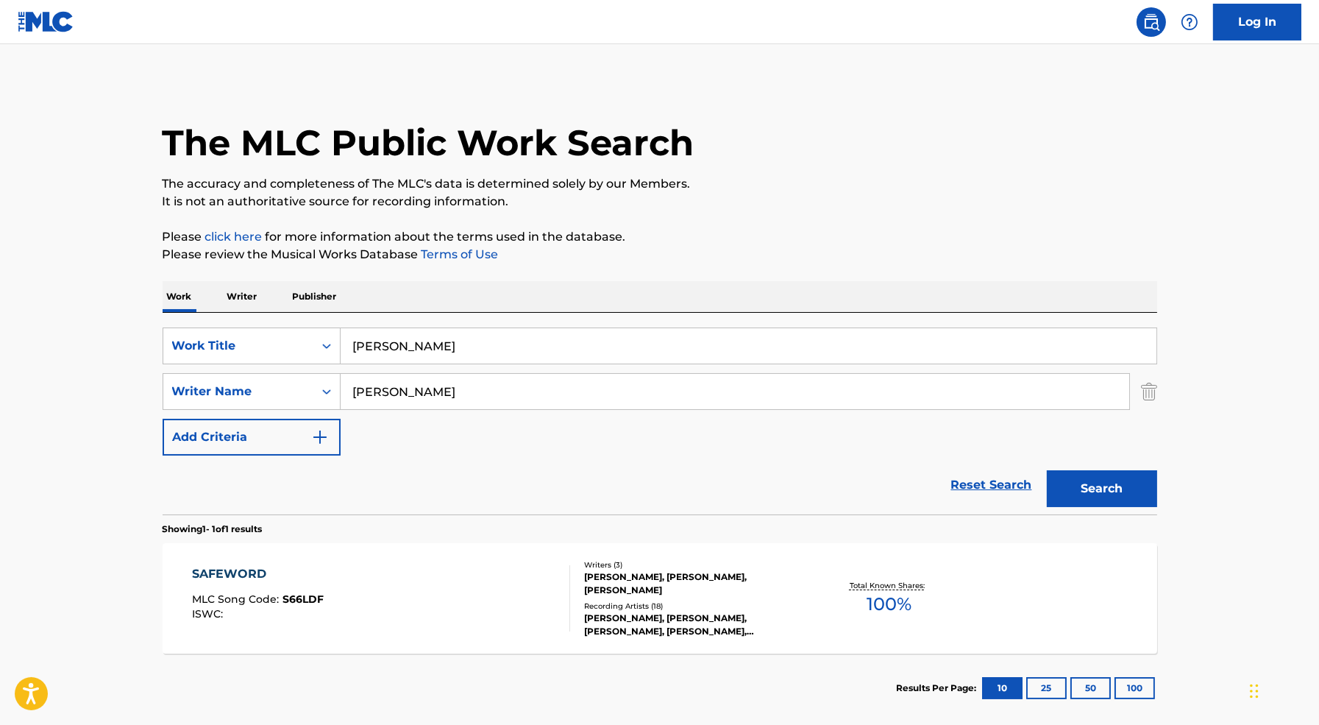
type input "[PERSON_NAME]"
click at [1047, 470] on button "Search" at bounding box center [1102, 488] width 110 height 37
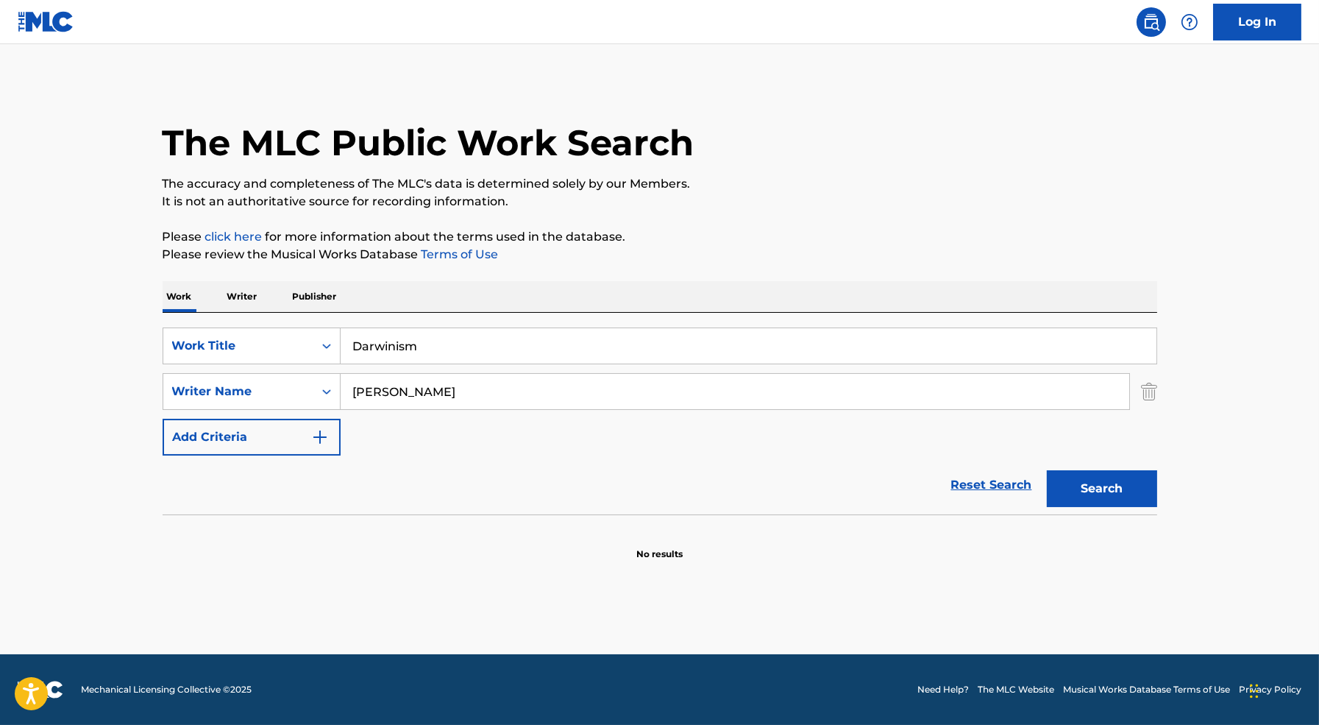
click at [472, 347] on input "Darwinism" at bounding box center [749, 345] width 816 height 35
click at [466, 350] on input "Darwinism" at bounding box center [749, 345] width 816 height 35
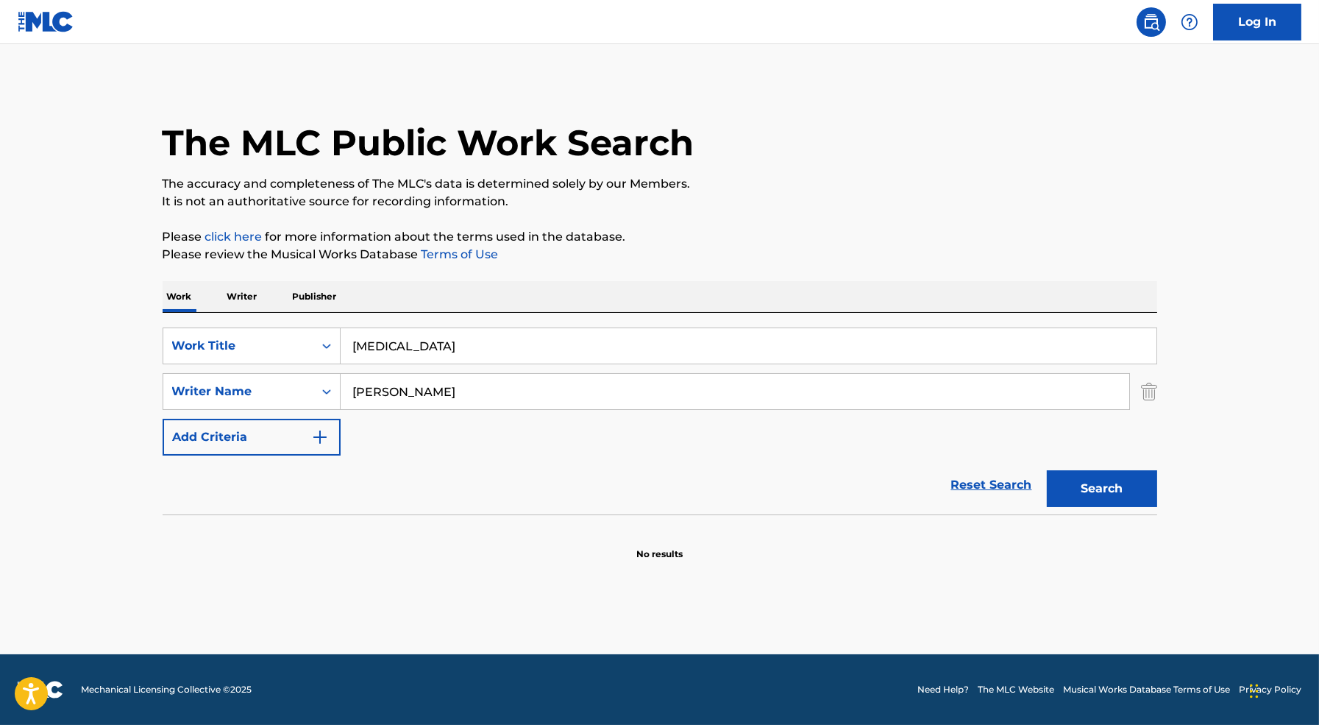
type input "[MEDICAL_DATA]"
click at [1047, 470] on button "Search" at bounding box center [1102, 488] width 110 height 37
click at [420, 391] on input "[PERSON_NAME]" at bounding box center [735, 391] width 789 height 35
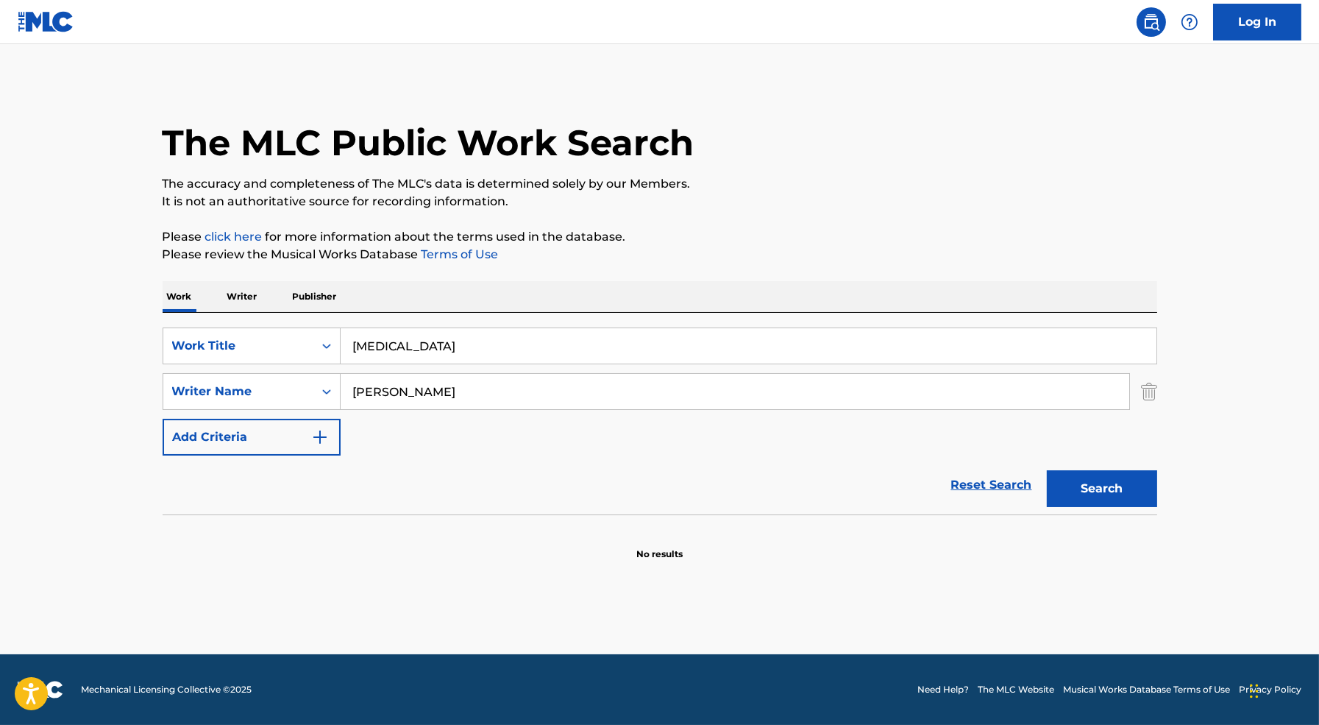
type input "[PERSON_NAME]"
click at [1047, 470] on button "Search" at bounding box center [1102, 488] width 110 height 37
click at [425, 341] on input "[MEDICAL_DATA]" at bounding box center [749, 345] width 816 height 35
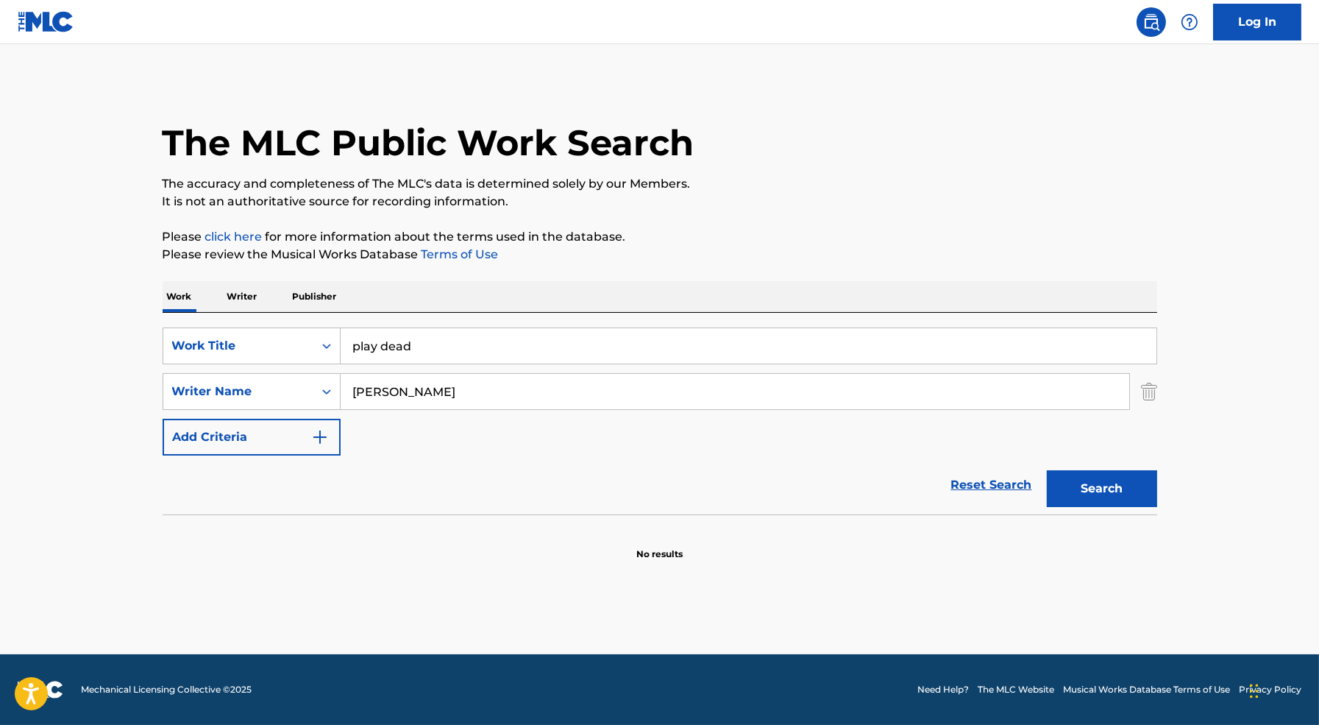
type input "play dead"
click at [374, 395] on input "[PERSON_NAME]" at bounding box center [735, 391] width 789 height 35
click at [1047, 470] on button "Search" at bounding box center [1102, 488] width 110 height 37
click at [434, 387] on input "[PERSON_NAME]" at bounding box center [735, 391] width 789 height 35
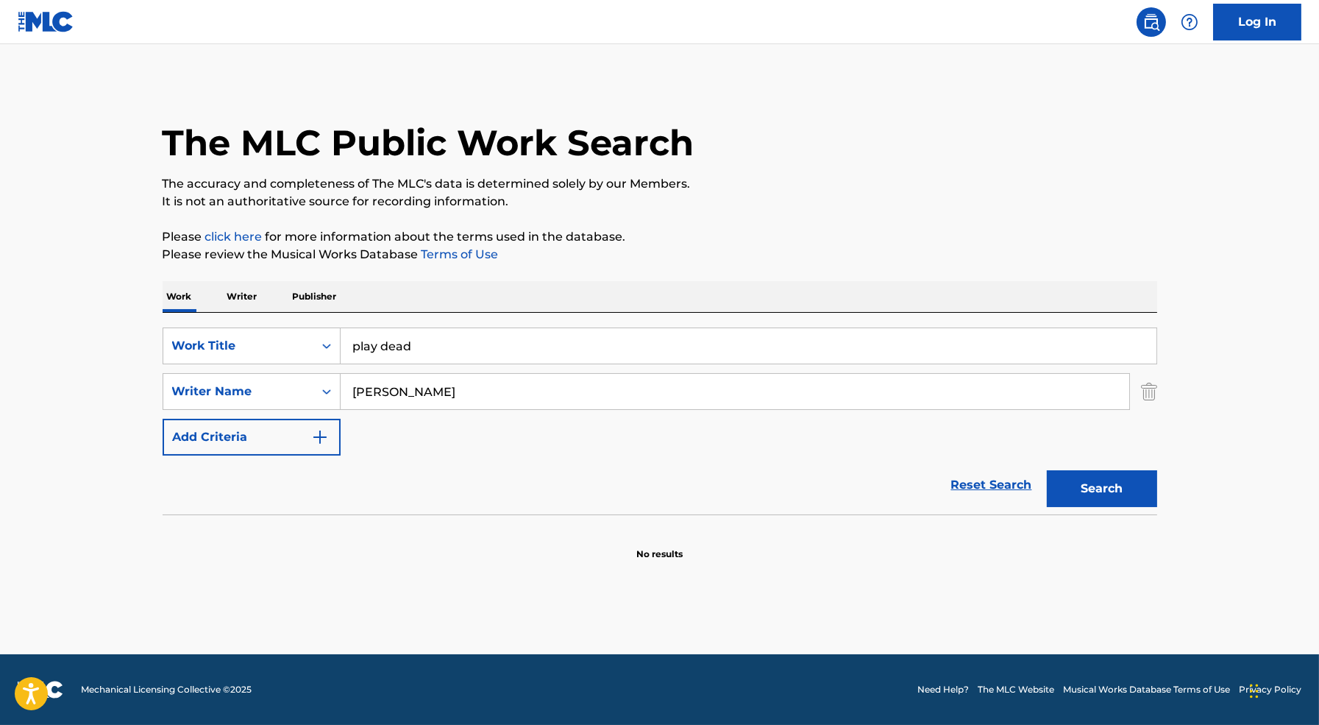
click at [434, 387] on input "[PERSON_NAME]" at bounding box center [735, 391] width 789 height 35
type input "j"
type input "[PERSON_NAME]"
click at [1099, 470] on button "Search" at bounding box center [1102, 488] width 110 height 37
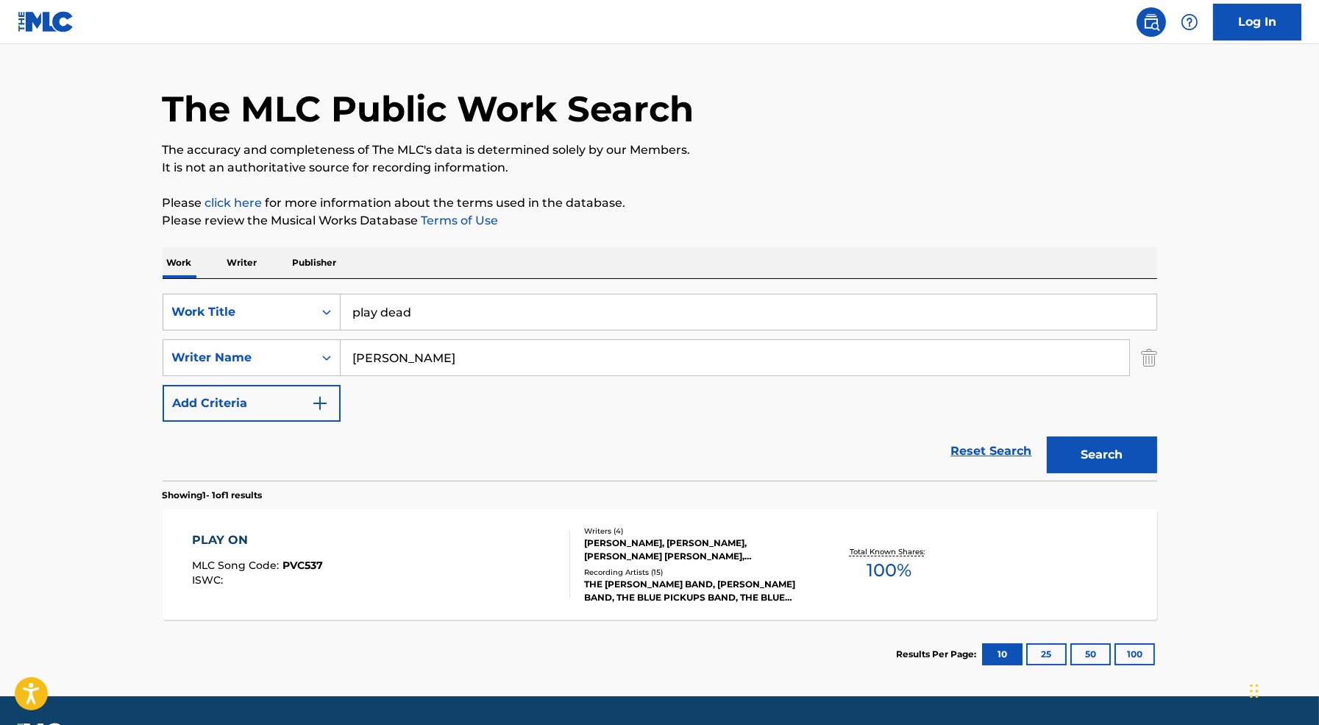
scroll to position [74, 0]
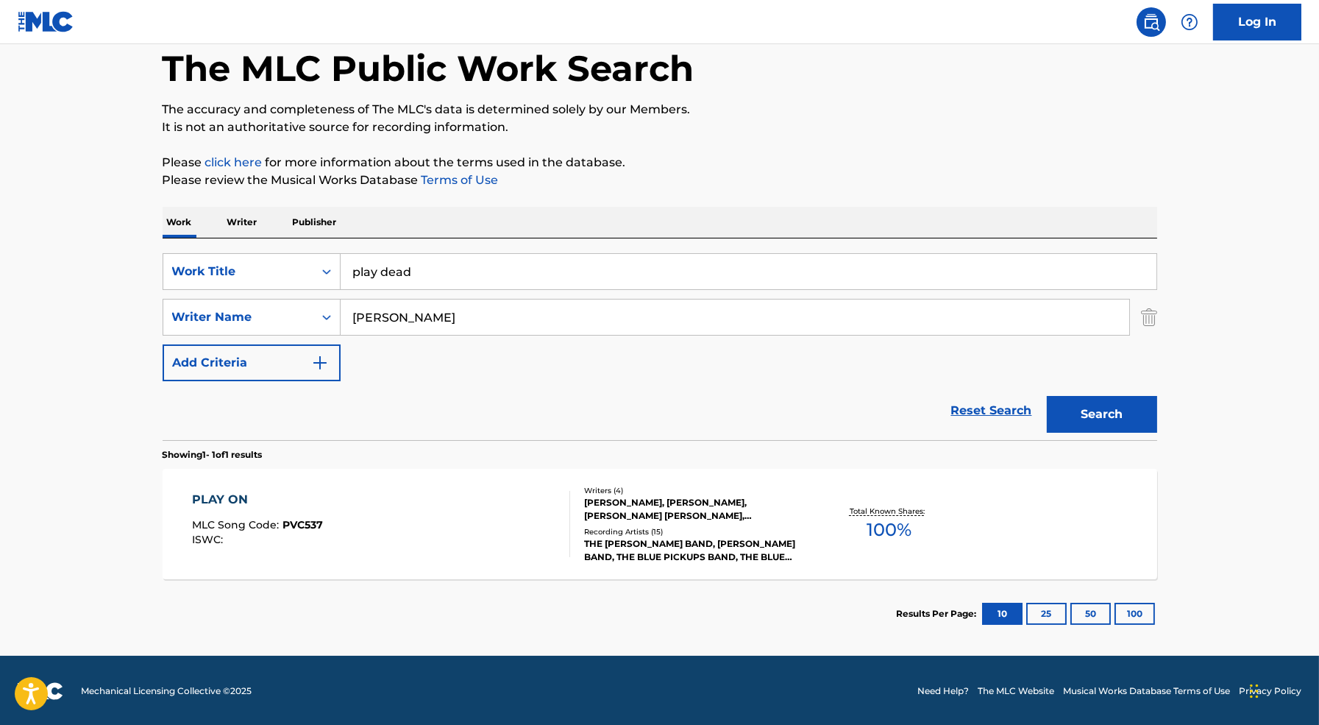
click at [511, 548] on div "PLAY ON MLC Song Code : PVC537 ISWC :" at bounding box center [381, 524] width 378 height 66
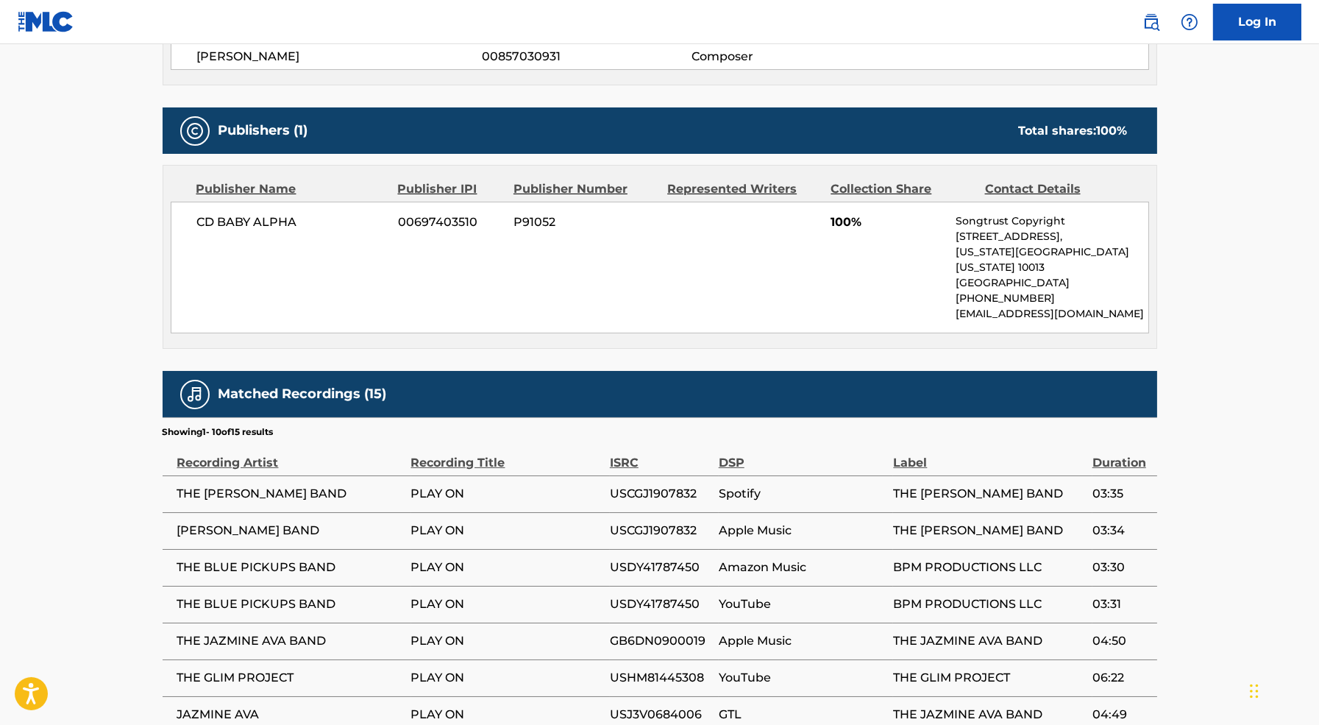
scroll to position [572, 0]
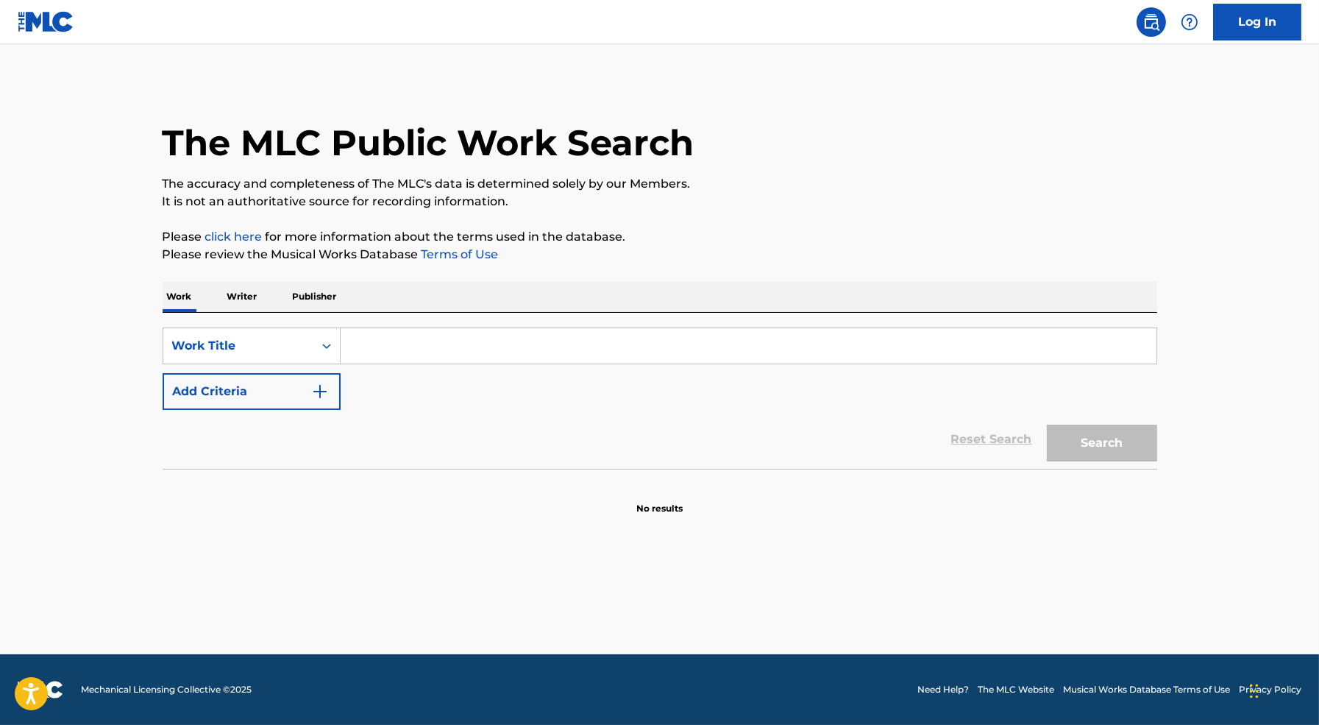
click at [456, 348] on input "Search Form" at bounding box center [749, 345] width 816 height 35
type input "little piggy"
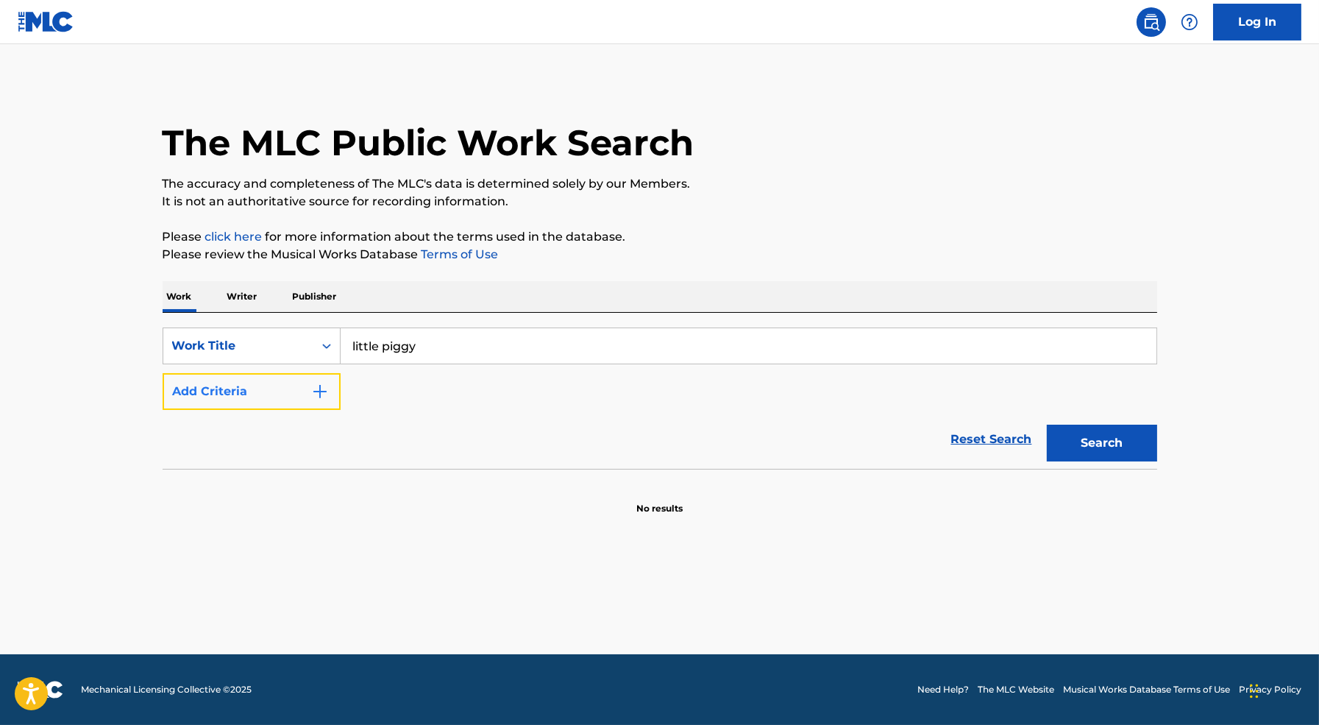
click at [258, 400] on button "Add Criteria" at bounding box center [252, 391] width 178 height 37
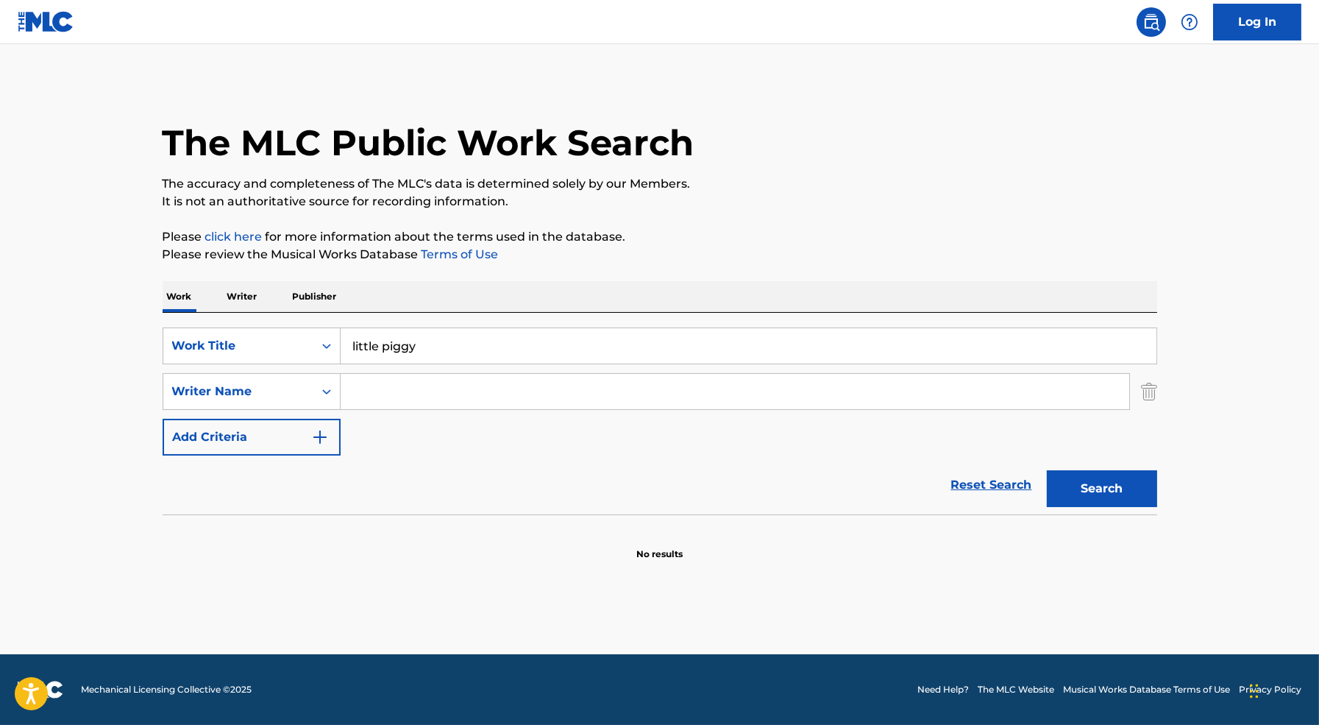
click at [425, 389] on input "Search Form" at bounding box center [735, 391] width 789 height 35
paste input "Darwinism"
click at [783, 388] on input "Darwinism" at bounding box center [735, 391] width 789 height 35
click at [783, 387] on input "Darwinism" at bounding box center [735, 391] width 789 height 35
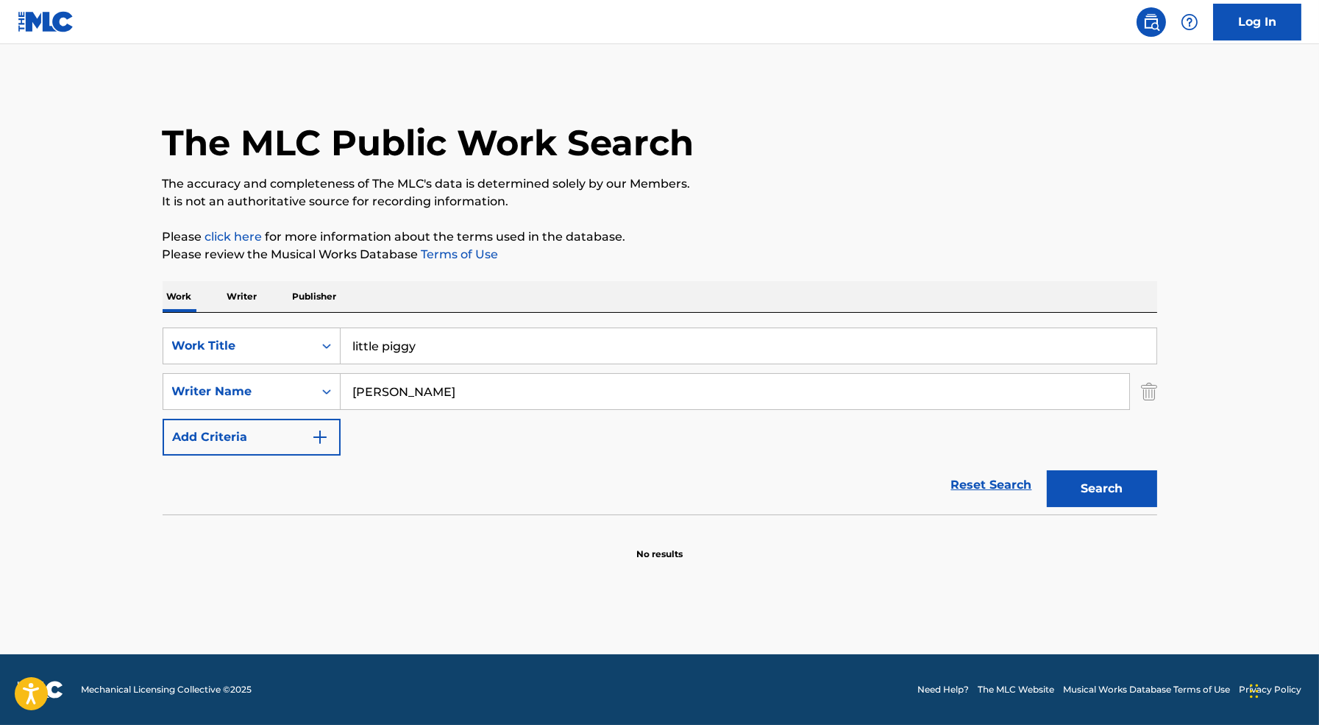
type input "[PERSON_NAME]"
click at [1047, 470] on button "Search" at bounding box center [1102, 488] width 110 height 37
click at [1041, 160] on div "The MLC Public Work Search" at bounding box center [660, 134] width 995 height 107
